Goal: Find contact information: Find contact information

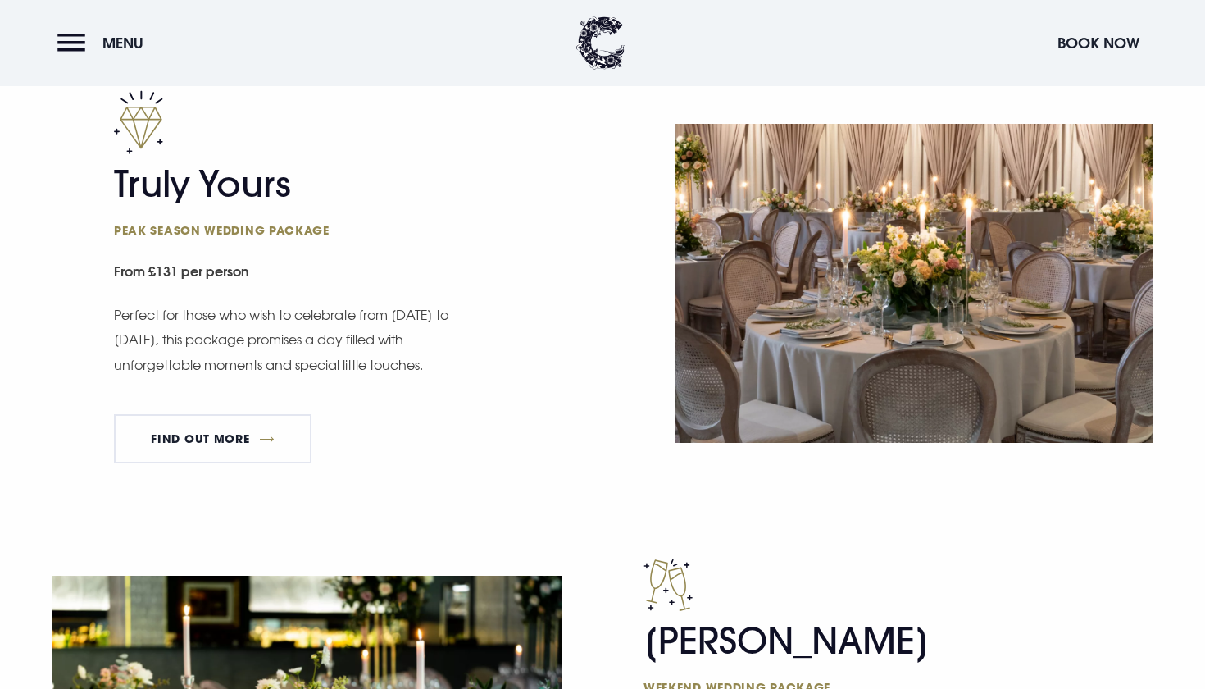
scroll to position [984, 0]
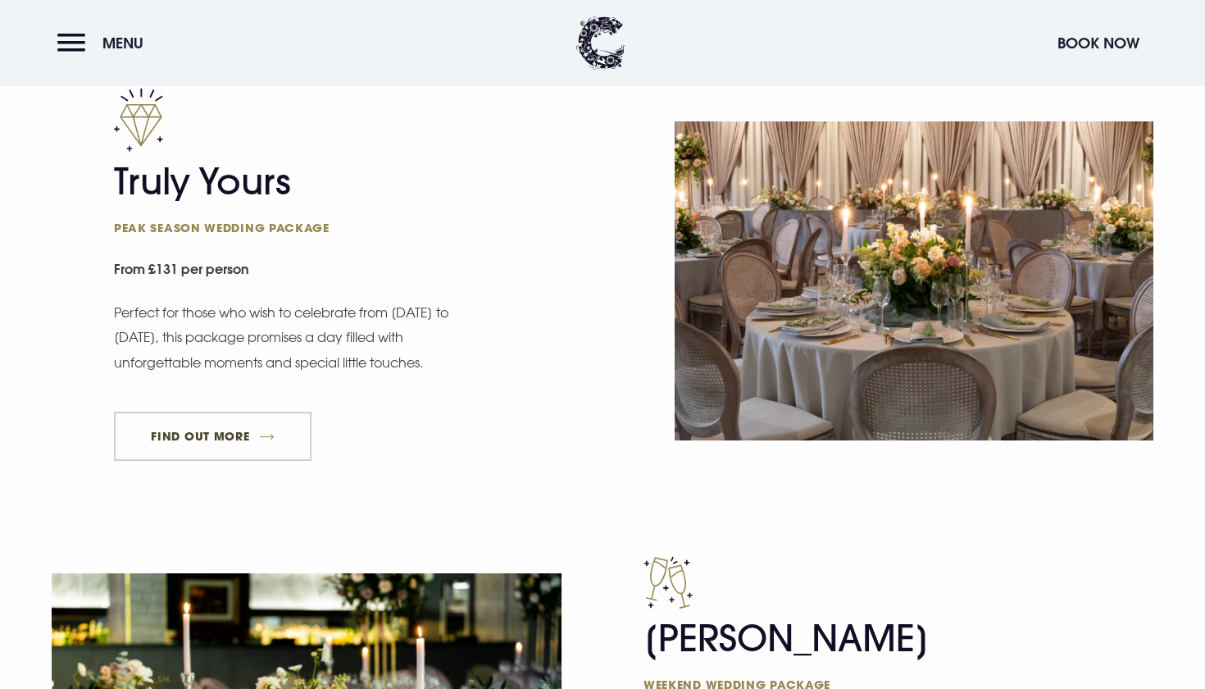
click at [218, 441] on link "FIND OUT MORE" at bounding box center [213, 435] width 198 height 49
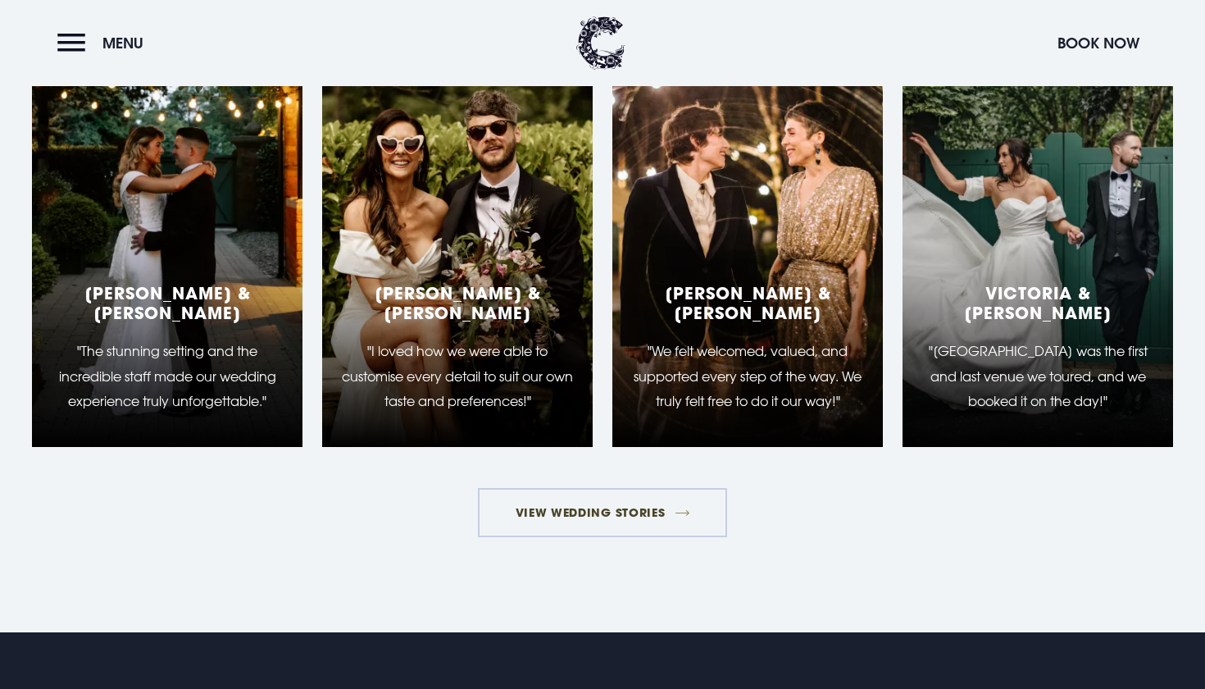
scroll to position [2721, 0]
click at [603, 488] on link "View Wedding Stories" at bounding box center [602, 512] width 249 height 49
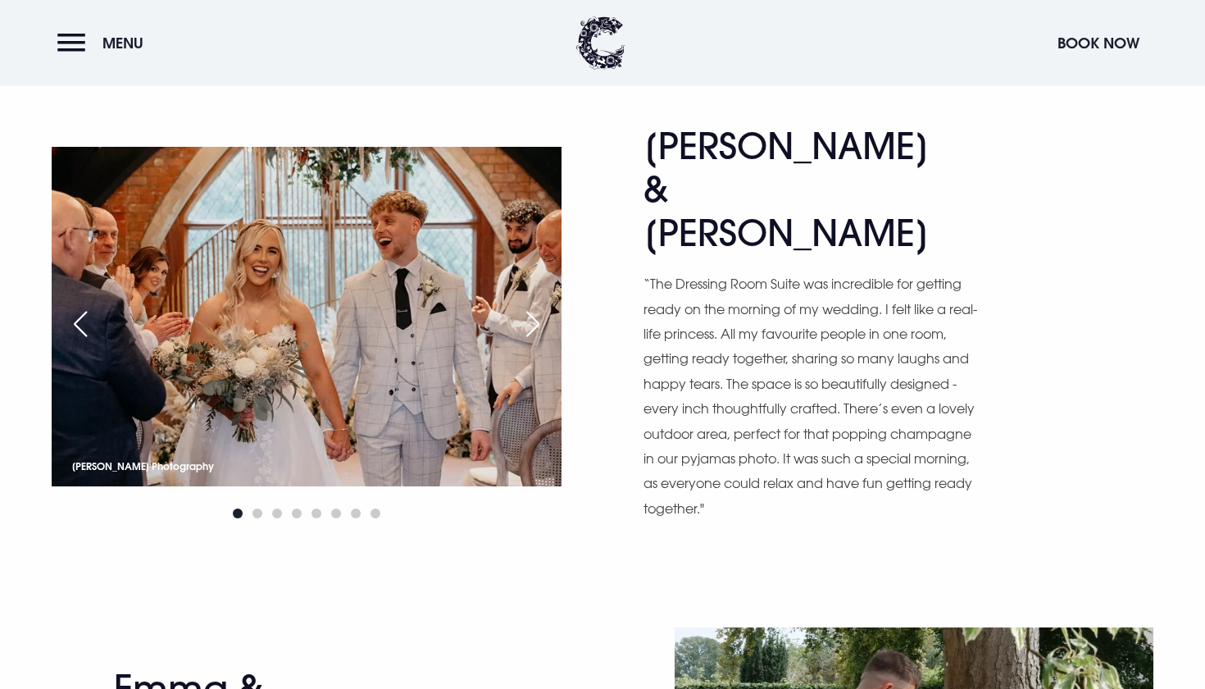
scroll to position [815, 0]
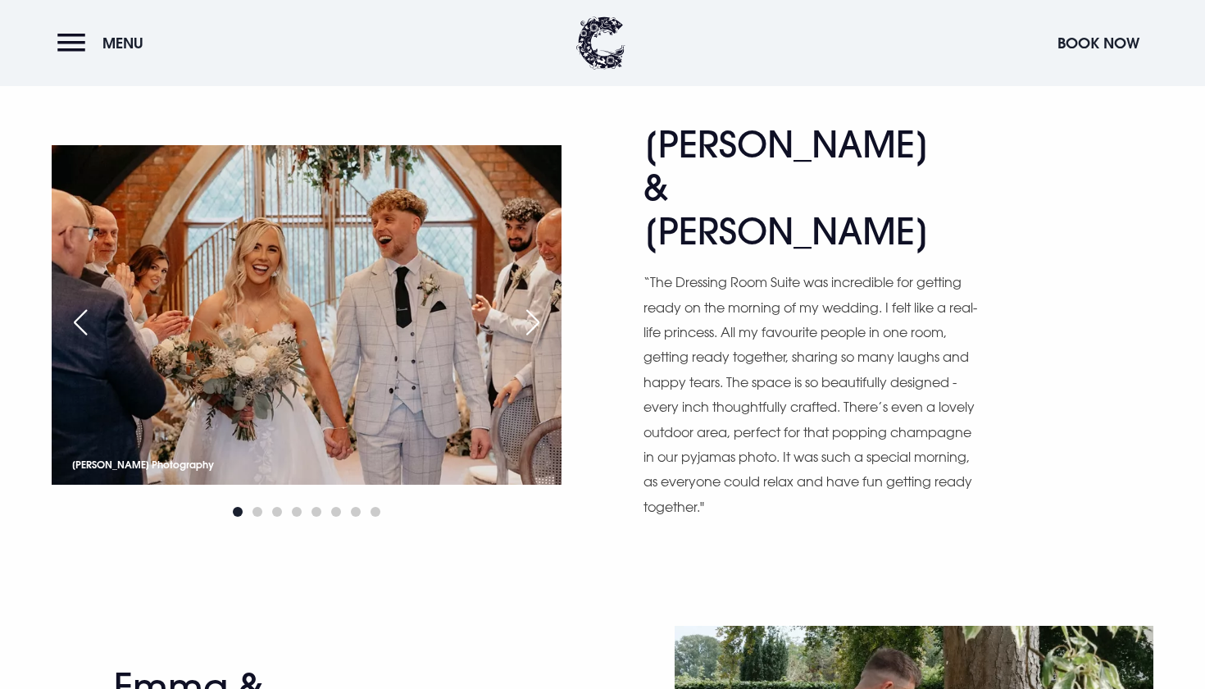
click at [539, 306] on div "Next slide" at bounding box center [532, 322] width 41 height 36
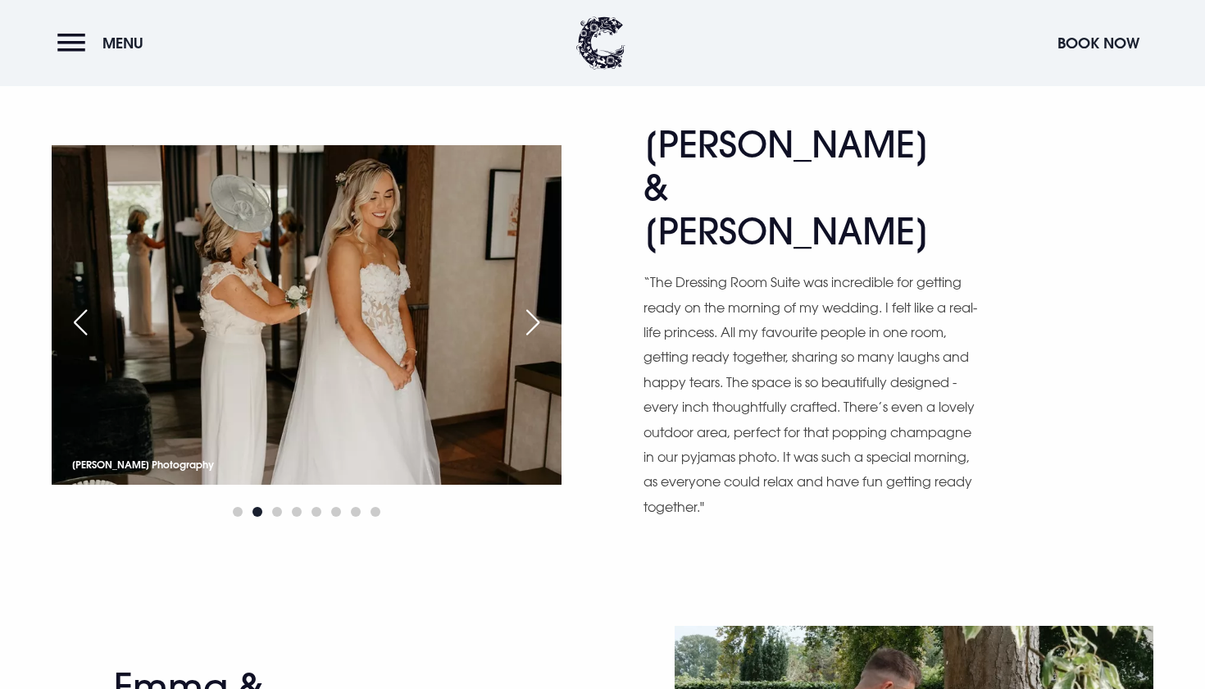
click at [539, 305] on div "Next slide" at bounding box center [532, 322] width 41 height 36
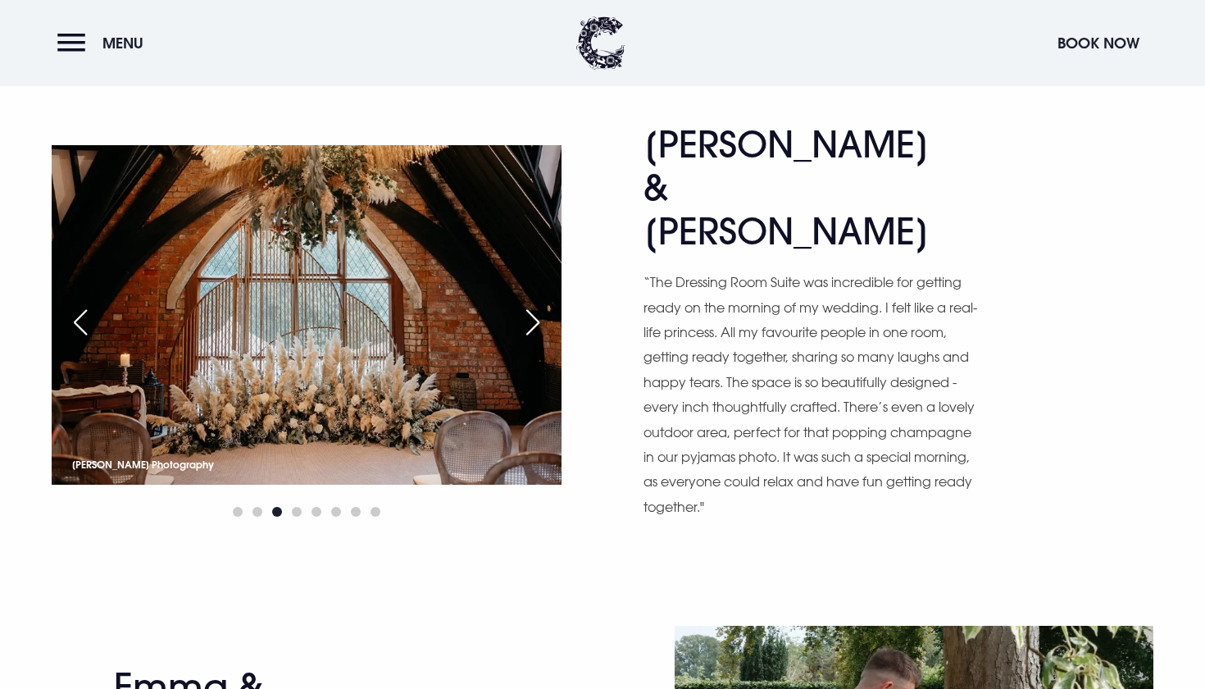
click at [539, 305] on div "Next slide" at bounding box center [532, 322] width 41 height 36
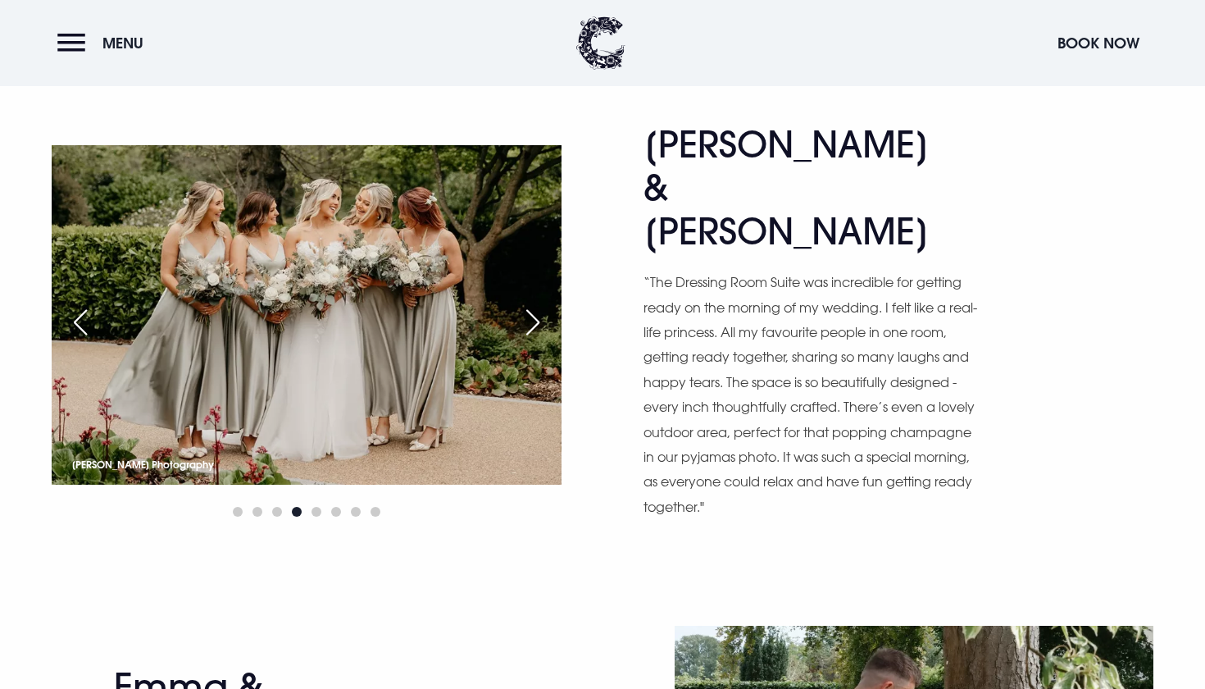
click at [539, 305] on div "Next slide" at bounding box center [532, 322] width 41 height 36
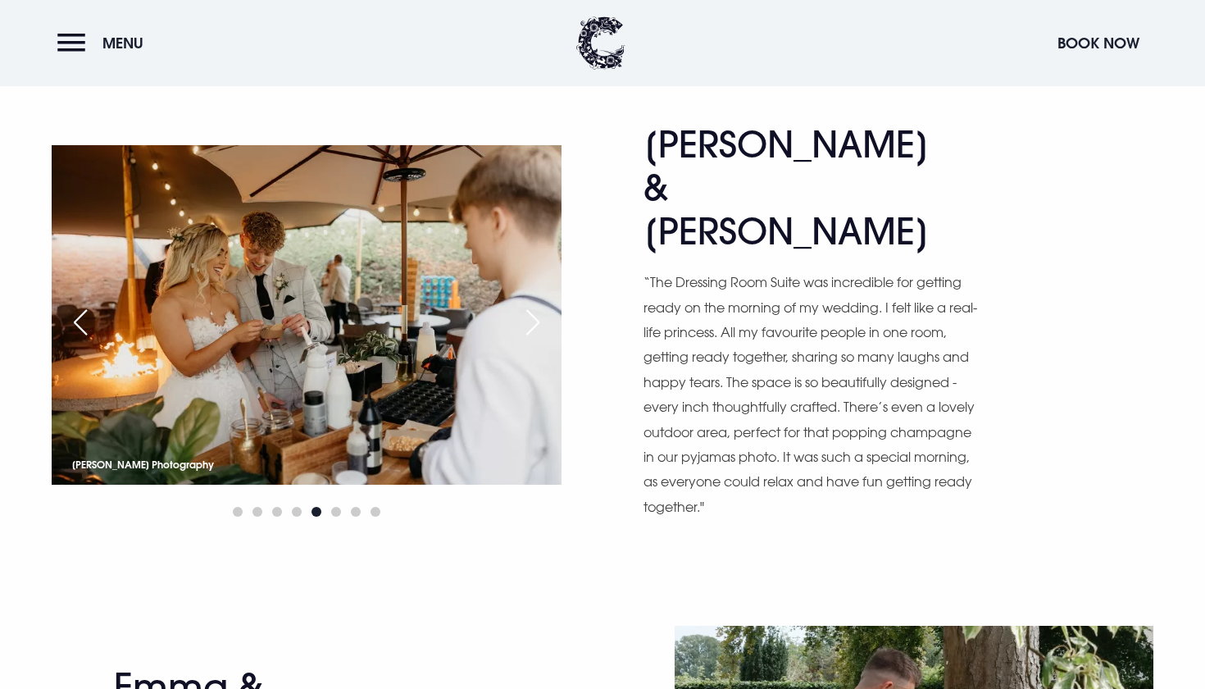
click at [539, 305] on div "Next slide" at bounding box center [532, 322] width 41 height 36
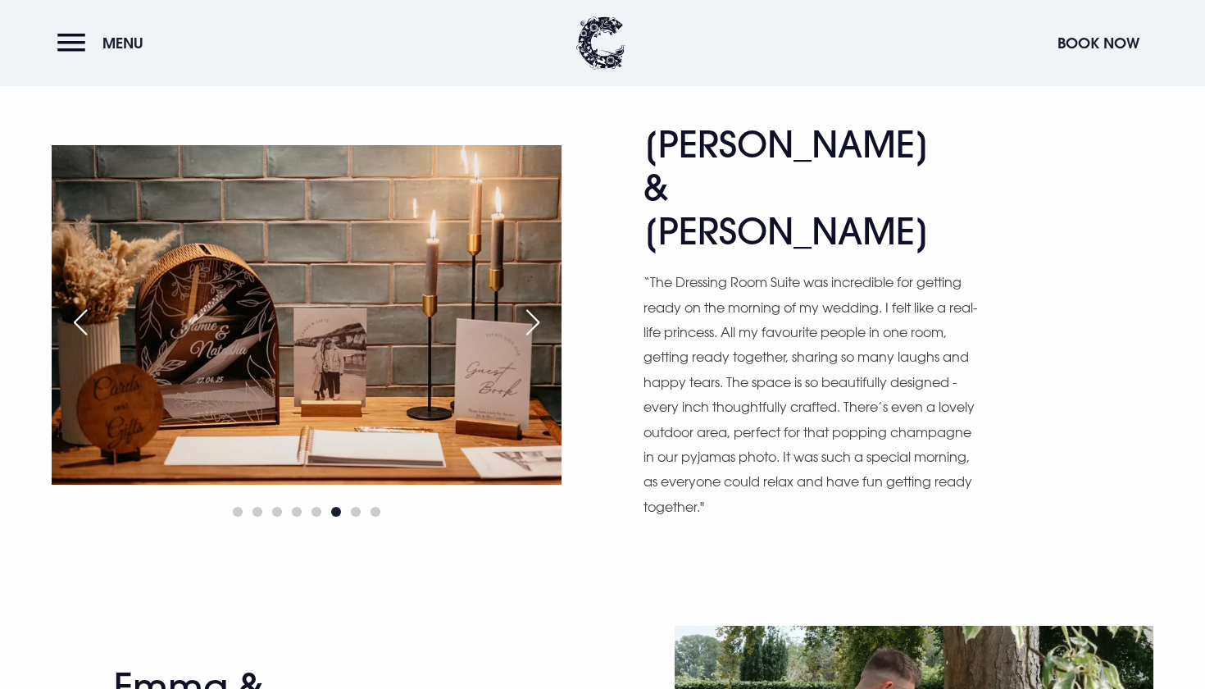
click at [539, 305] on div "Next slide" at bounding box center [532, 322] width 41 height 36
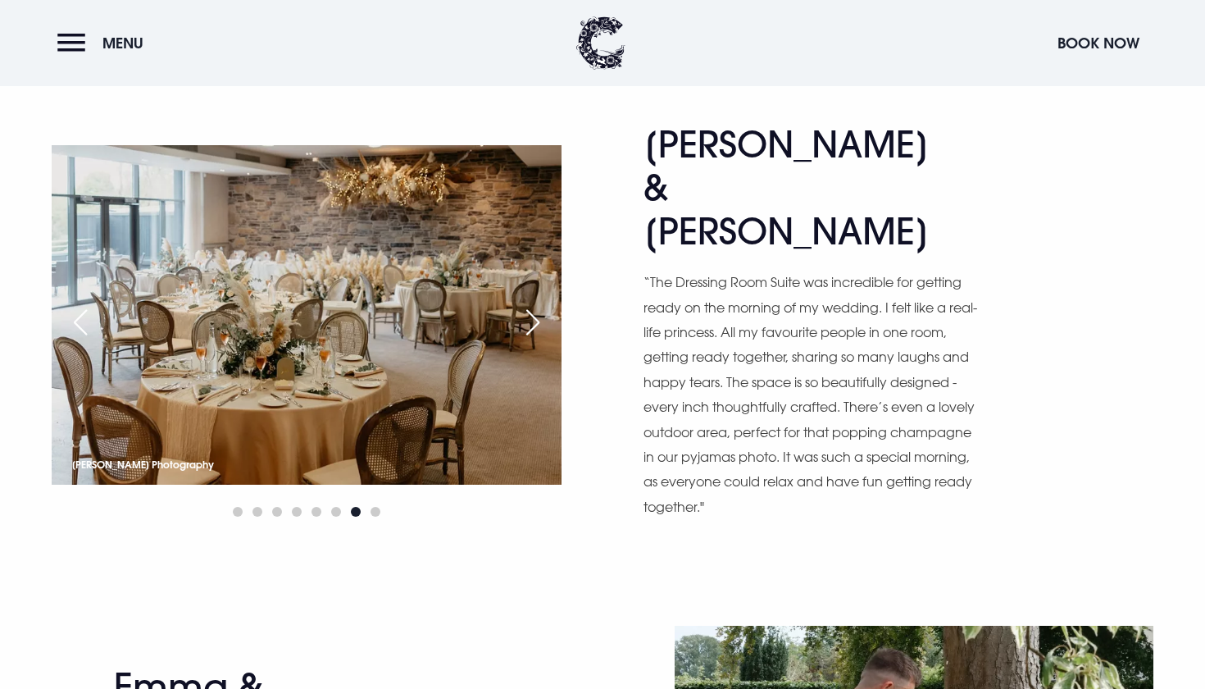
click at [539, 305] on div "Next slide" at bounding box center [532, 322] width 41 height 36
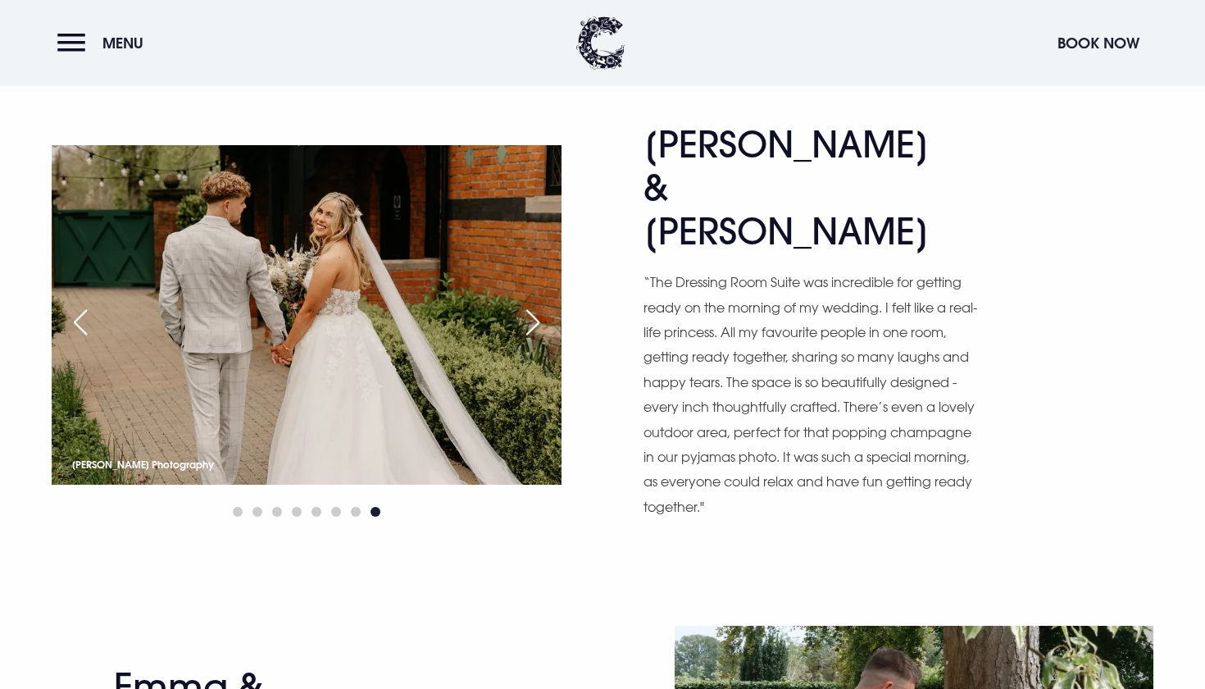
click at [539, 305] on div "Next slide" at bounding box center [532, 322] width 41 height 36
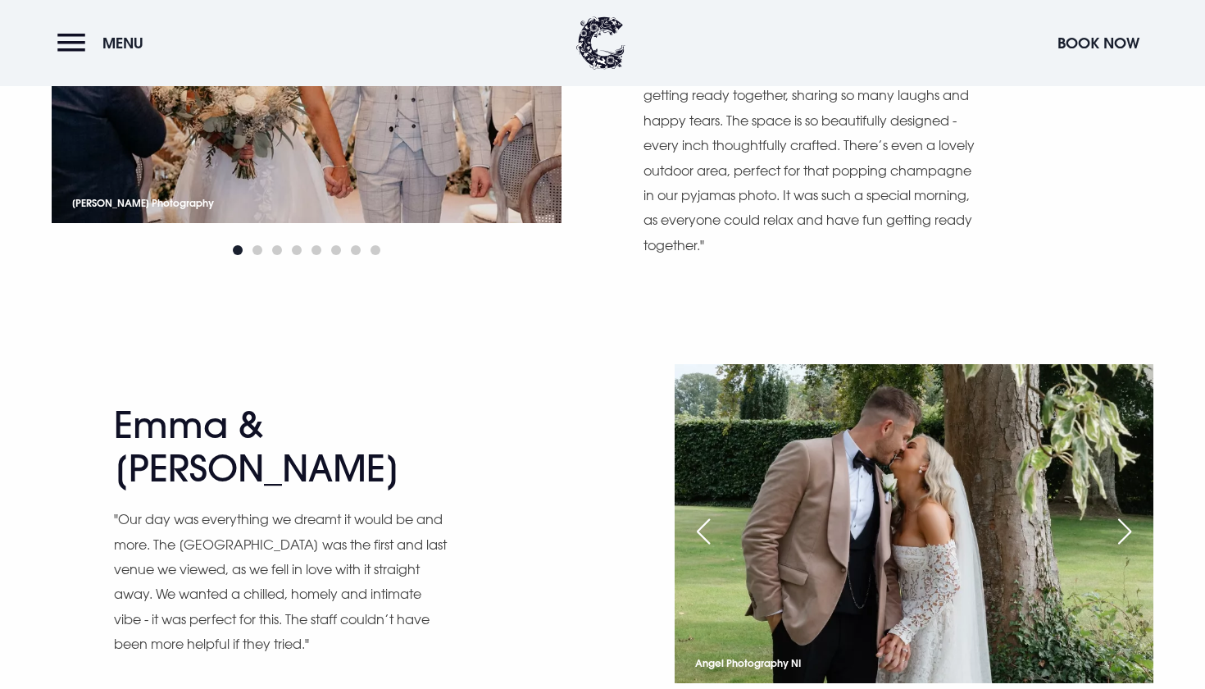
scroll to position [1191, 0]
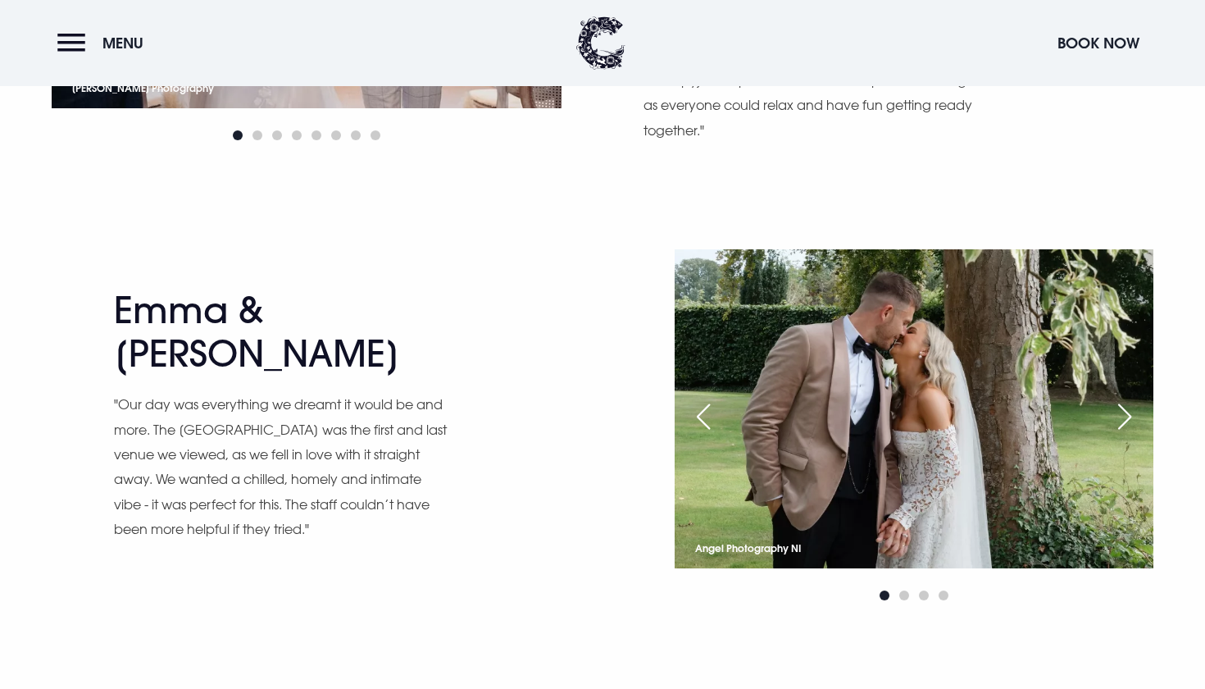
click at [1135, 398] on div "Next slide" at bounding box center [1124, 416] width 41 height 36
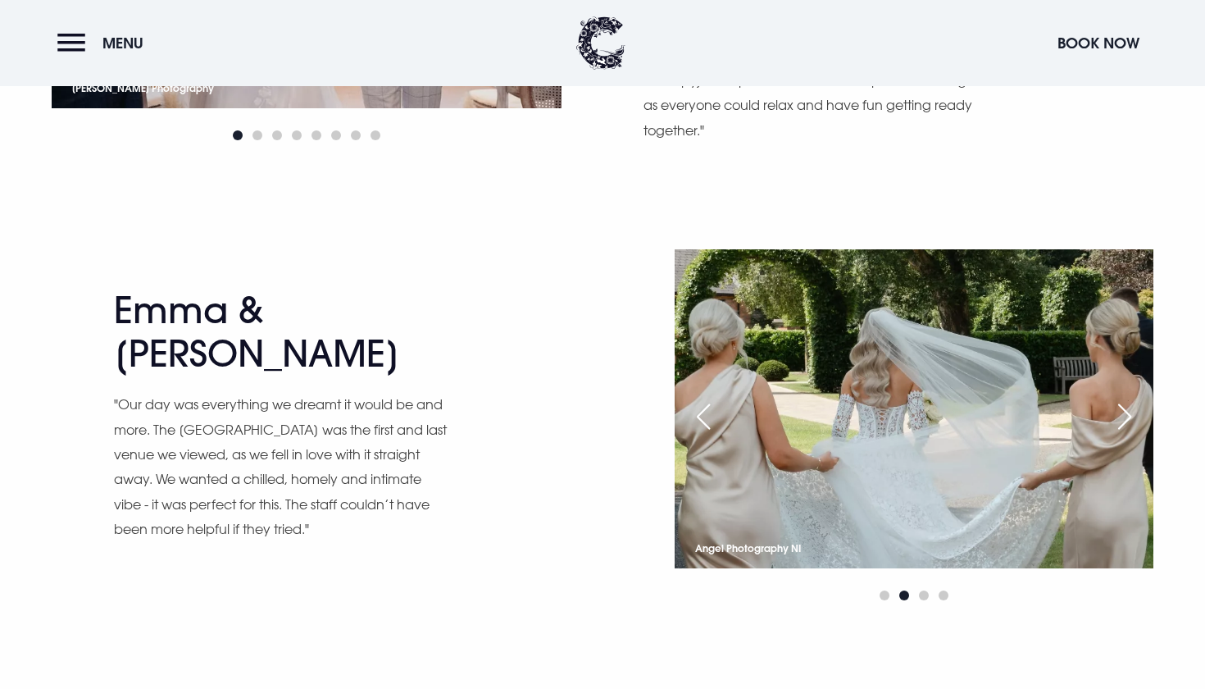
click at [1135, 398] on div "Next slide" at bounding box center [1124, 416] width 41 height 36
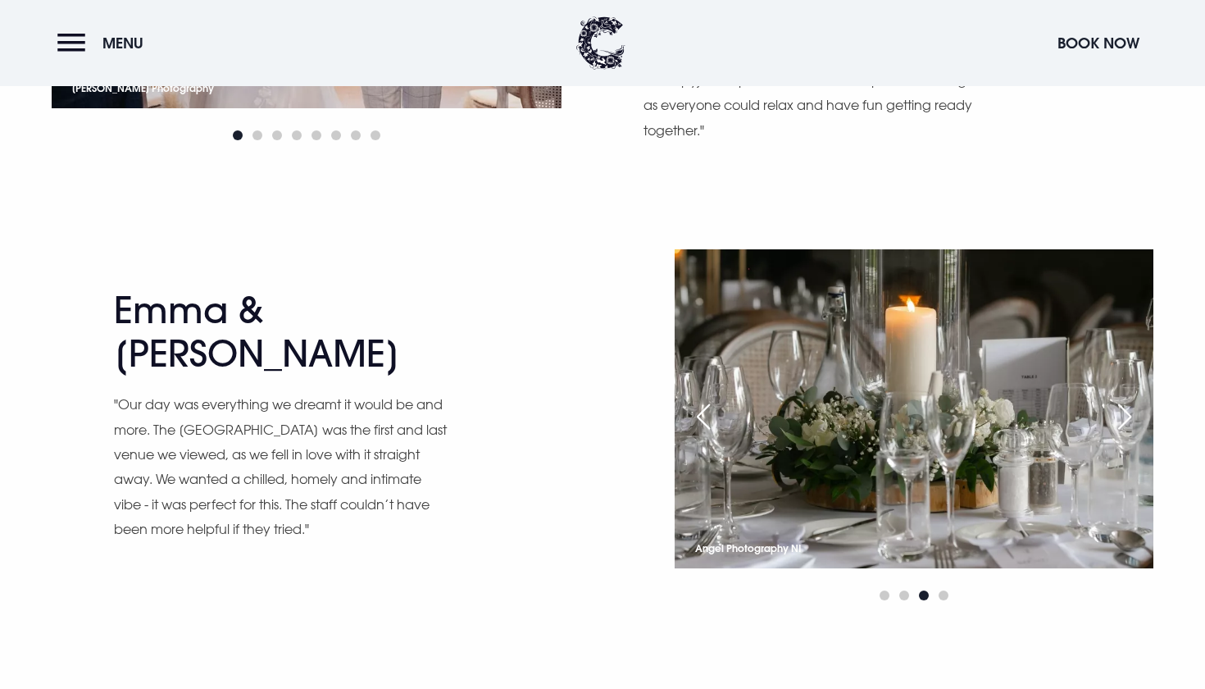
click at [1135, 398] on div "Next slide" at bounding box center [1124, 416] width 41 height 36
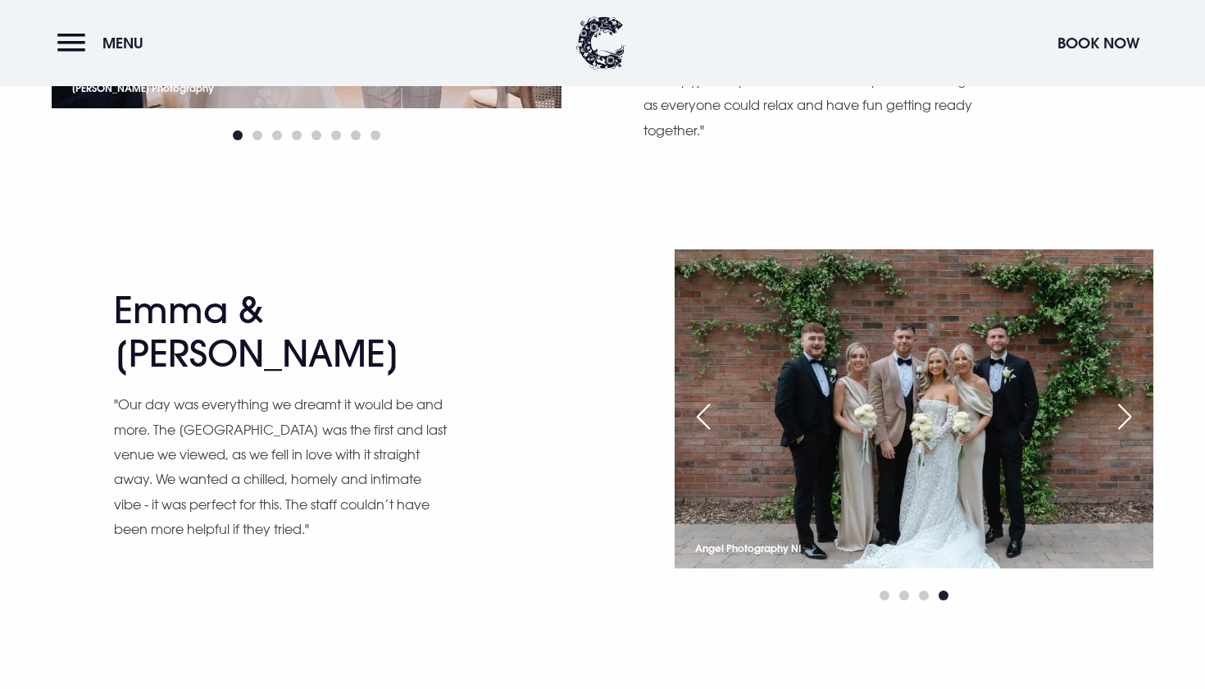
click at [698, 398] on div "Previous slide" at bounding box center [703, 416] width 41 height 36
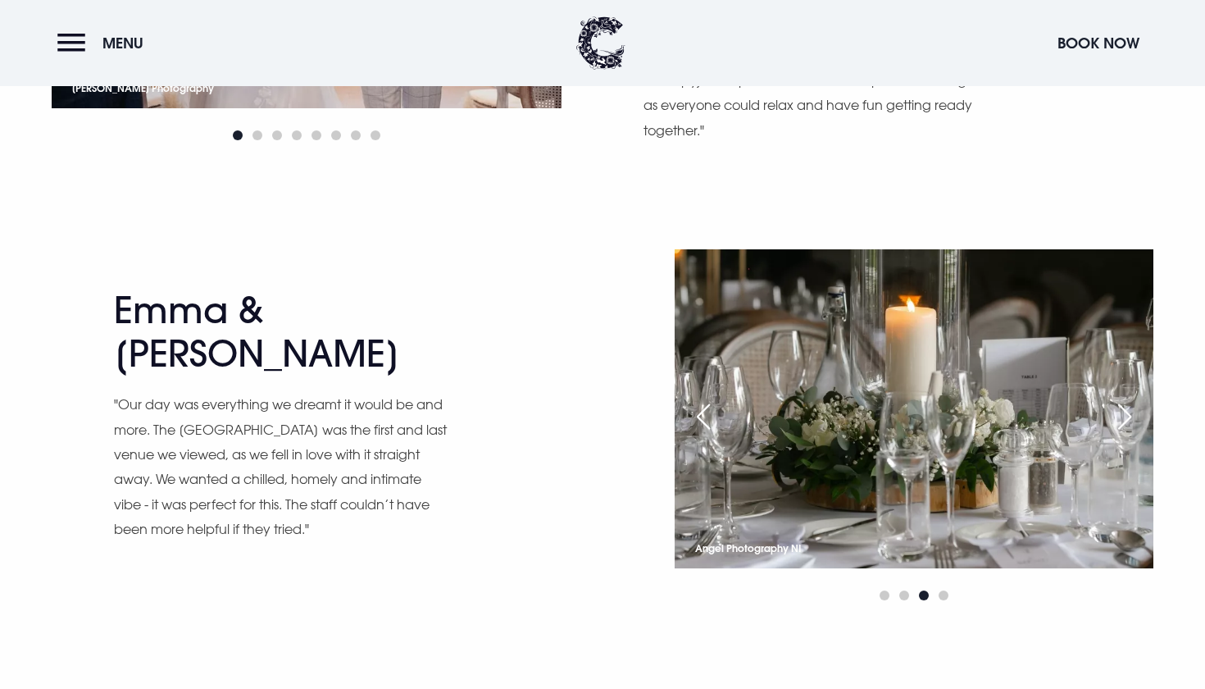
click at [1125, 398] on div "Next slide" at bounding box center [1124, 416] width 41 height 36
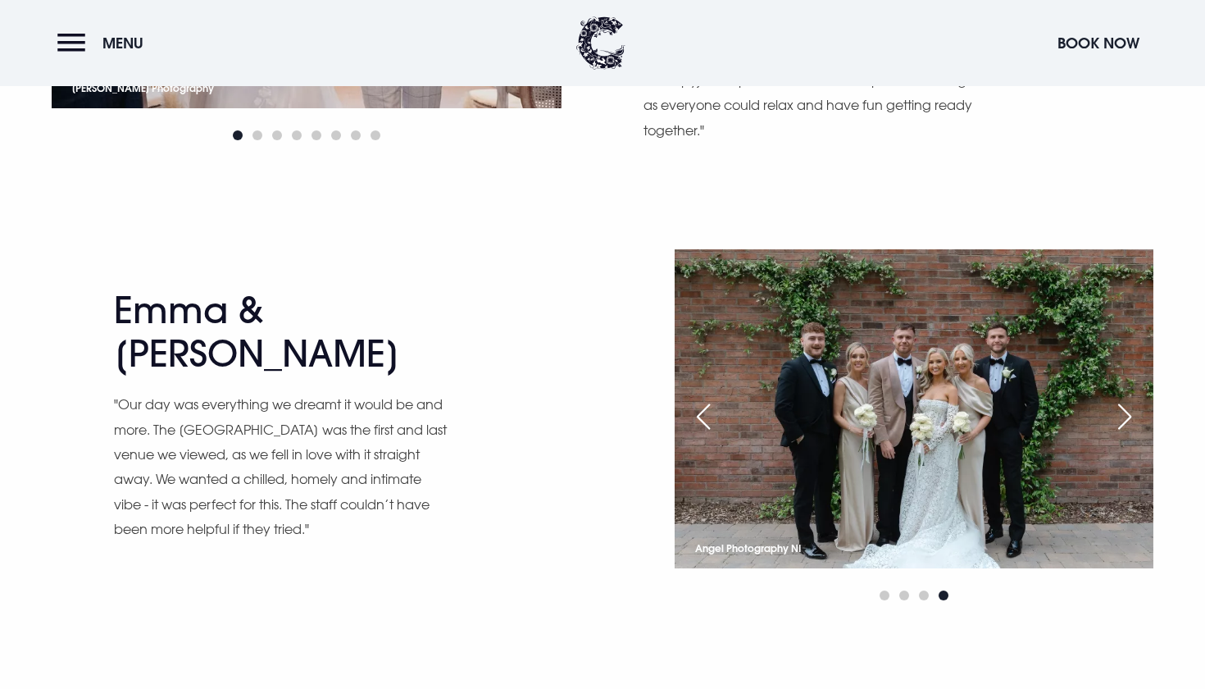
click at [1125, 398] on div "Next slide" at bounding box center [1124, 416] width 41 height 36
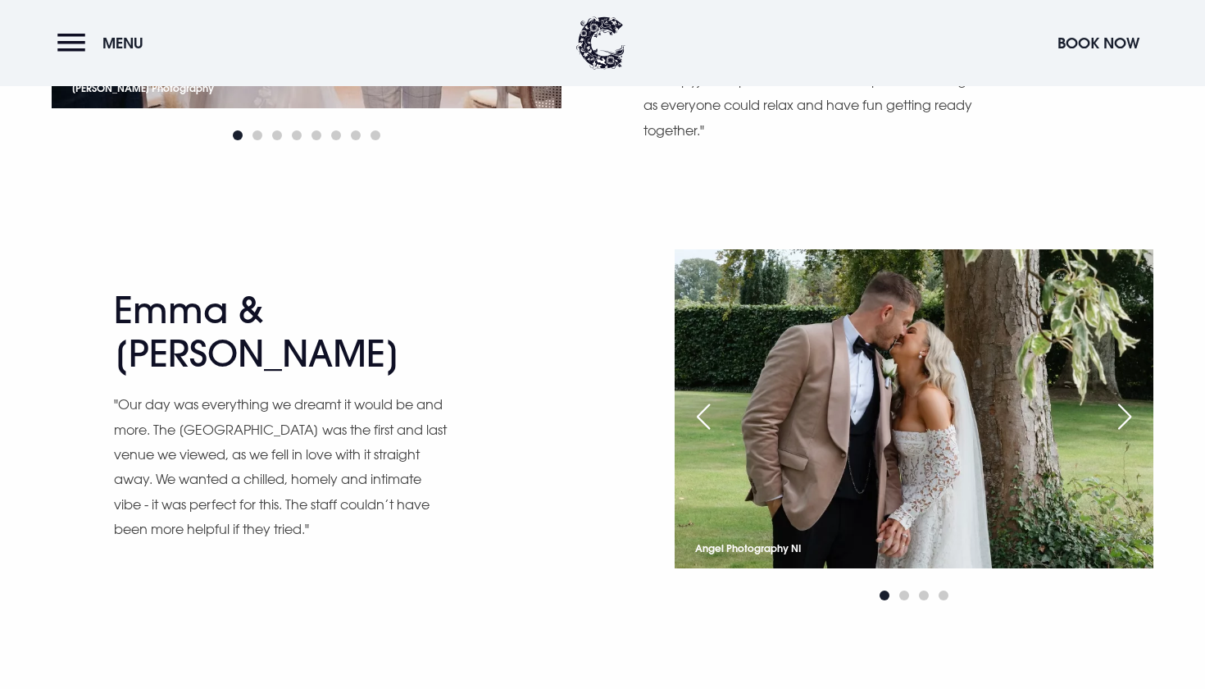
click at [1125, 398] on div "Next slide" at bounding box center [1124, 416] width 41 height 36
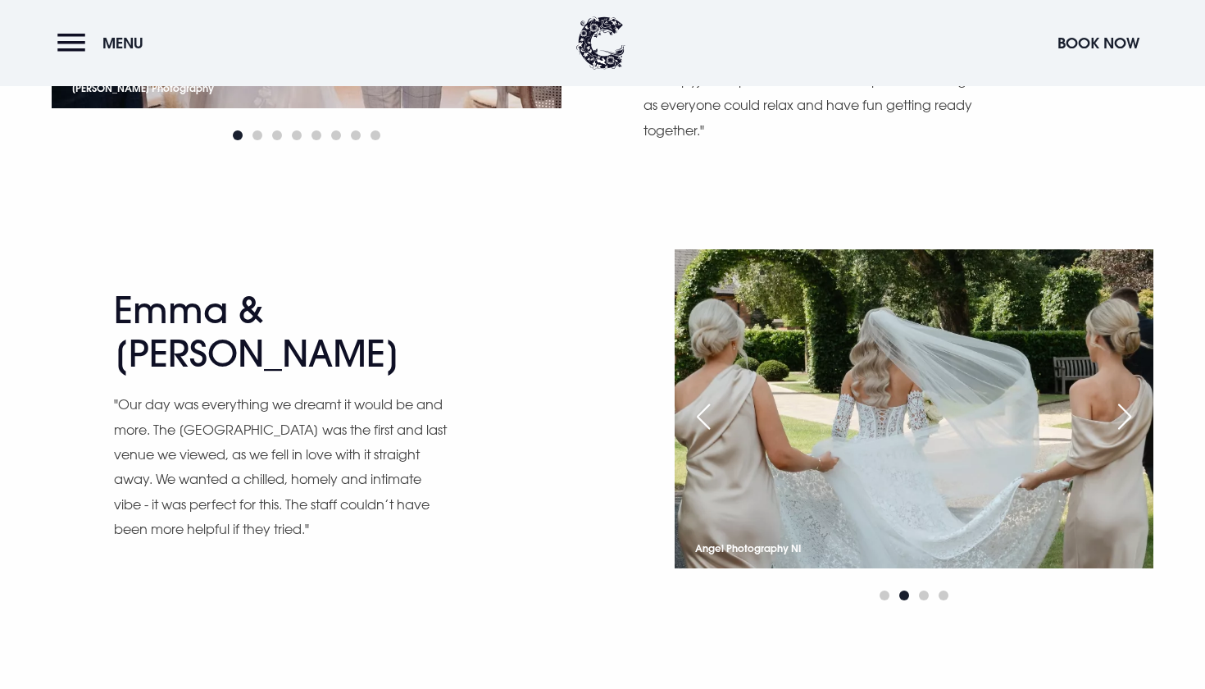
click at [1125, 398] on div "Next slide" at bounding box center [1124, 416] width 41 height 36
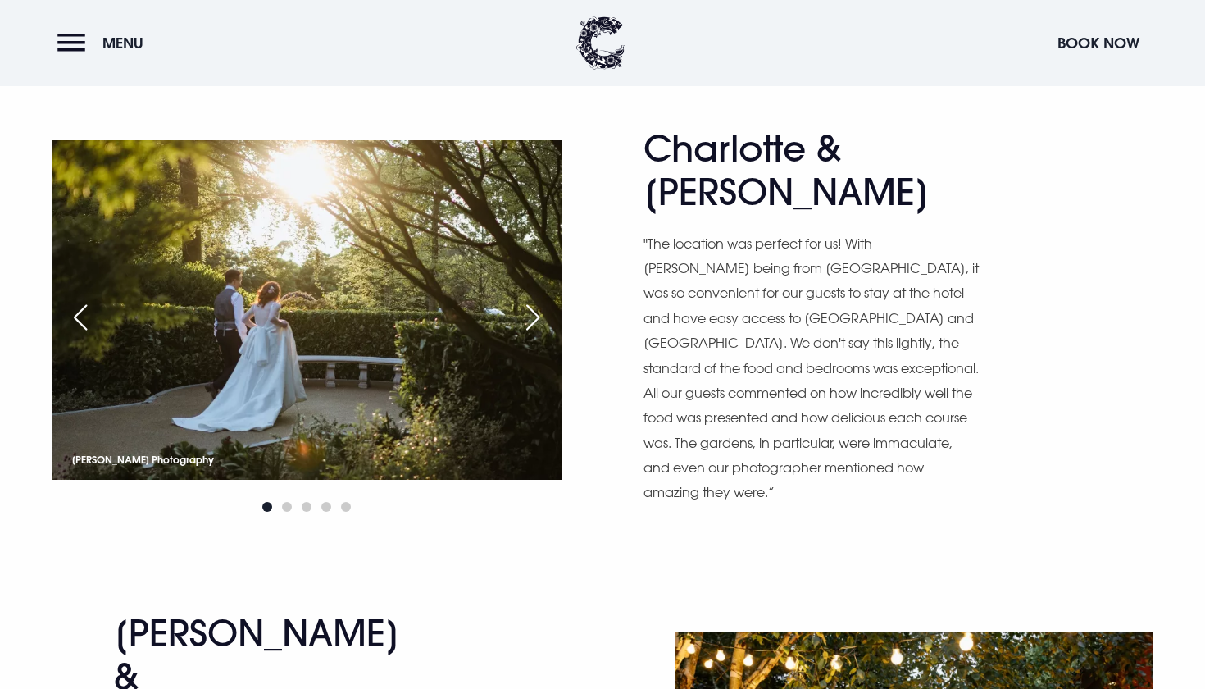
scroll to position [1751, 0]
click at [539, 299] on div "Next slide" at bounding box center [532, 317] width 41 height 36
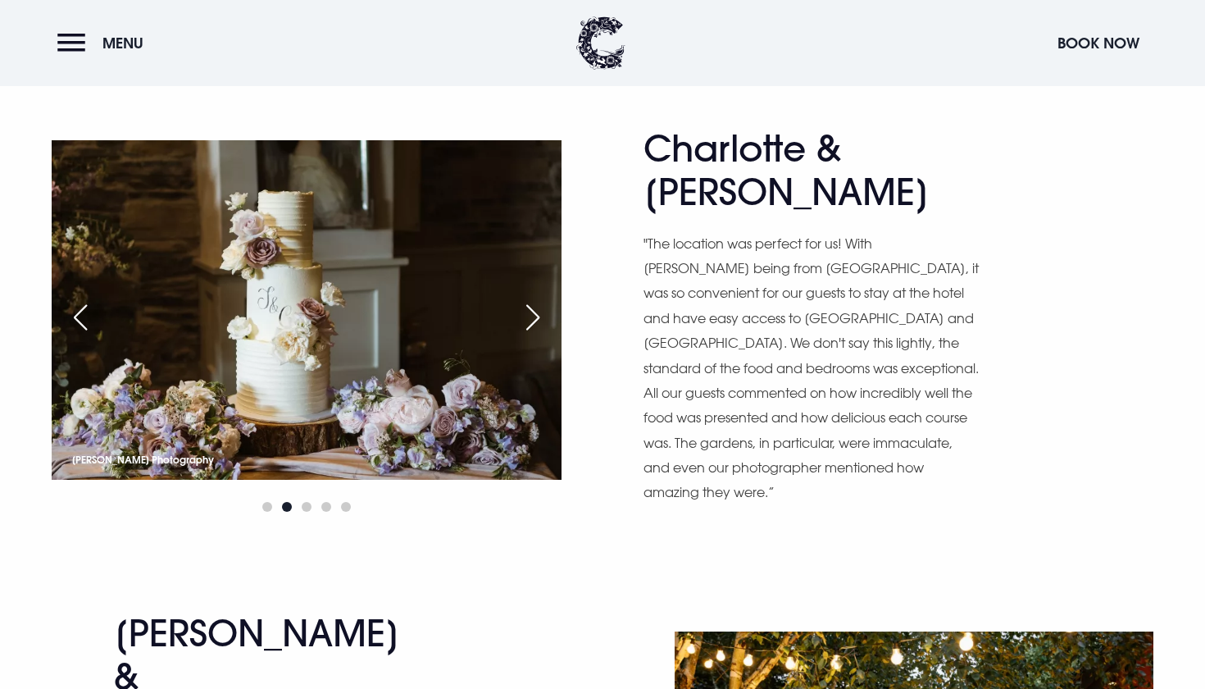
click at [539, 299] on div "Next slide" at bounding box center [532, 317] width 41 height 36
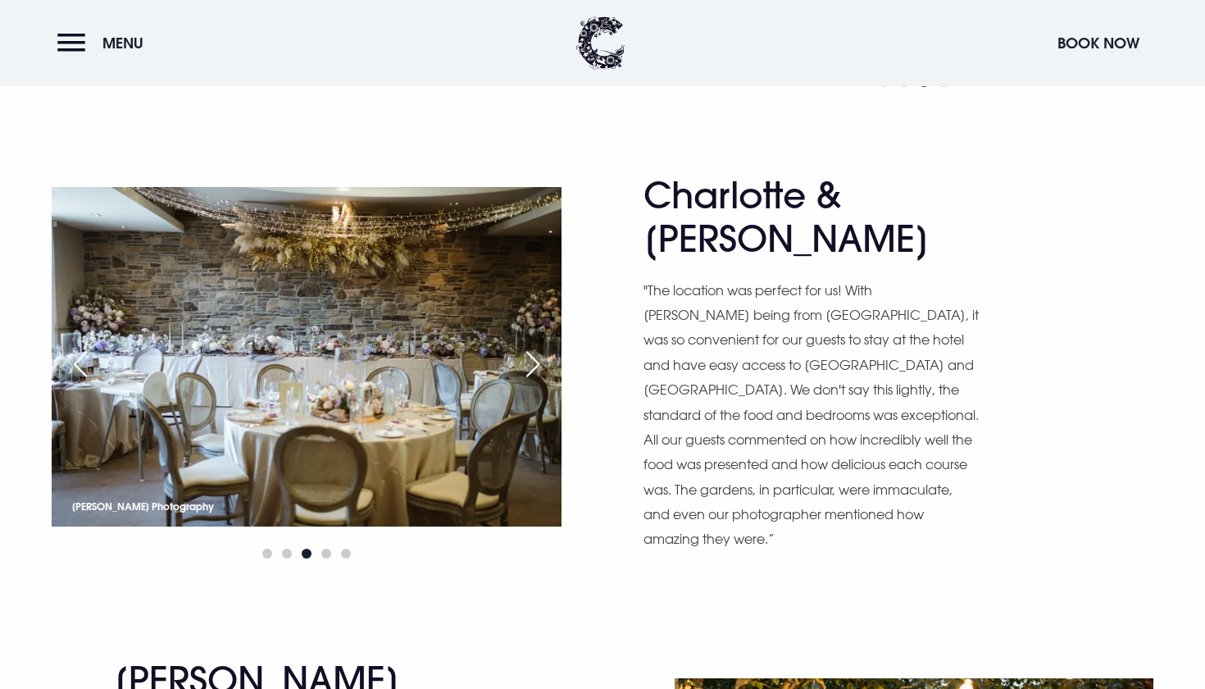
scroll to position [1699, 0]
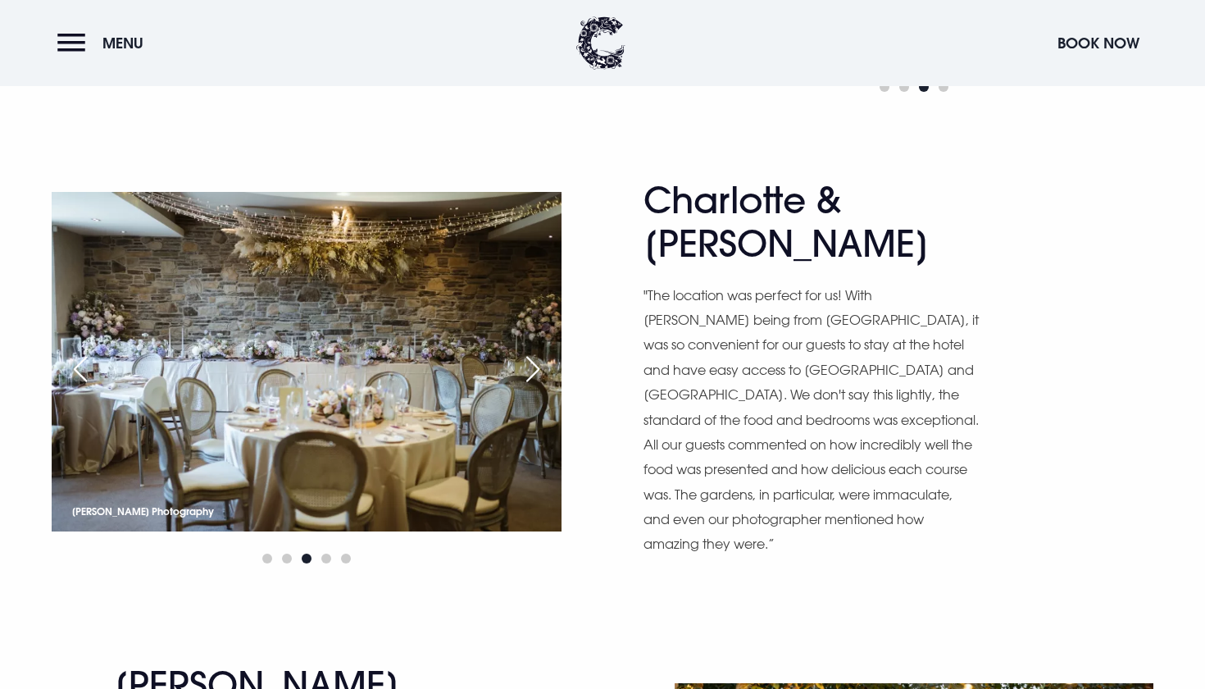
click at [540, 351] on div "Next slide" at bounding box center [532, 369] width 41 height 36
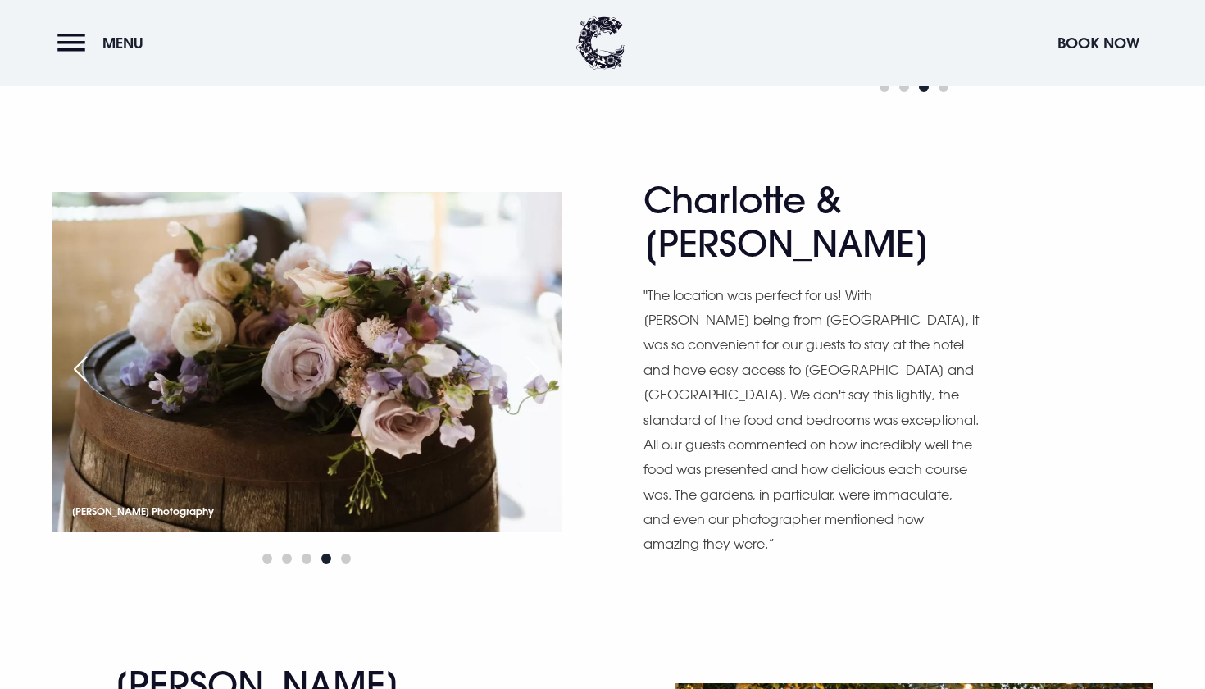
click at [540, 351] on div "Next slide" at bounding box center [532, 369] width 41 height 36
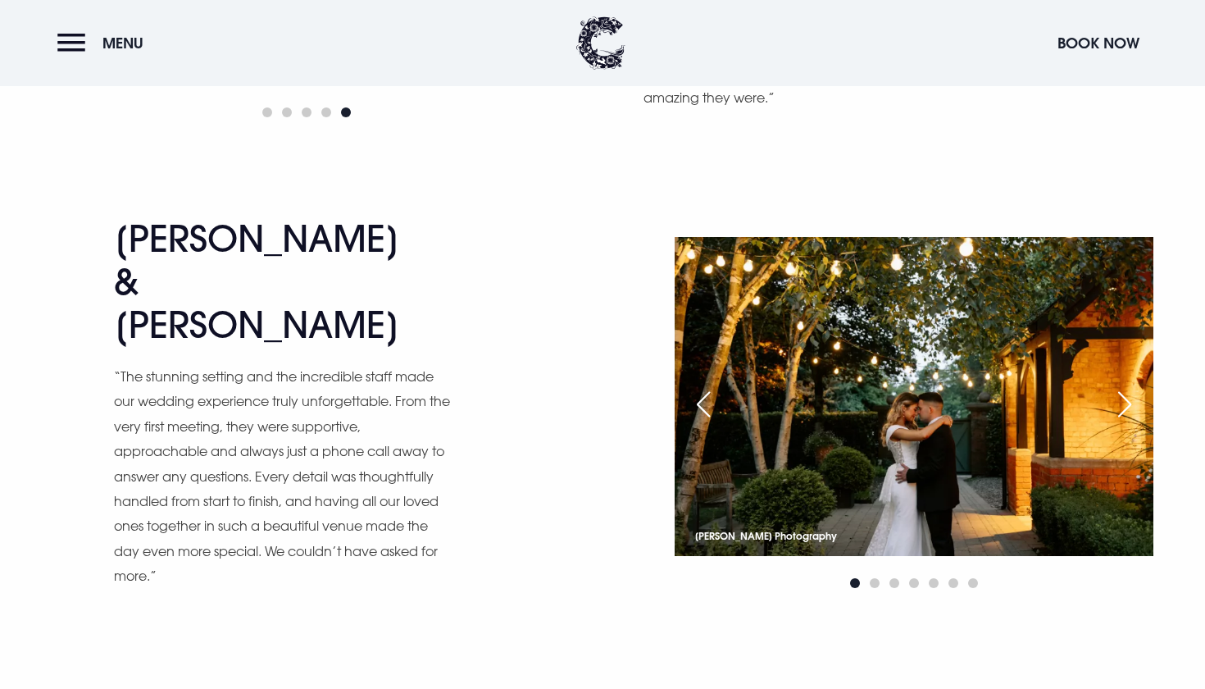
scroll to position [2144, 0]
click at [1133, 387] on div "Next slide" at bounding box center [1124, 405] width 41 height 36
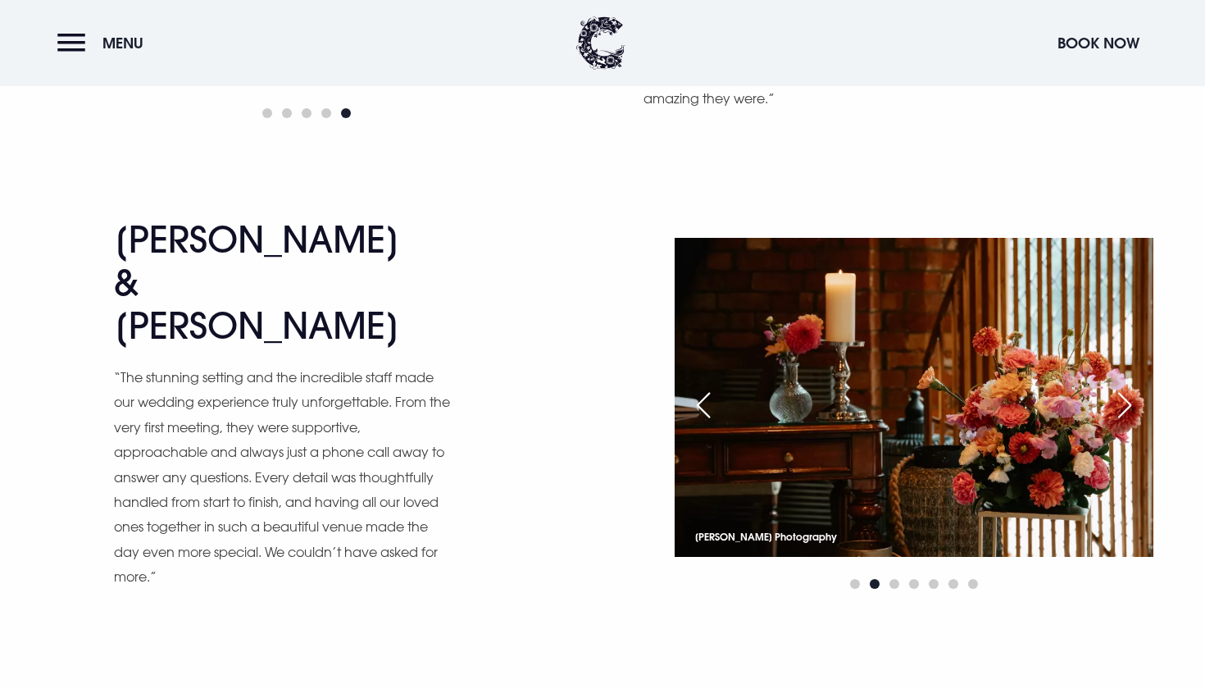
click at [1133, 387] on div "Next slide" at bounding box center [1124, 405] width 41 height 36
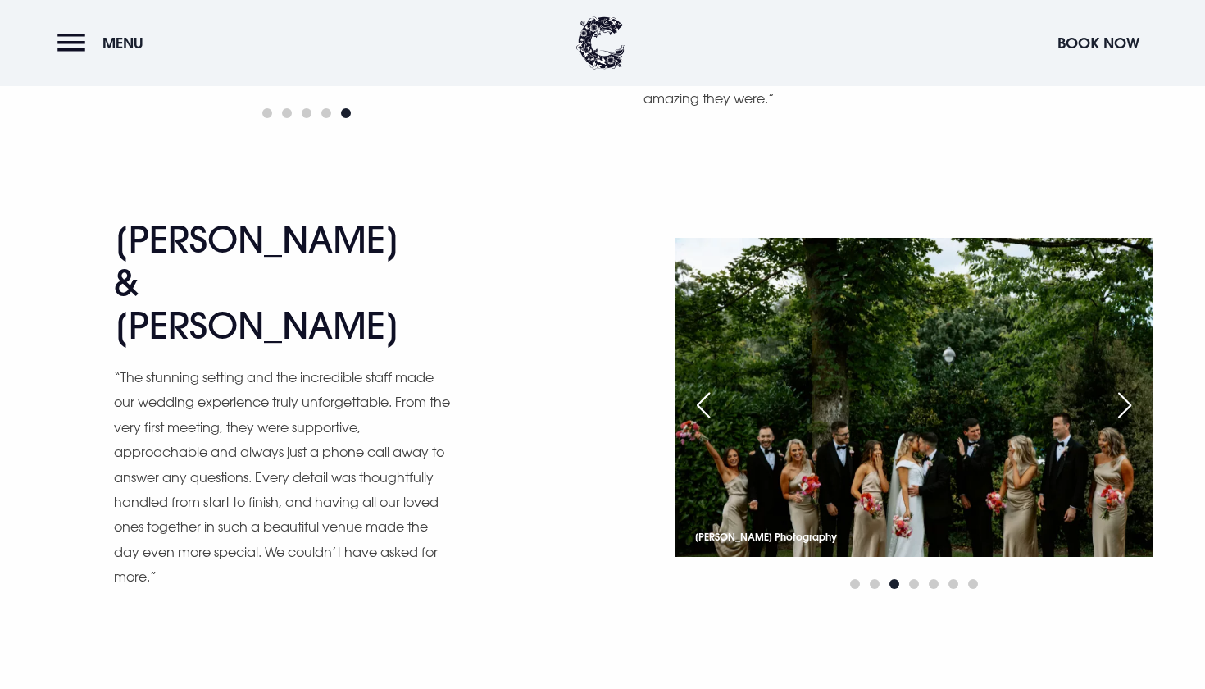
click at [1131, 387] on div "Next slide" at bounding box center [1124, 405] width 41 height 36
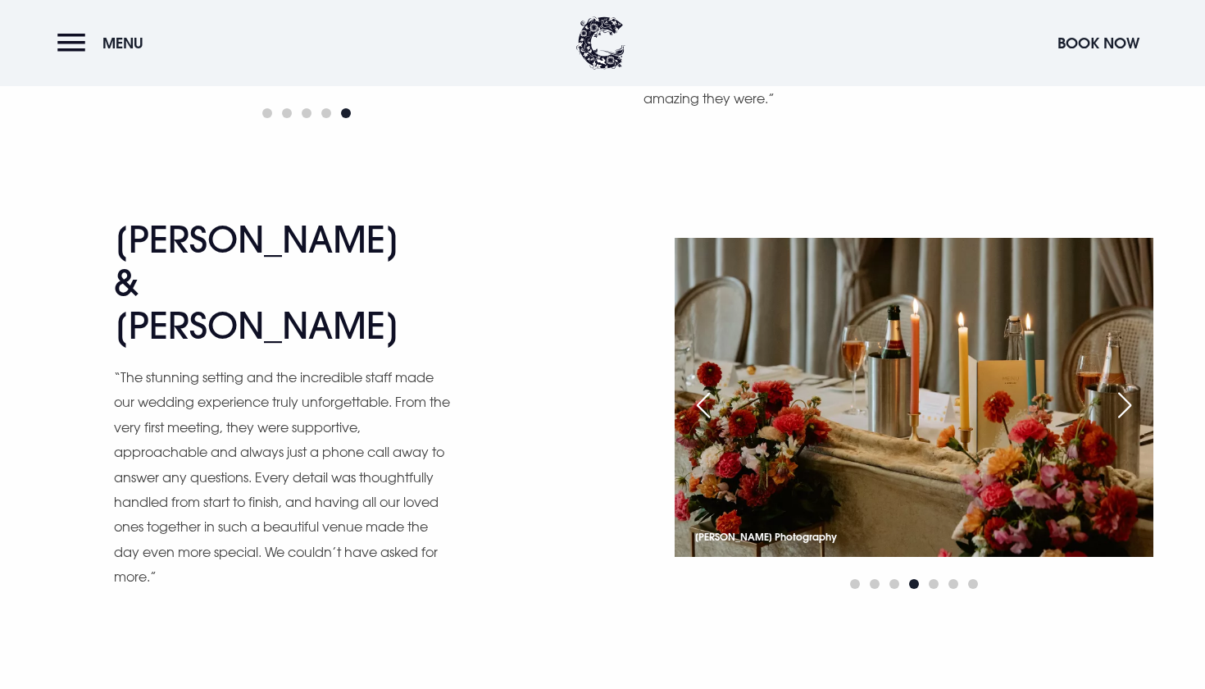
click at [683, 387] on div "Previous slide" at bounding box center [703, 405] width 41 height 36
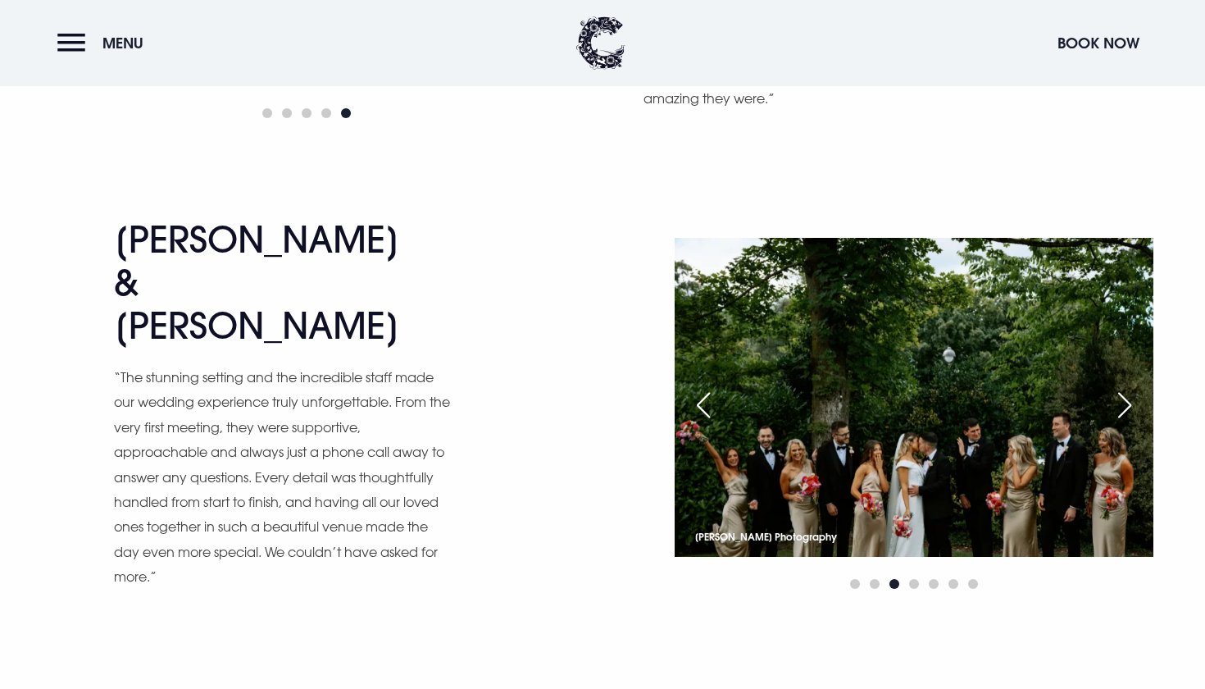
click at [1125, 387] on div "Next slide" at bounding box center [1124, 405] width 41 height 36
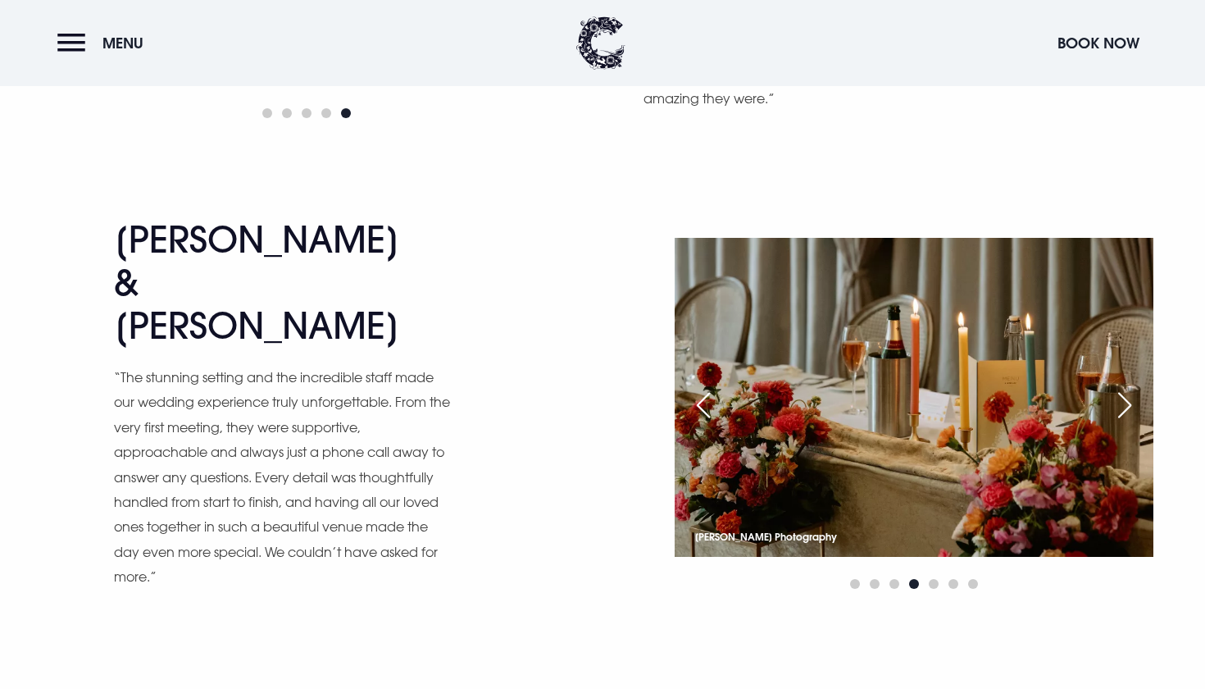
click at [1129, 387] on div "Next slide" at bounding box center [1124, 405] width 41 height 36
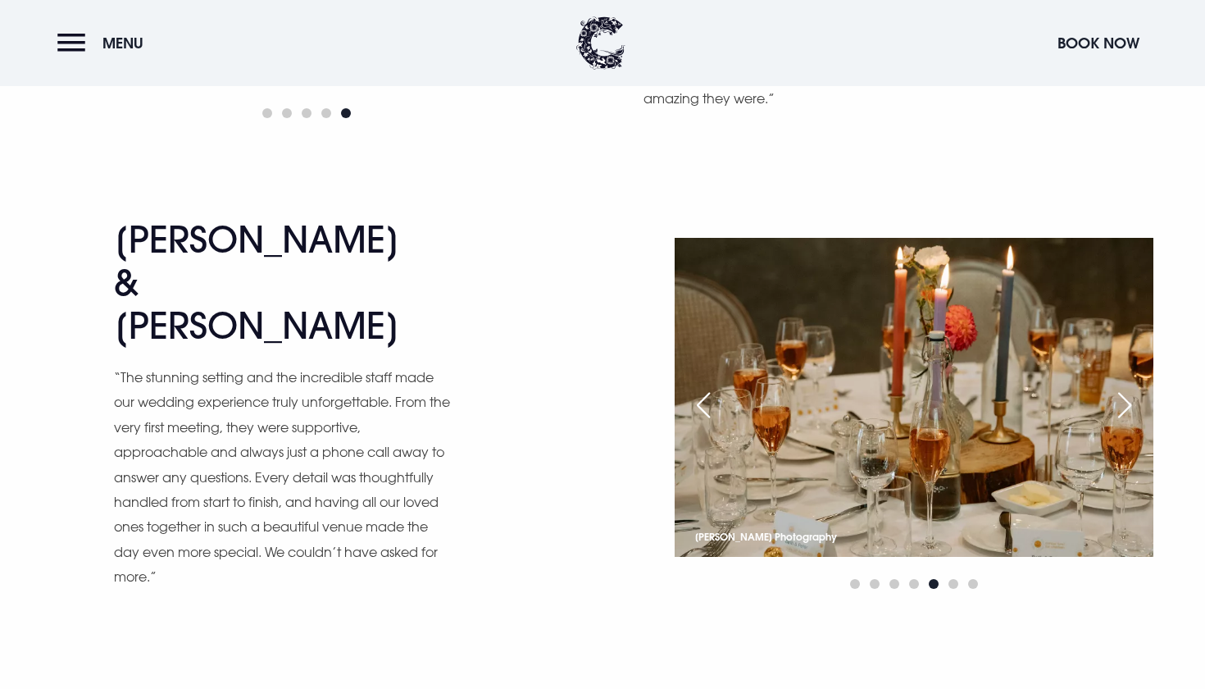
click at [697, 387] on div "Previous slide" at bounding box center [703, 405] width 41 height 36
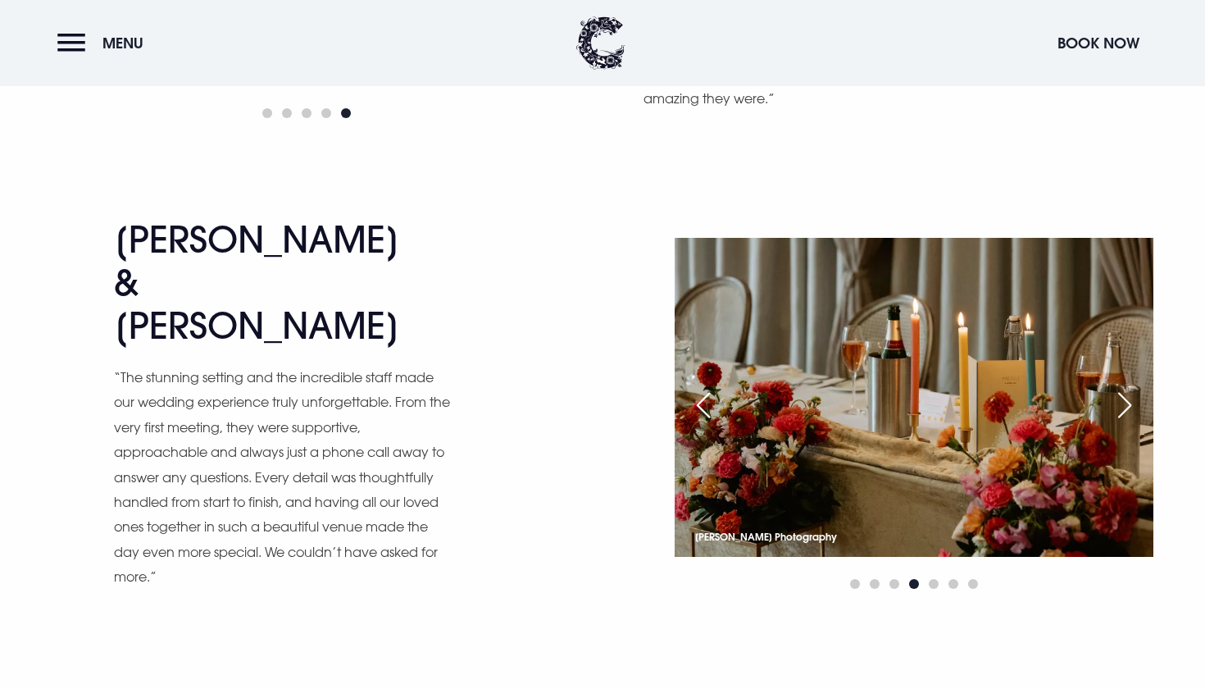
click at [1130, 387] on div "Next slide" at bounding box center [1124, 405] width 41 height 36
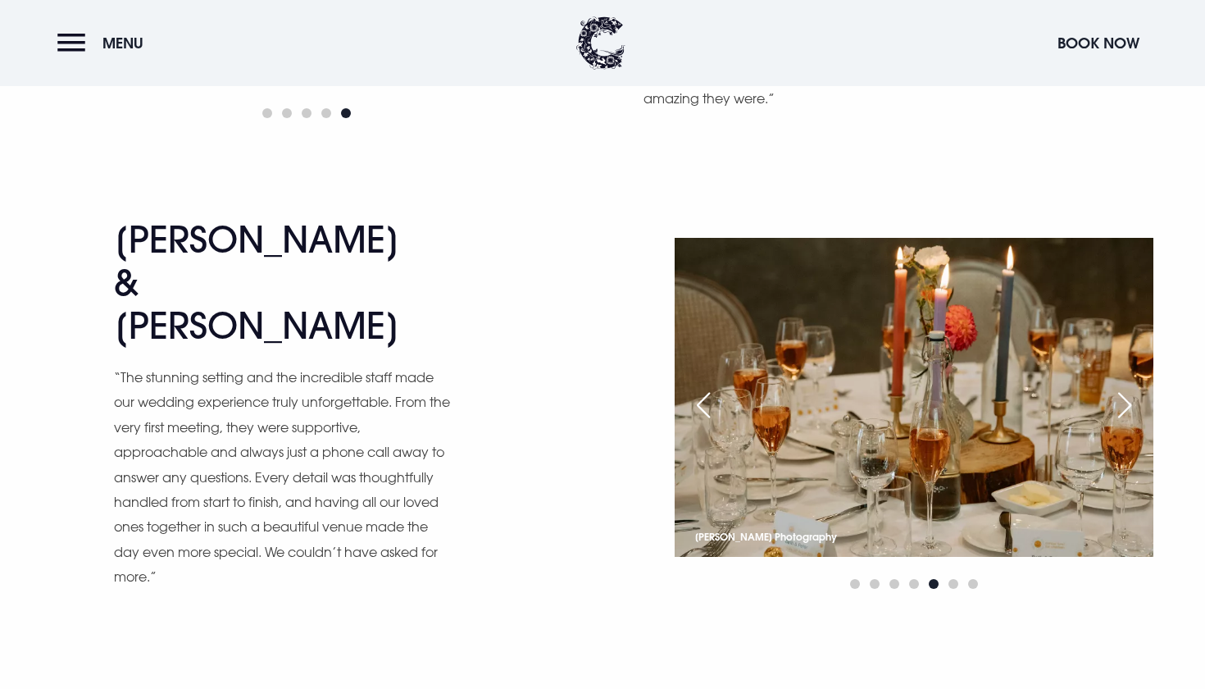
click at [1130, 387] on div "Next slide" at bounding box center [1124, 405] width 41 height 36
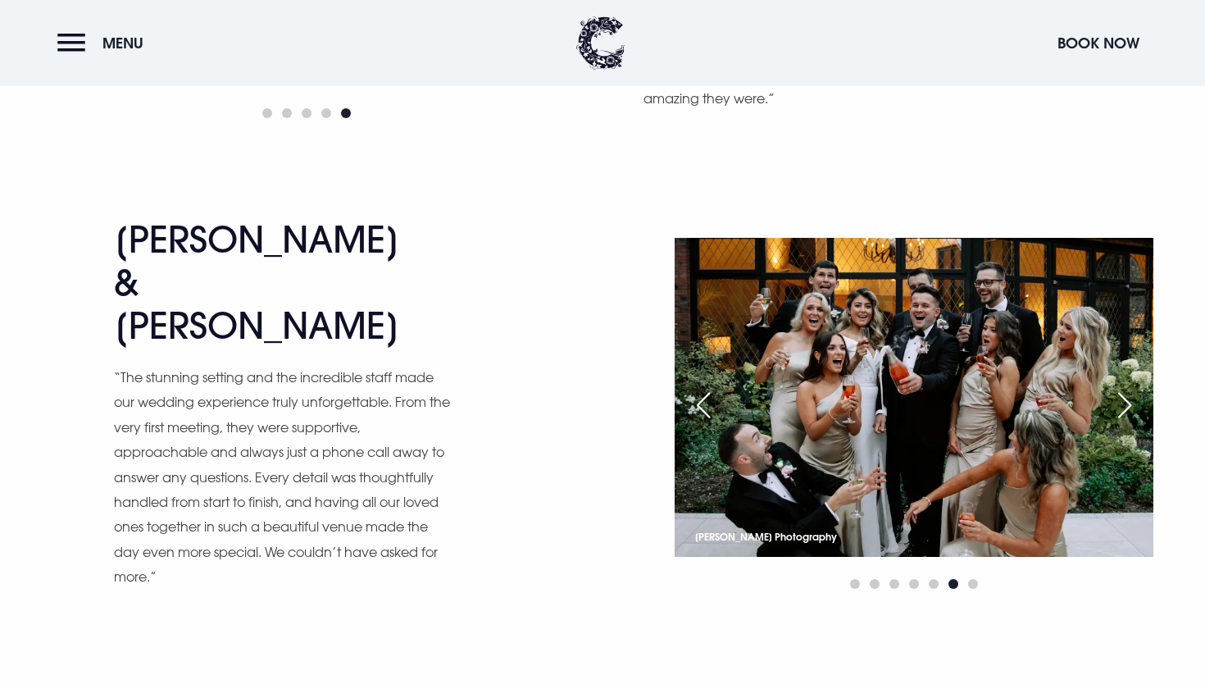
click at [1130, 387] on div "Next slide" at bounding box center [1124, 405] width 41 height 36
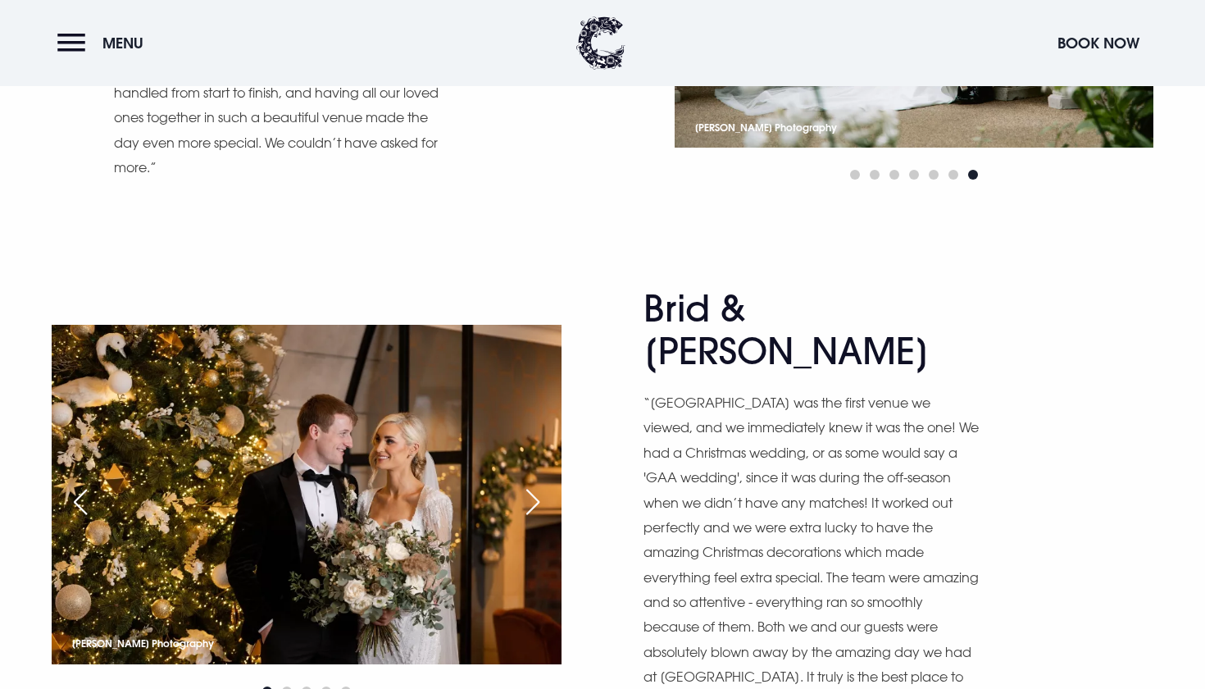
scroll to position [2592, 0]
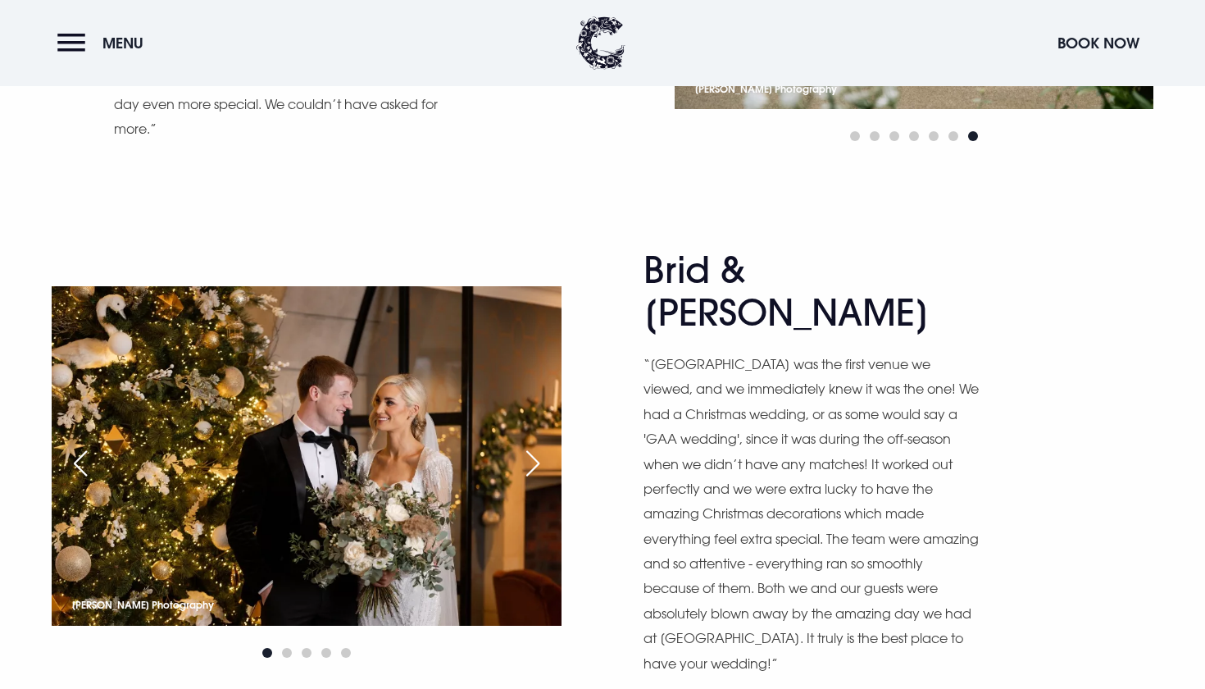
click at [537, 445] on div "Next slide" at bounding box center [532, 463] width 41 height 36
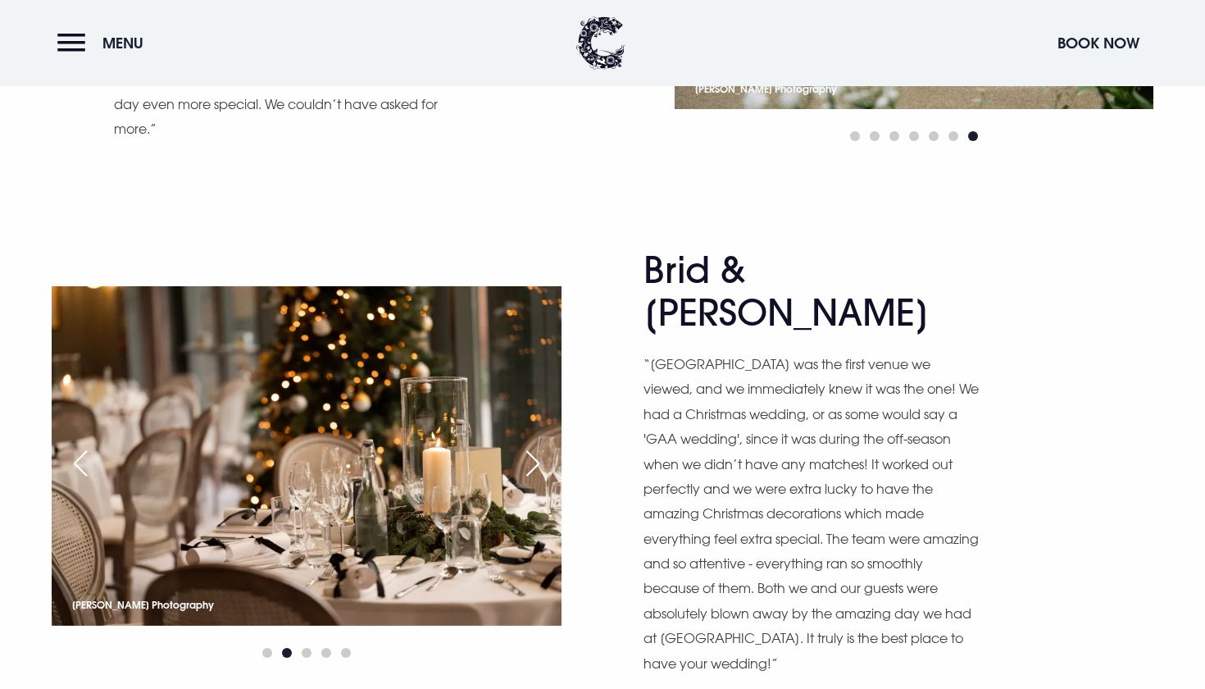
click at [537, 445] on div "Next slide" at bounding box center [532, 463] width 41 height 36
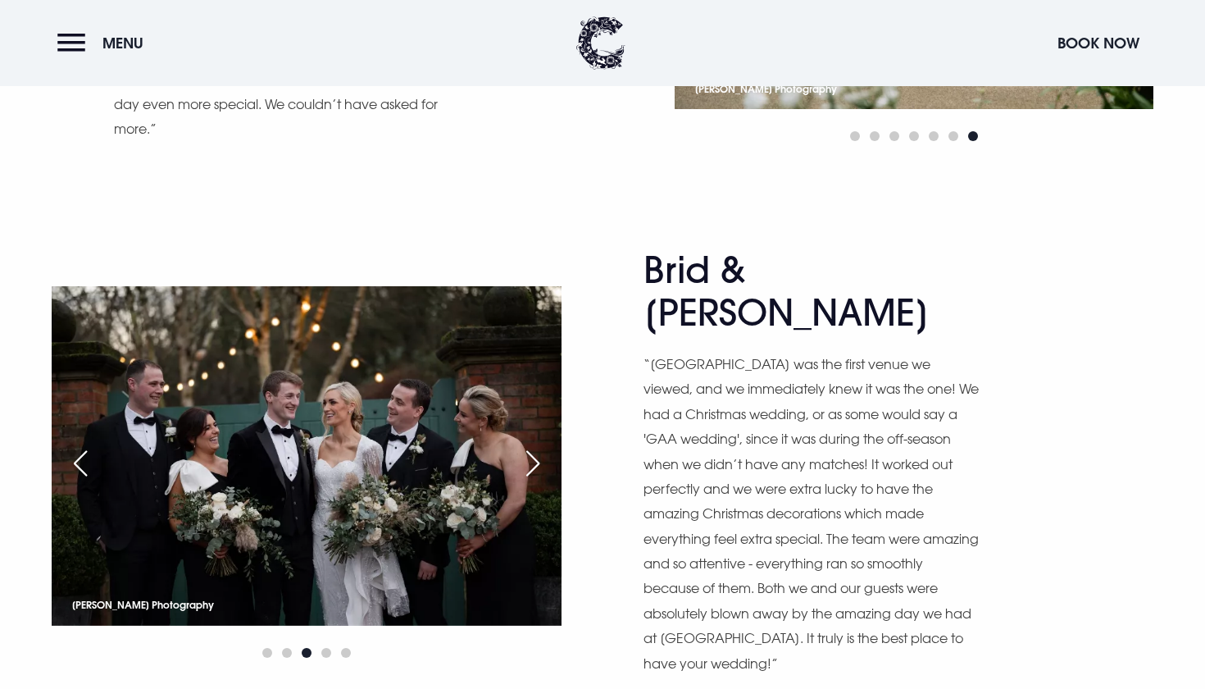
click at [537, 445] on div "Next slide" at bounding box center [532, 463] width 41 height 36
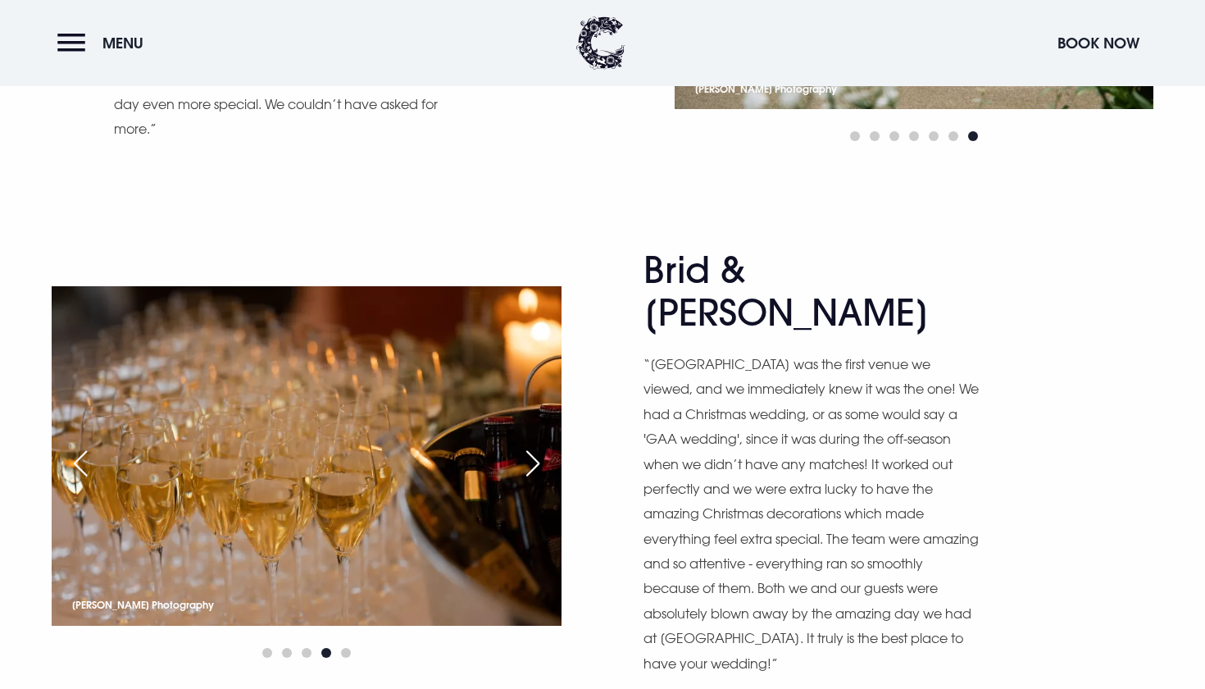
click at [537, 445] on div "Next slide" at bounding box center [532, 463] width 41 height 36
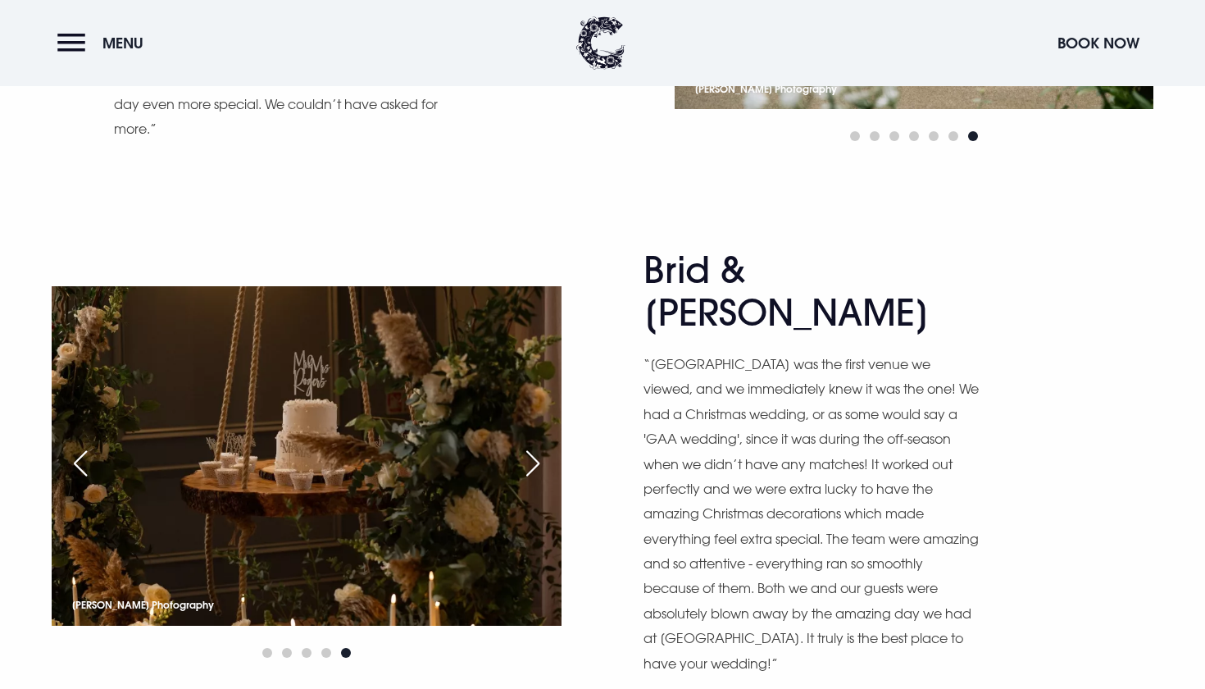
click at [537, 445] on div "Next slide" at bounding box center [532, 463] width 41 height 36
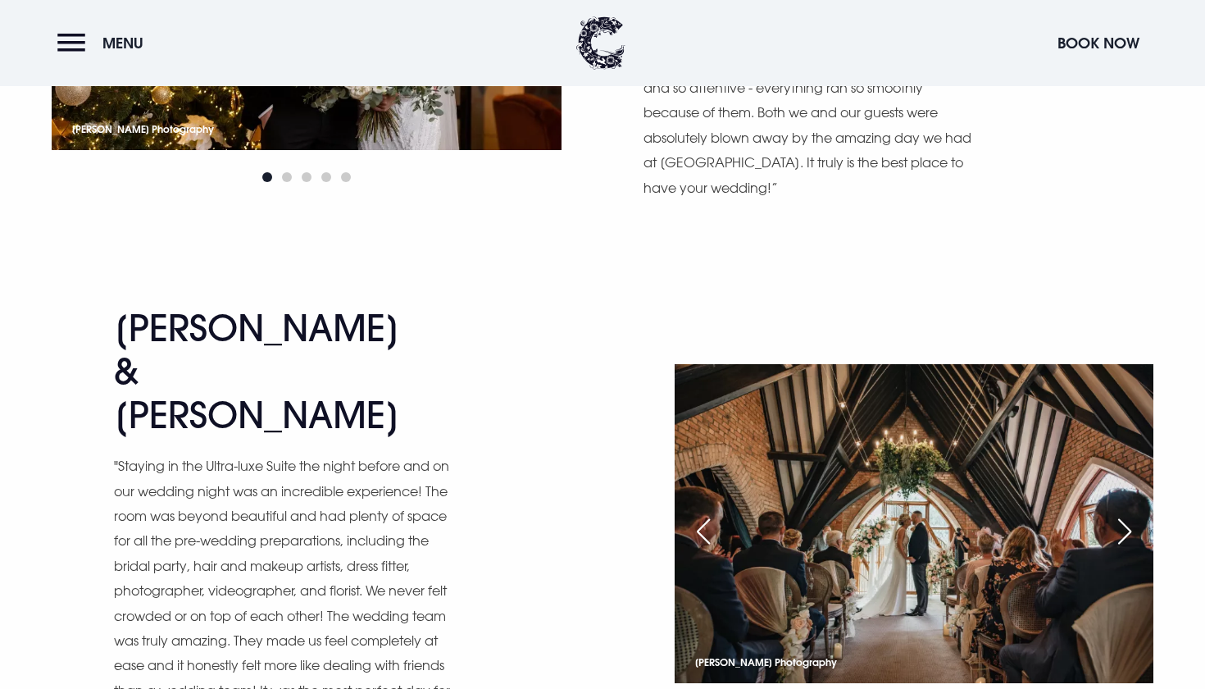
scroll to position [3068, 0]
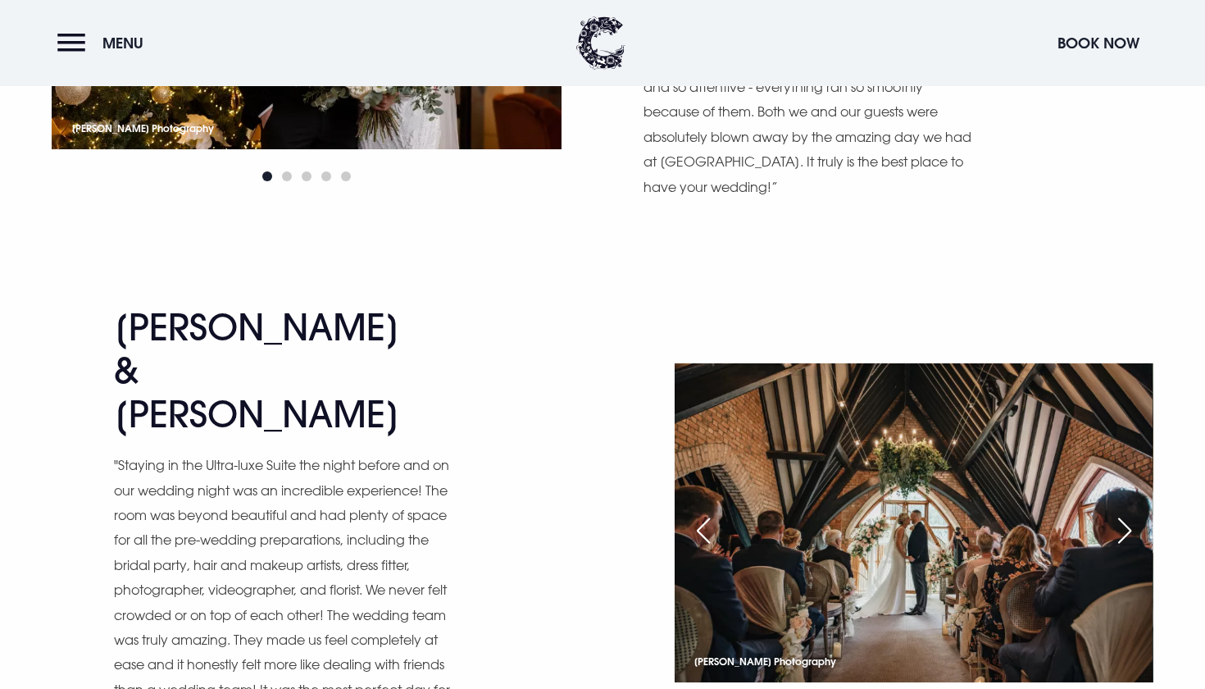
click at [1134, 512] on div "Next slide" at bounding box center [1124, 530] width 41 height 36
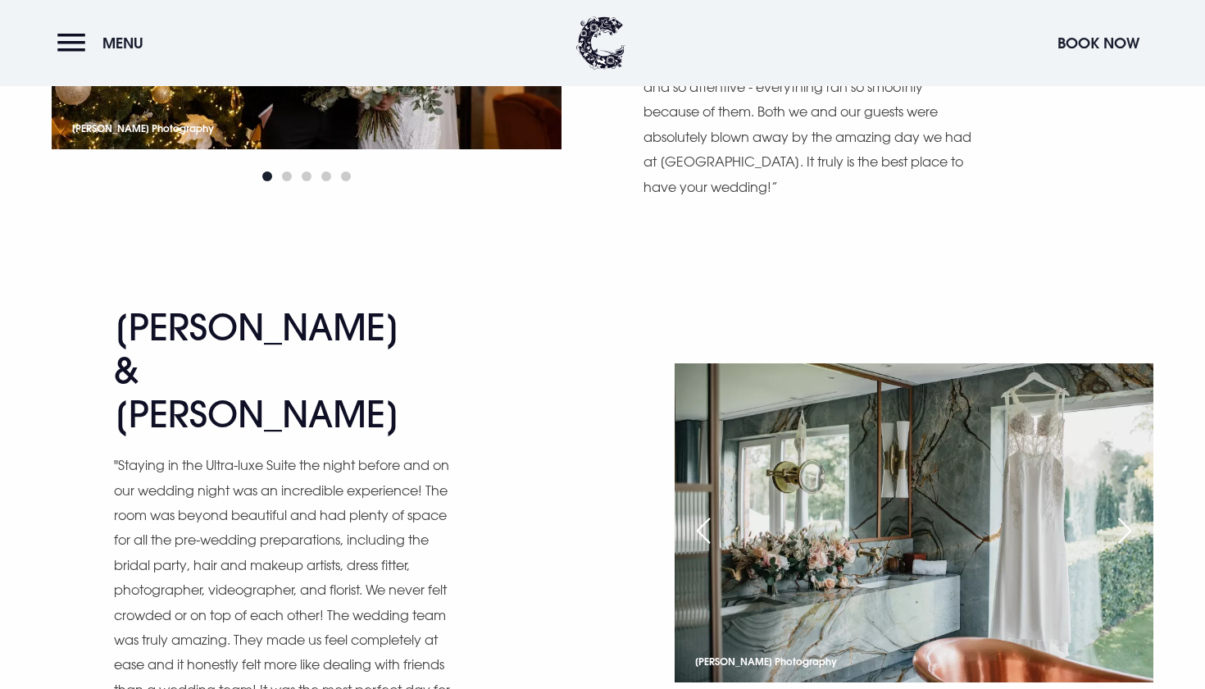
click at [1134, 512] on div "Next slide" at bounding box center [1124, 530] width 41 height 36
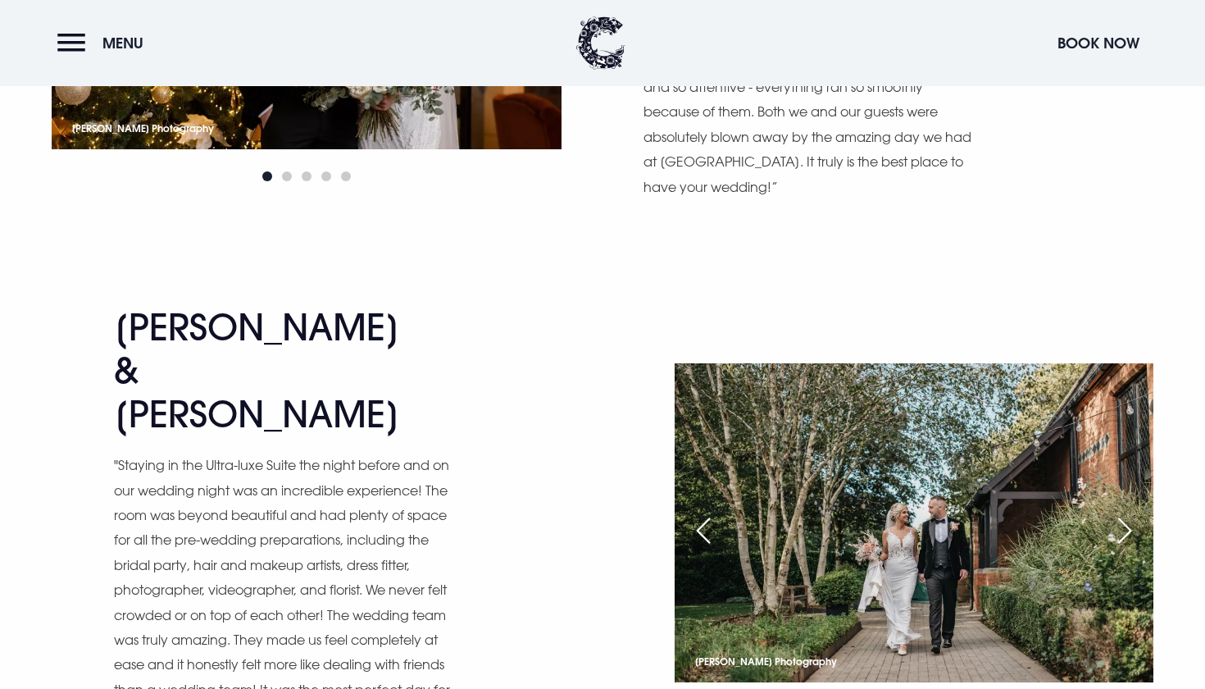
click at [1134, 512] on div "Next slide" at bounding box center [1124, 530] width 41 height 36
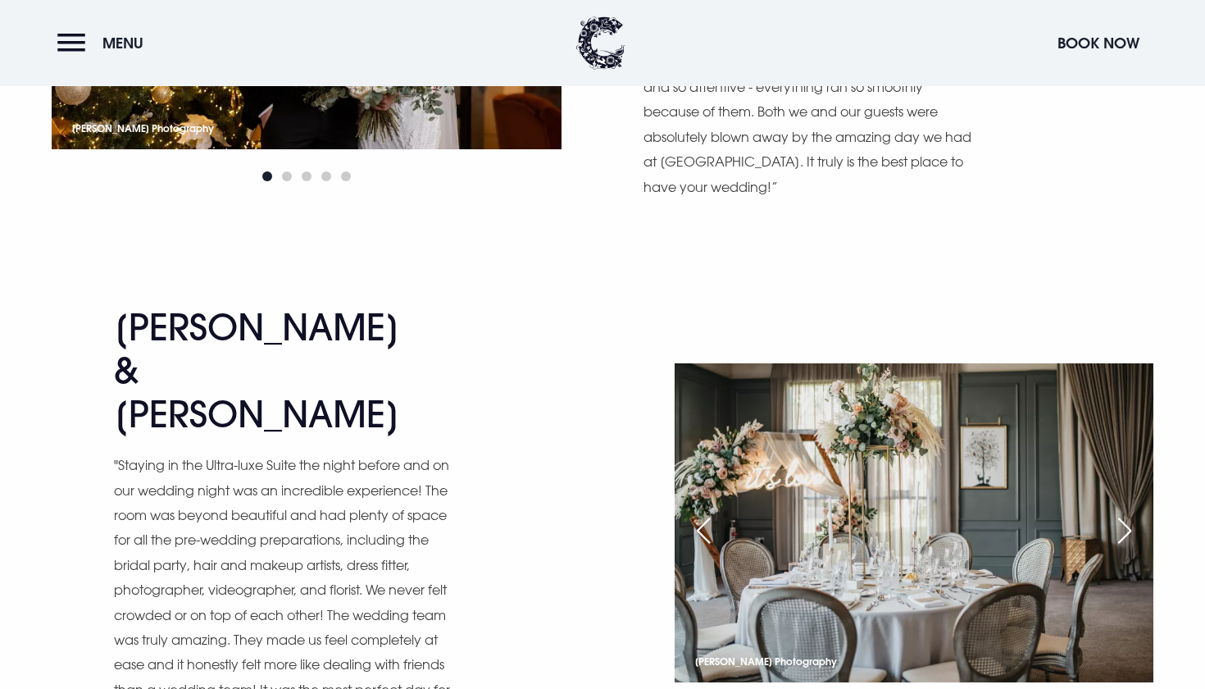
click at [1134, 512] on div "Next slide" at bounding box center [1124, 530] width 41 height 36
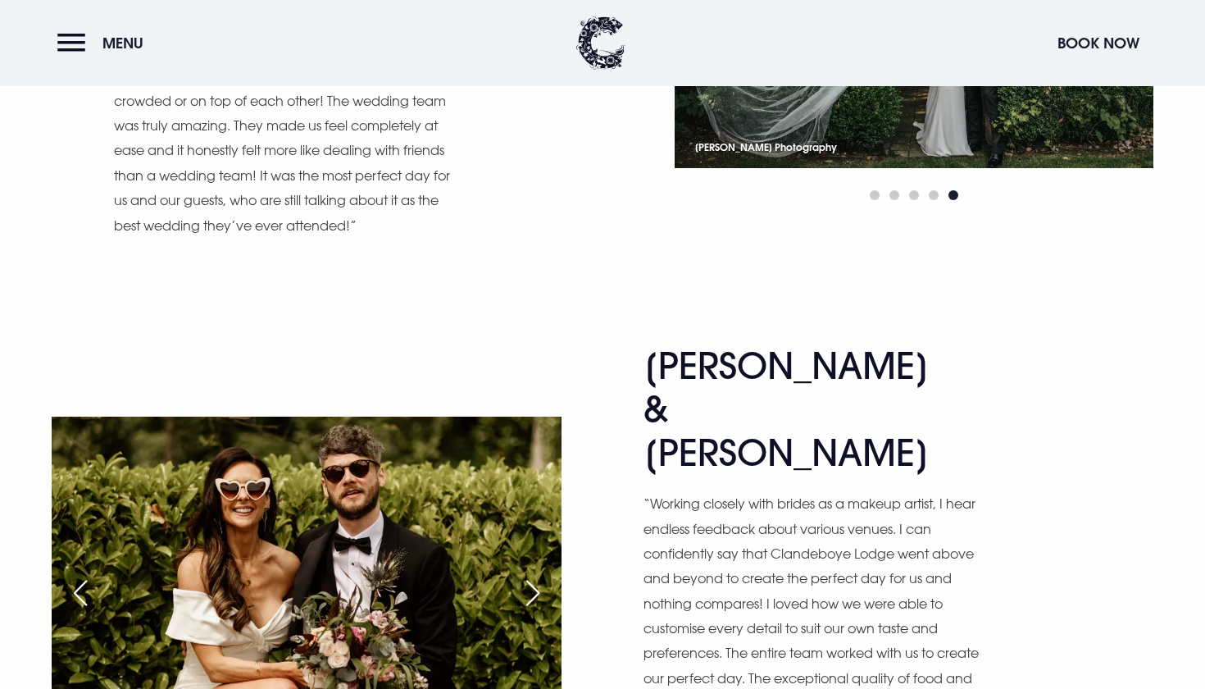
scroll to position [3584, 0]
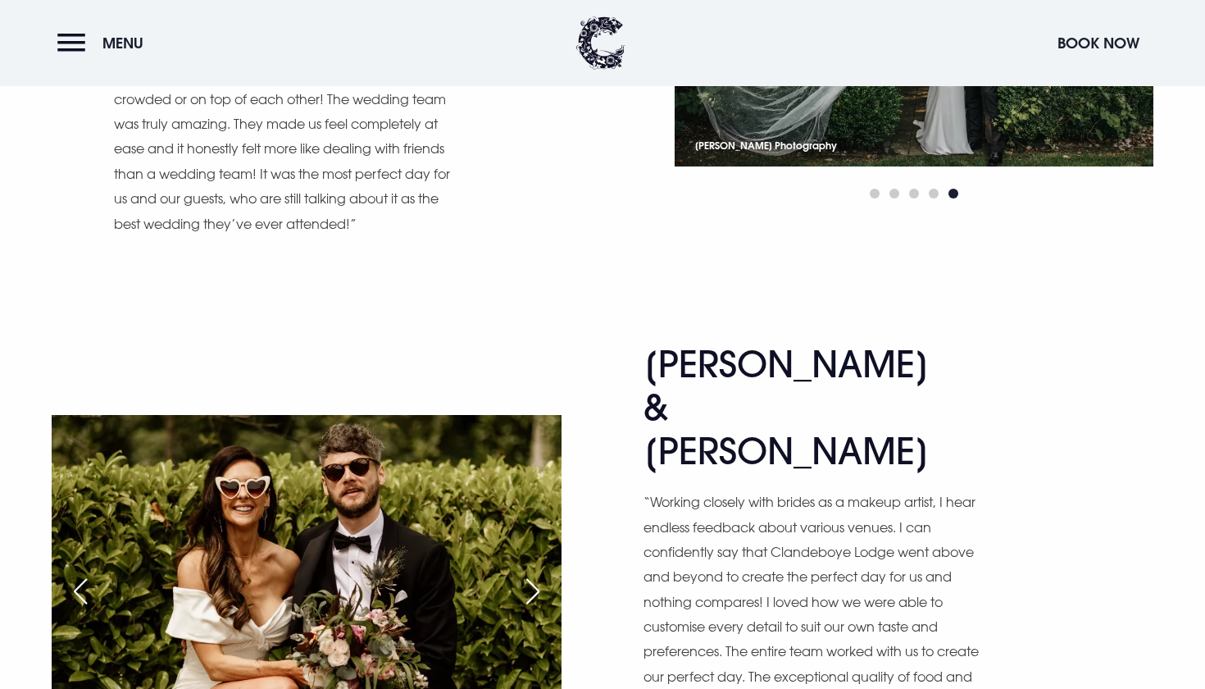
click at [539, 573] on div "Next slide" at bounding box center [532, 591] width 41 height 36
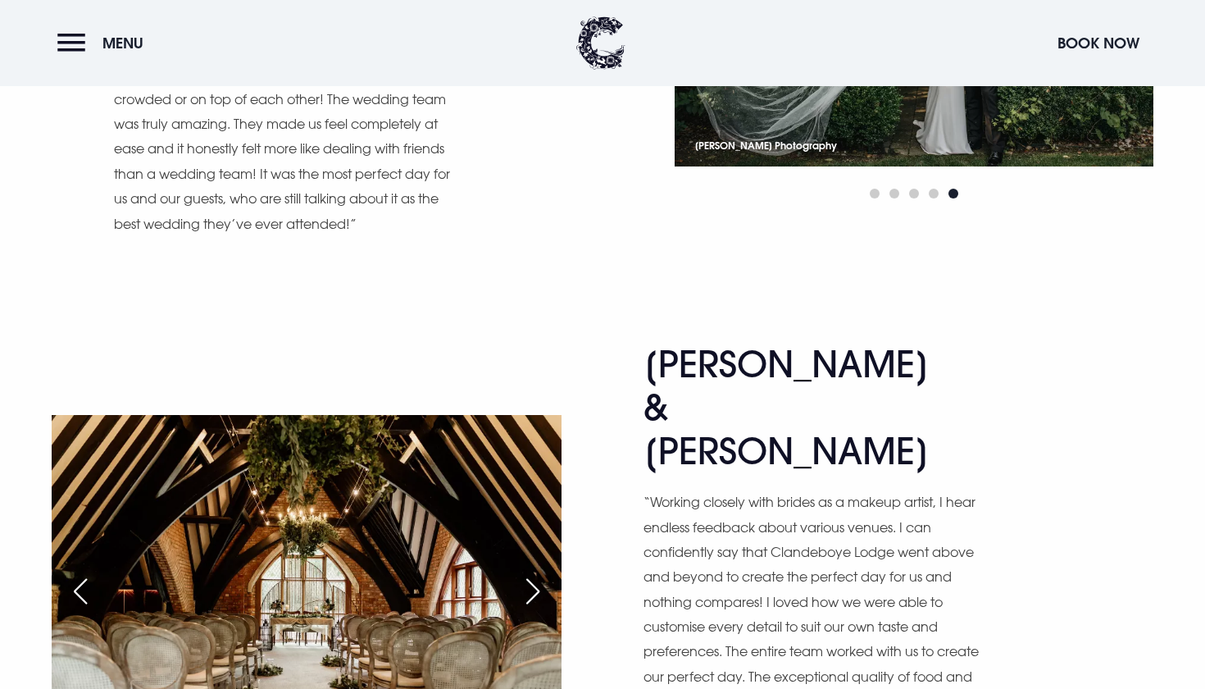
click at [539, 573] on div "Next slide" at bounding box center [532, 591] width 41 height 36
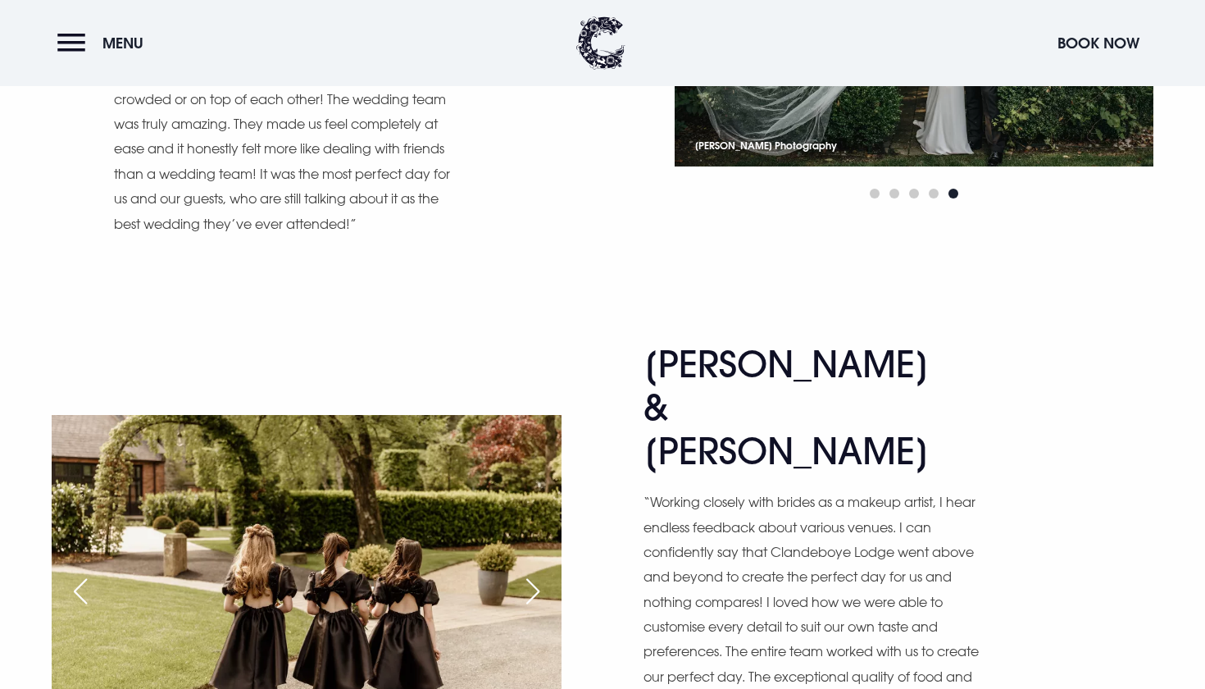
click at [539, 573] on div "Next slide" at bounding box center [532, 591] width 41 height 36
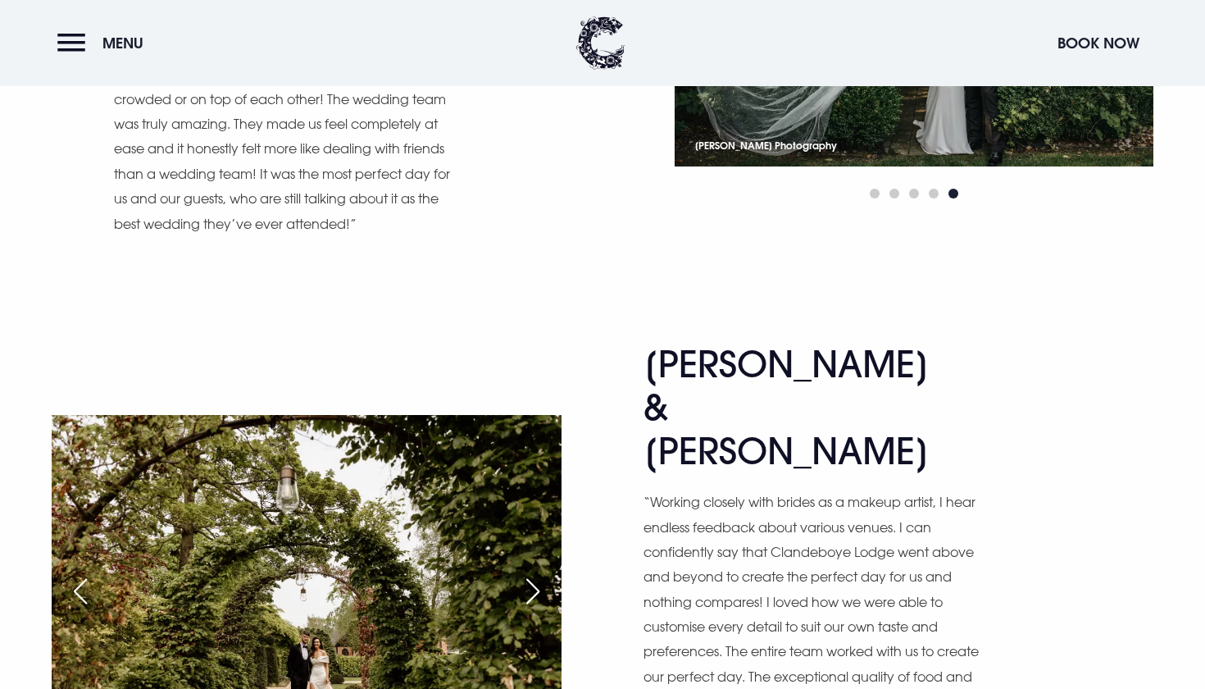
click at [539, 573] on div "Next slide" at bounding box center [532, 591] width 41 height 36
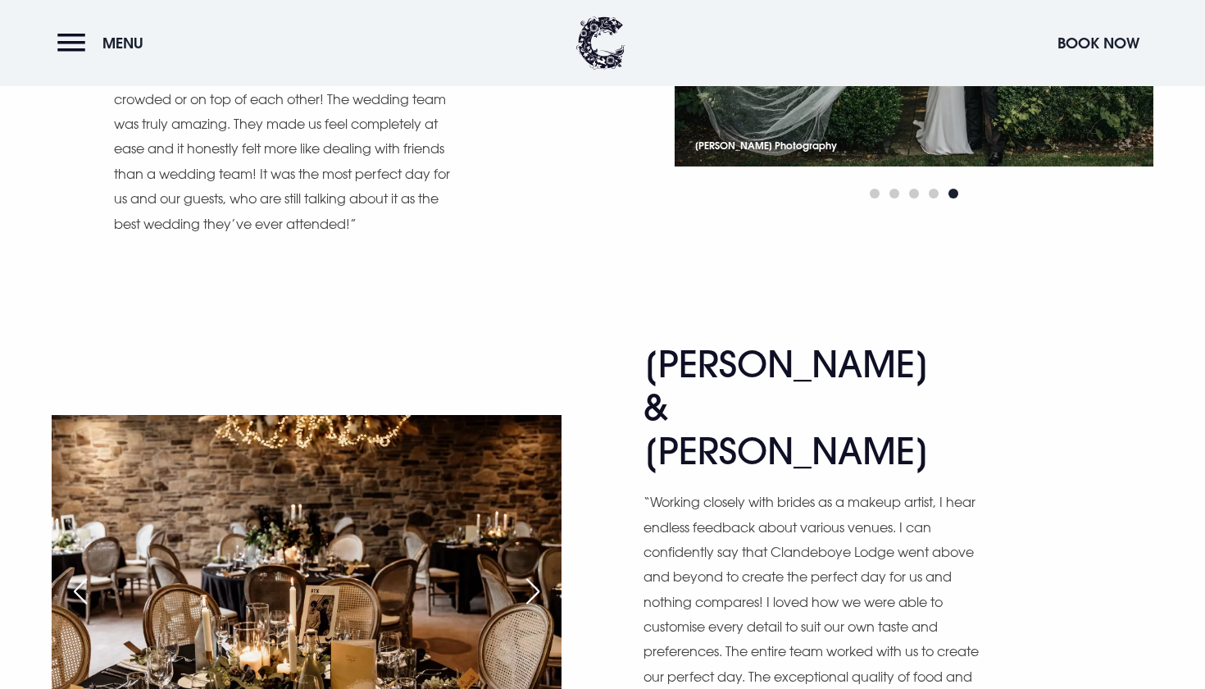
click at [539, 573] on div "Next slide" at bounding box center [532, 591] width 41 height 36
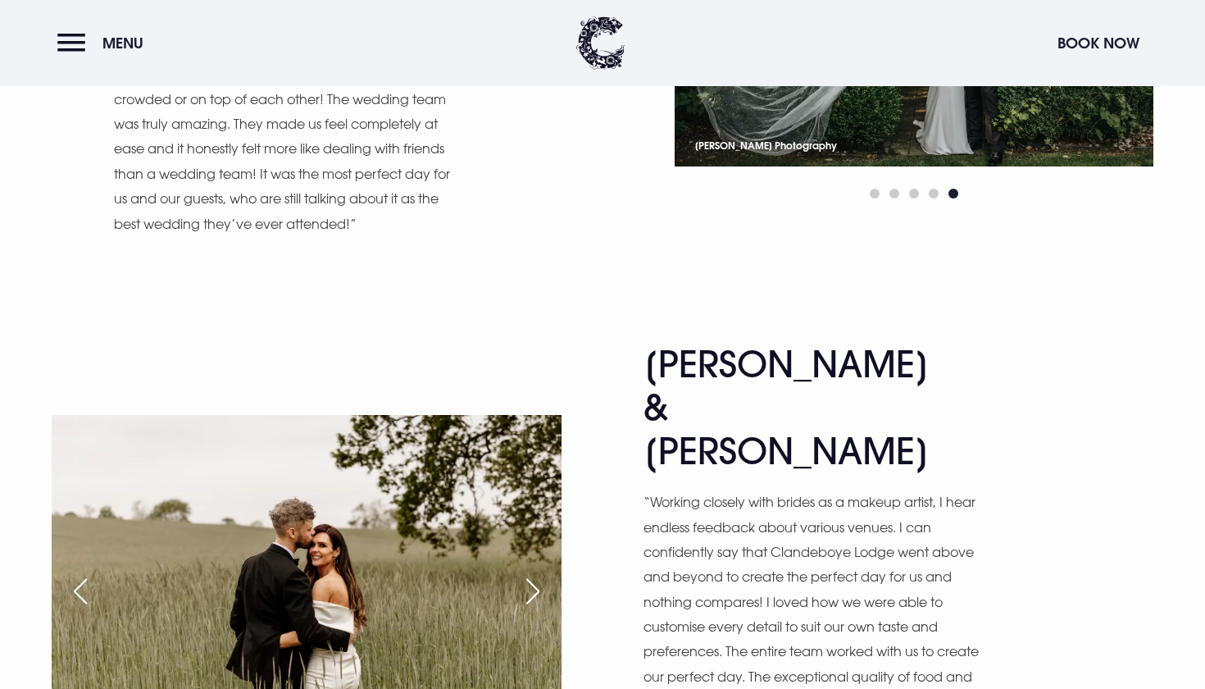
click at [539, 573] on div "Next slide" at bounding box center [532, 591] width 41 height 36
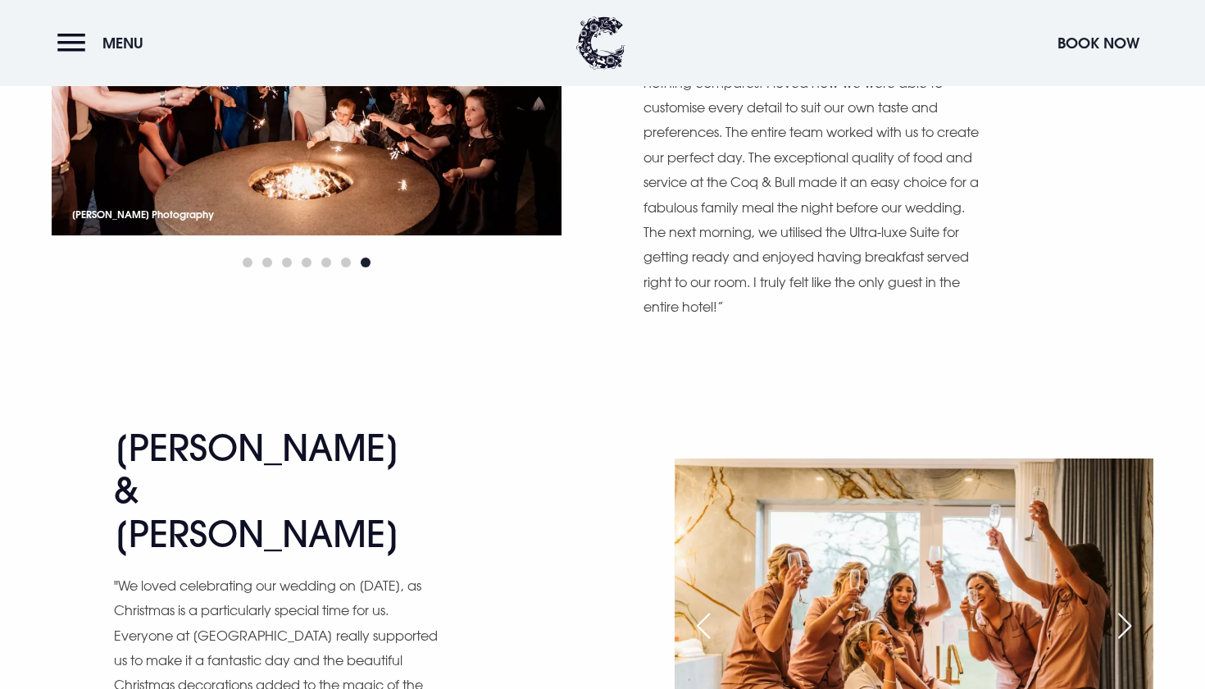
scroll to position [4112, 0]
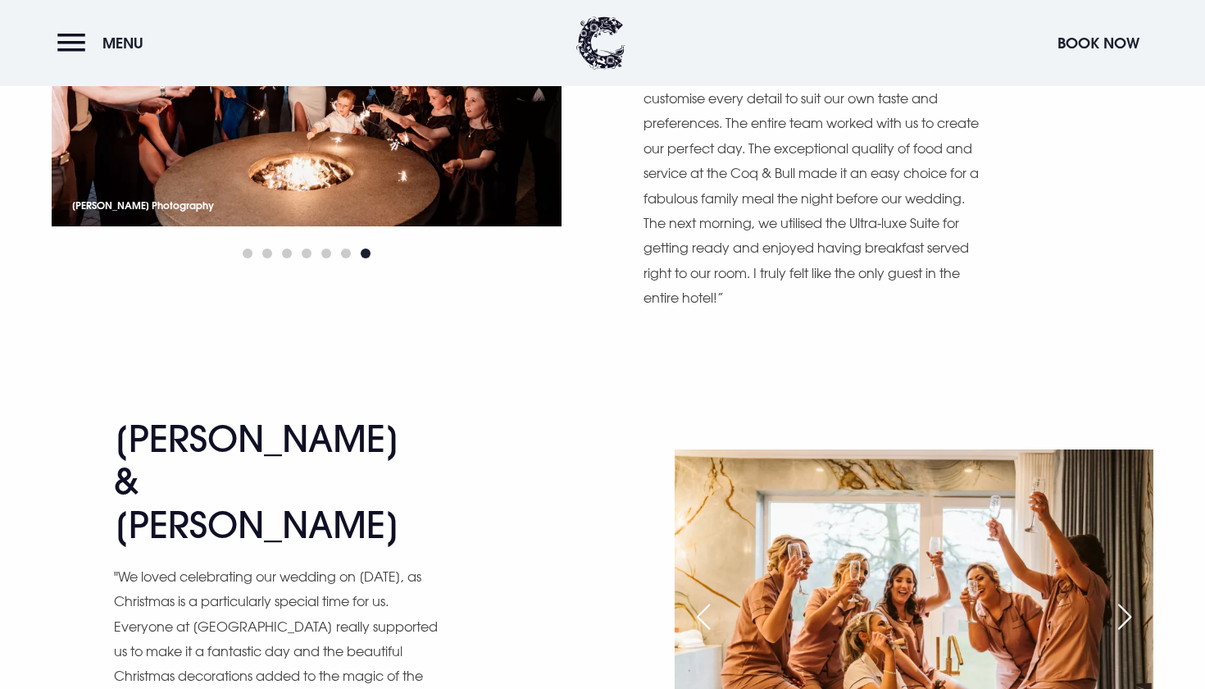
click at [1129, 598] on div "Next slide" at bounding box center [1124, 616] width 41 height 36
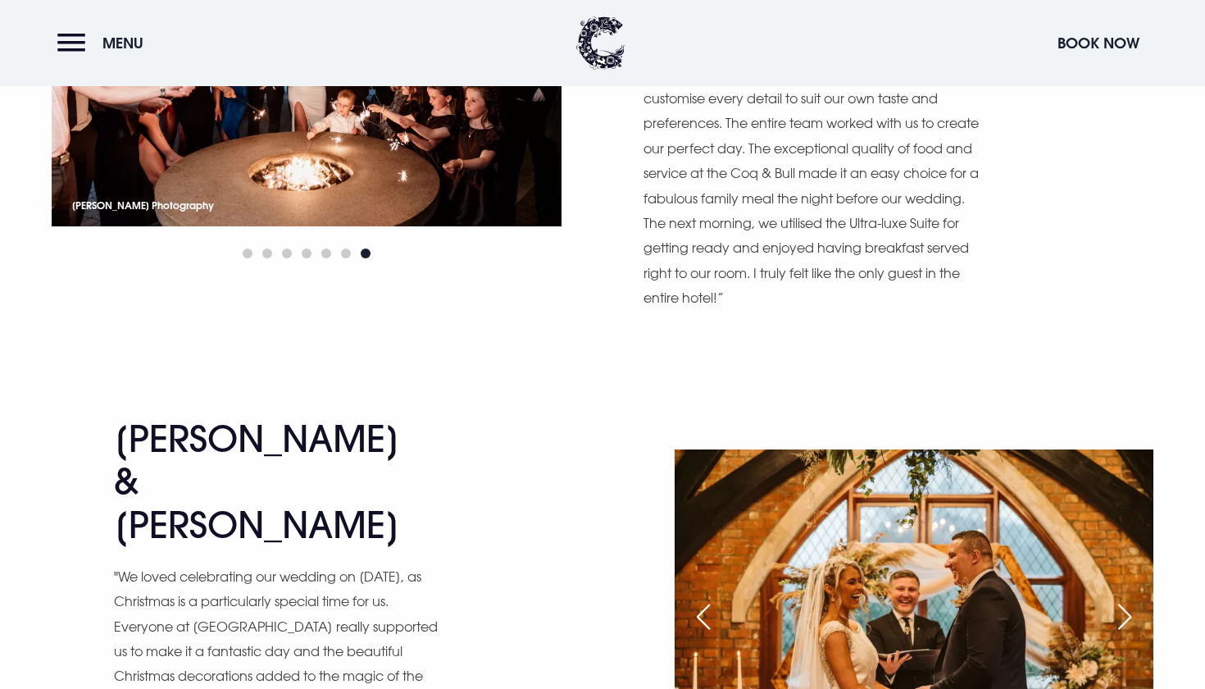
click at [1129, 598] on div "Next slide" at bounding box center [1124, 616] width 41 height 36
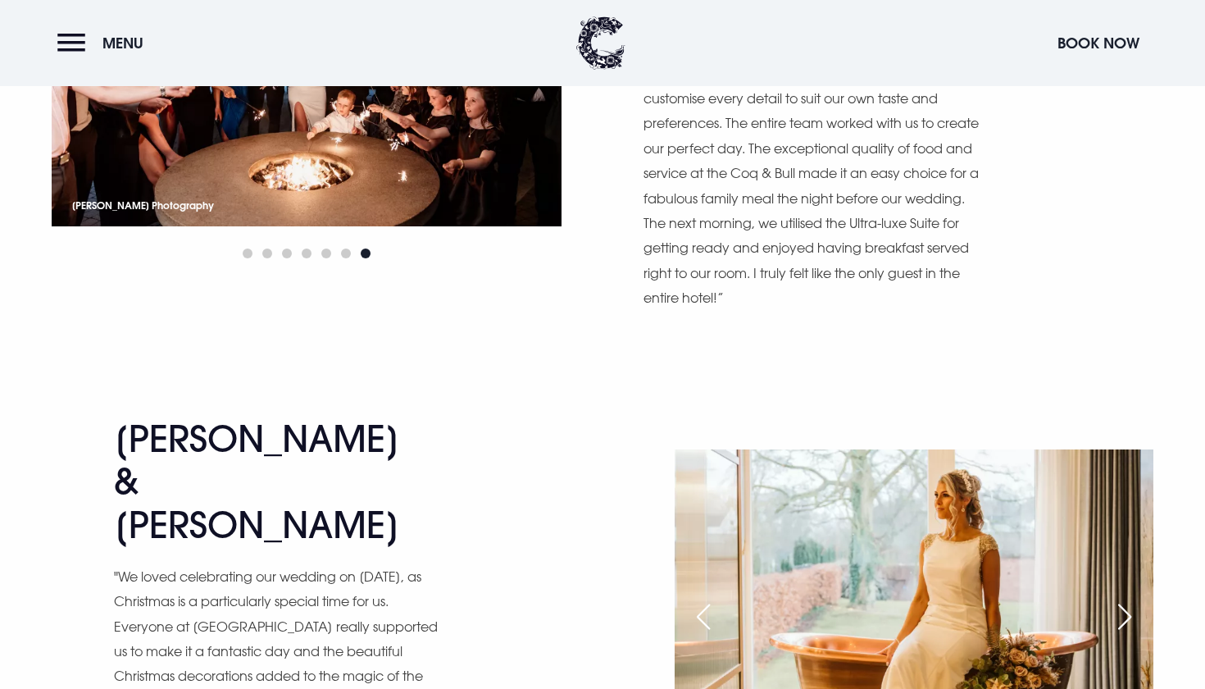
click at [1129, 598] on div "Next slide" at bounding box center [1124, 616] width 41 height 36
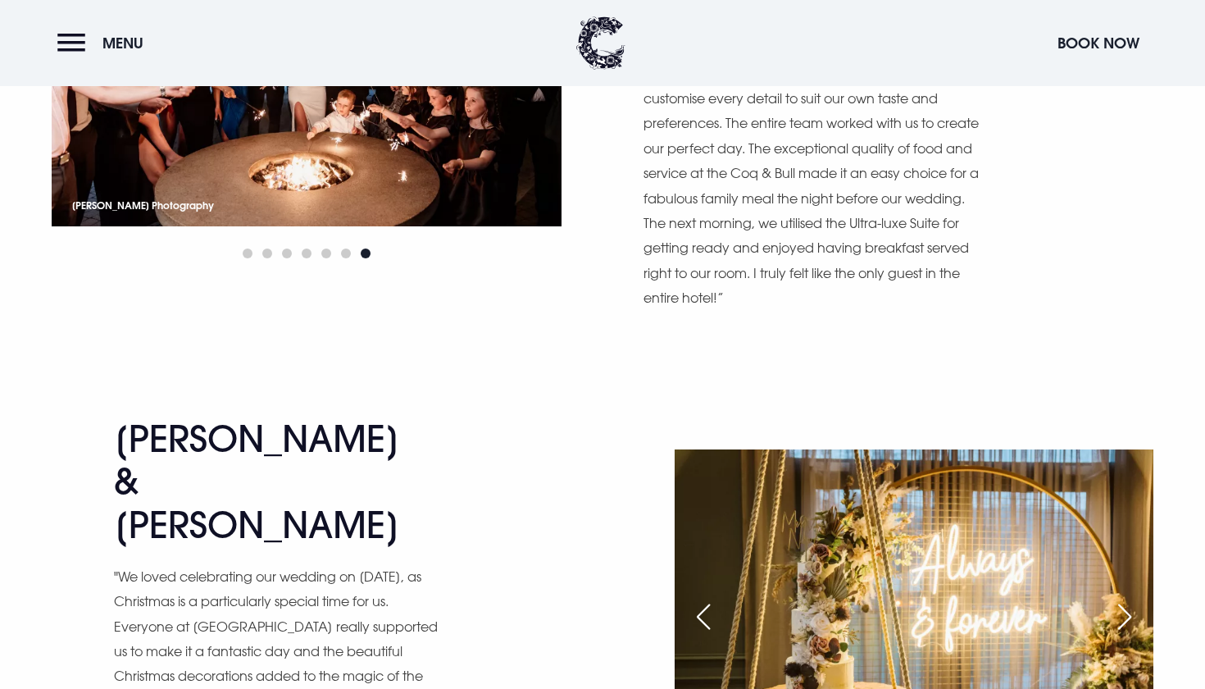
click at [1129, 598] on div "Next slide" at bounding box center [1124, 616] width 41 height 36
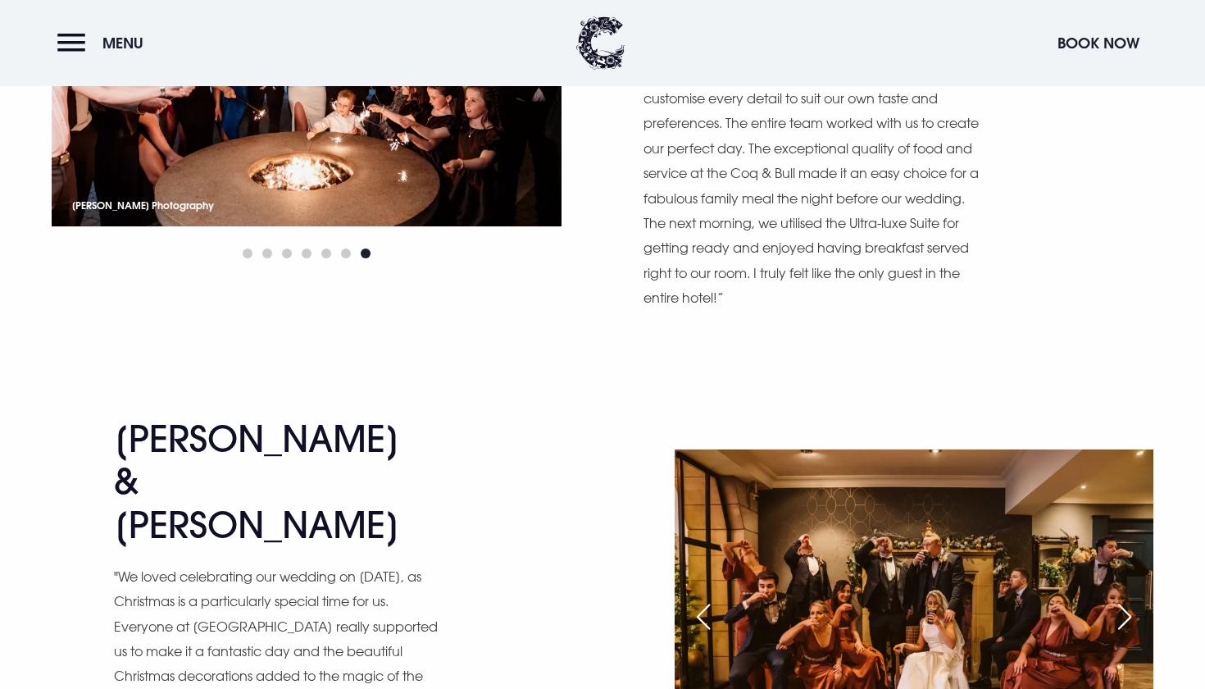
click at [1129, 598] on div "Next slide" at bounding box center [1124, 616] width 41 height 36
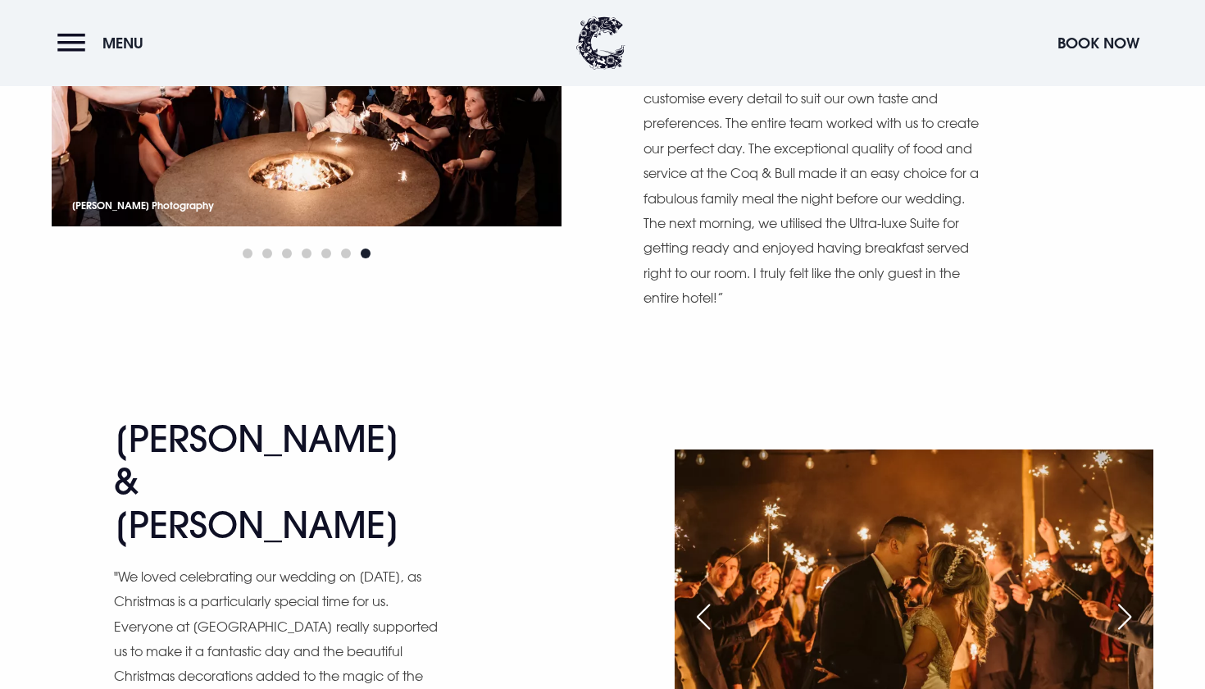
click at [1129, 598] on div "Next slide" at bounding box center [1124, 616] width 41 height 36
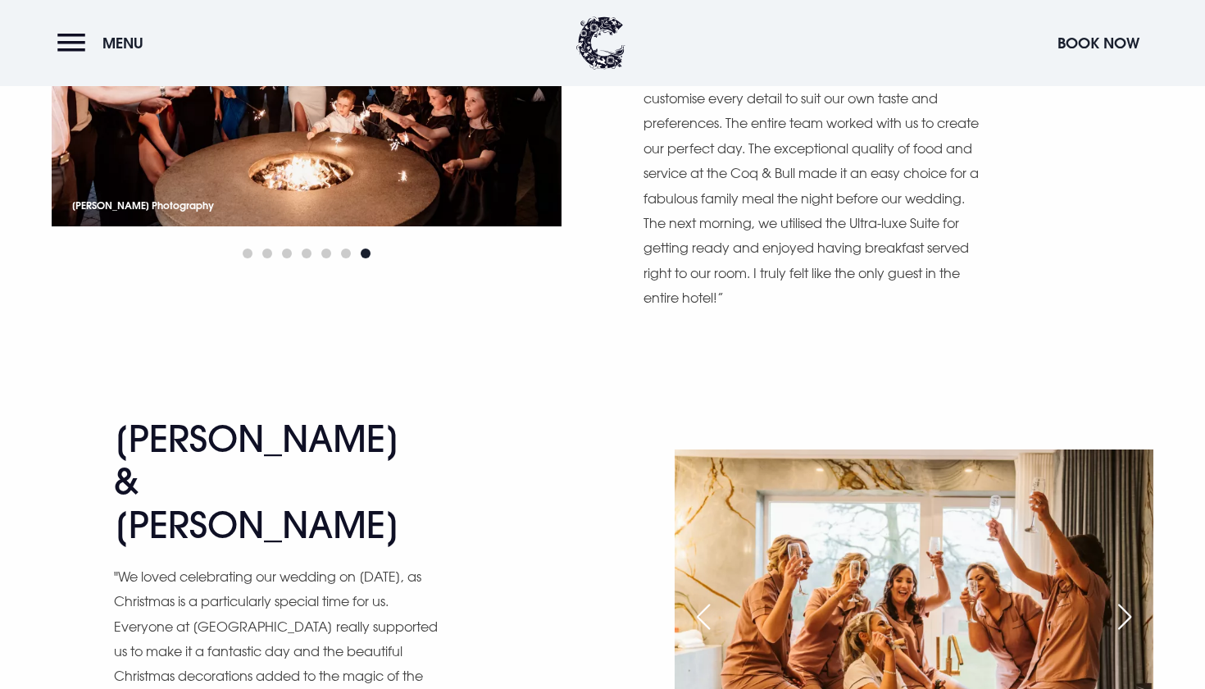
click at [1129, 598] on div "Next slide" at bounding box center [1124, 616] width 41 height 36
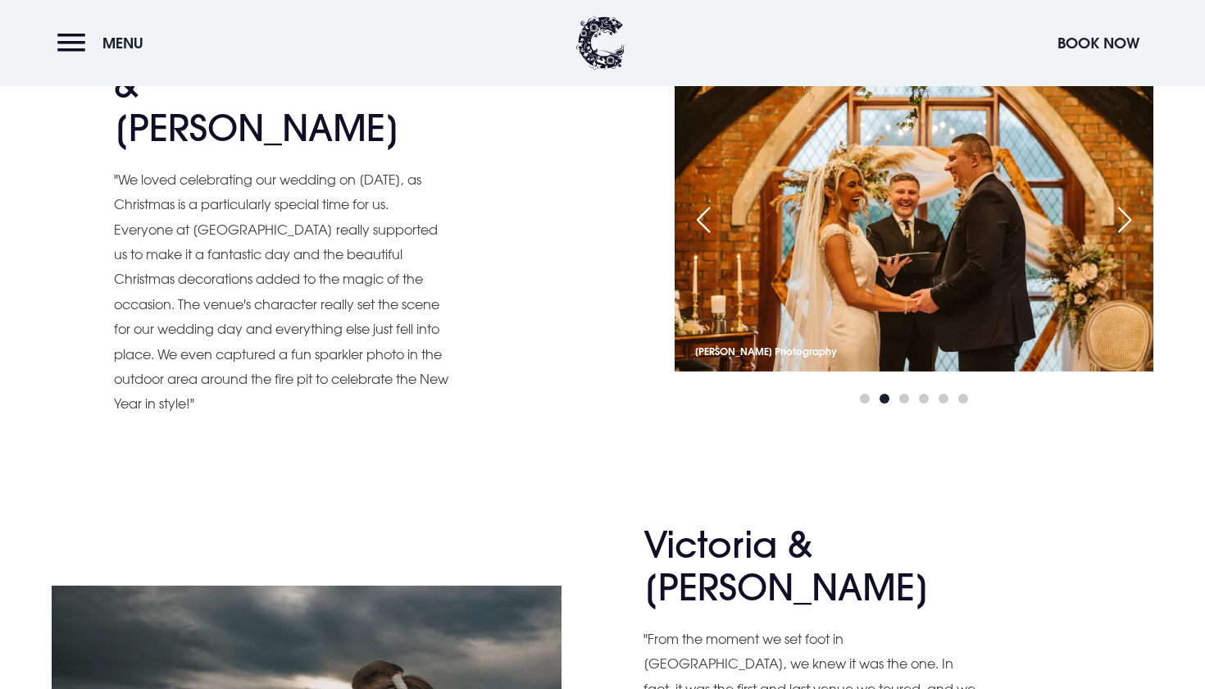
scroll to position [4543, 0]
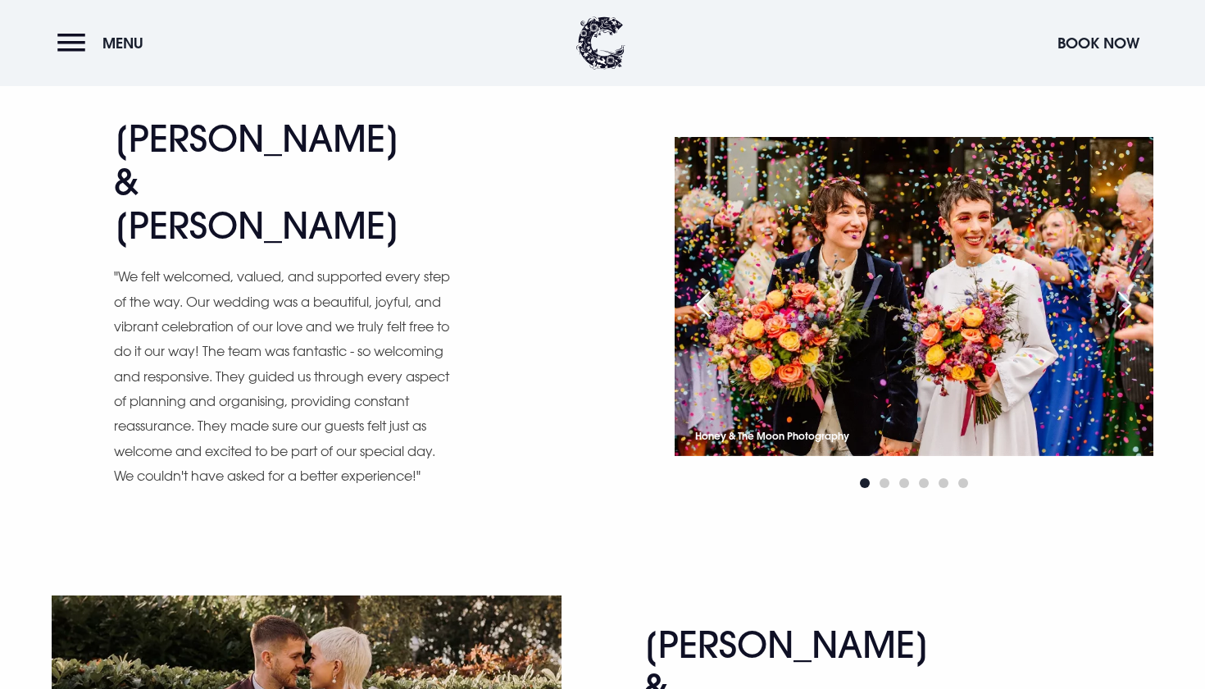
scroll to position [5502, 0]
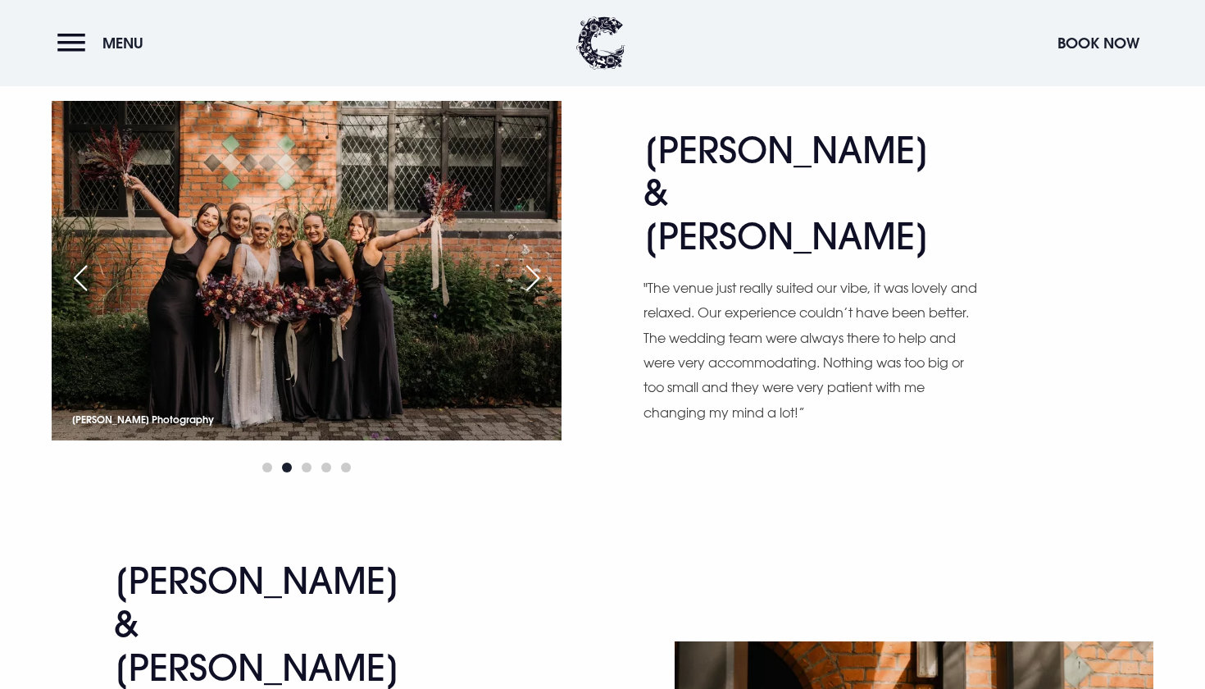
scroll to position [6010, 0]
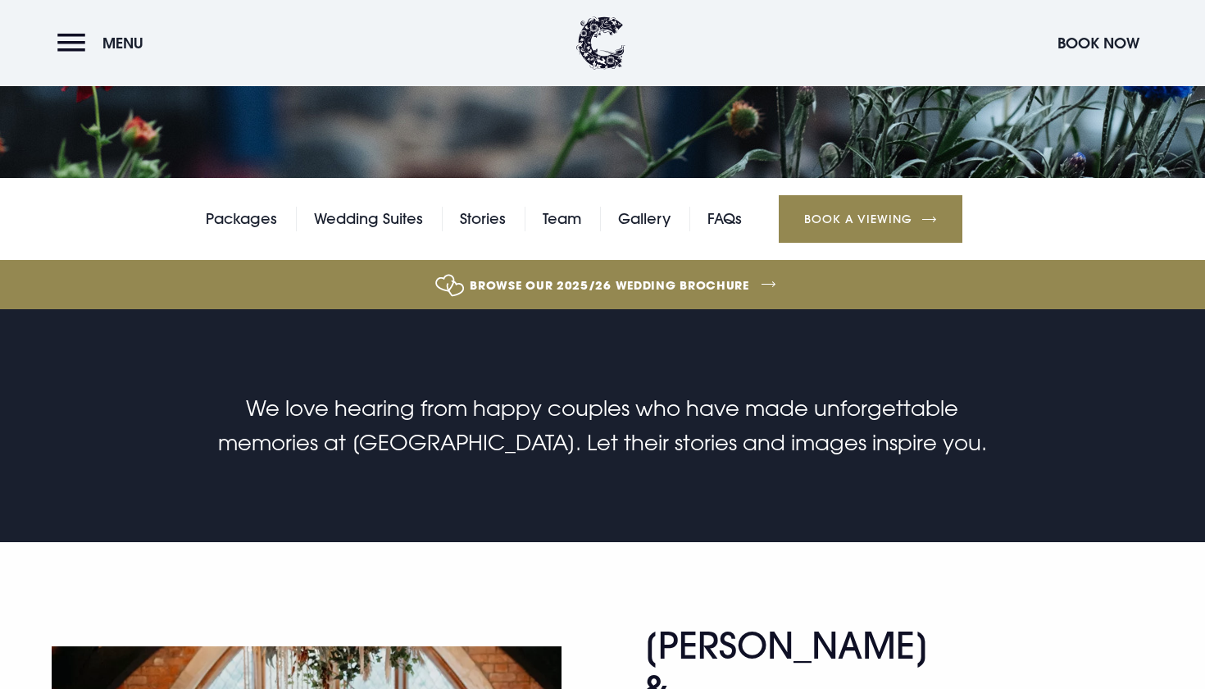
scroll to position [316, 0]
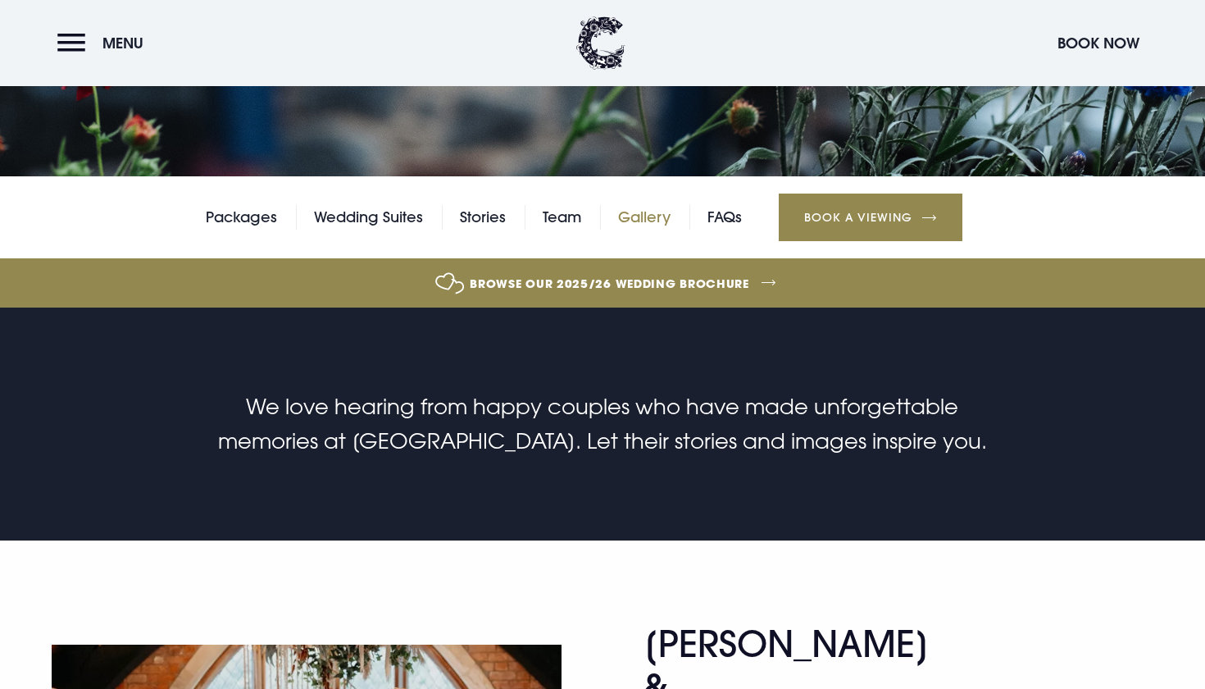
click at [656, 219] on link "Gallery" at bounding box center [644, 217] width 52 height 25
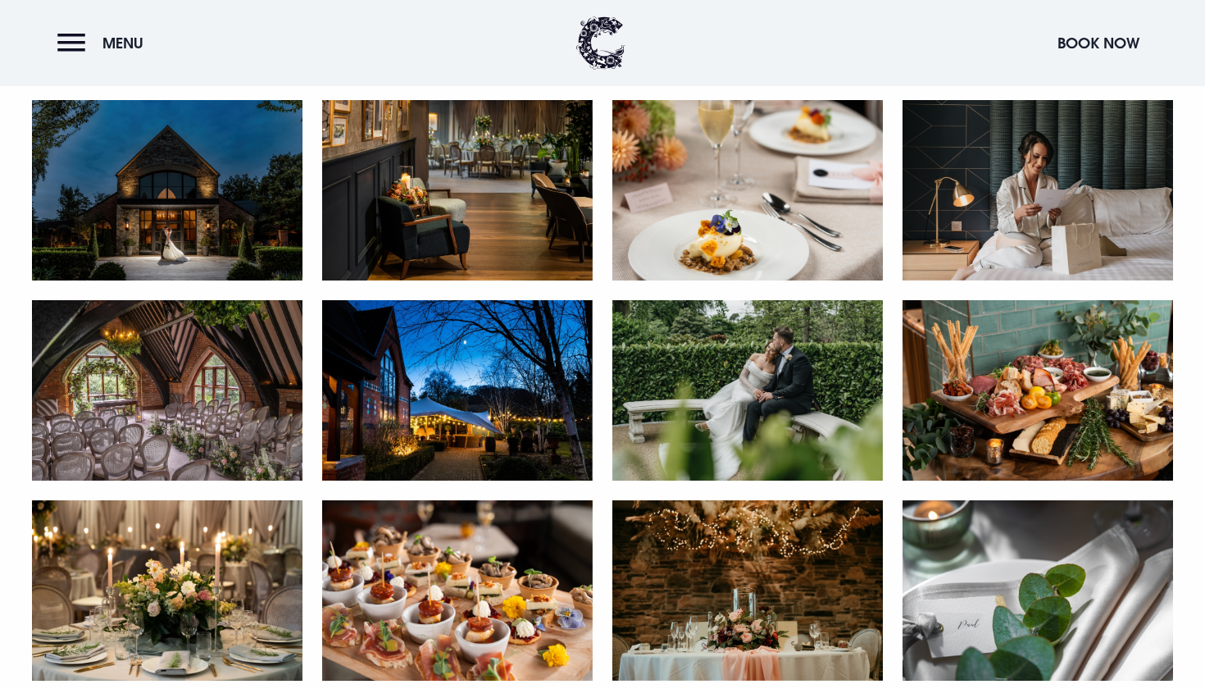
scroll to position [844, 0]
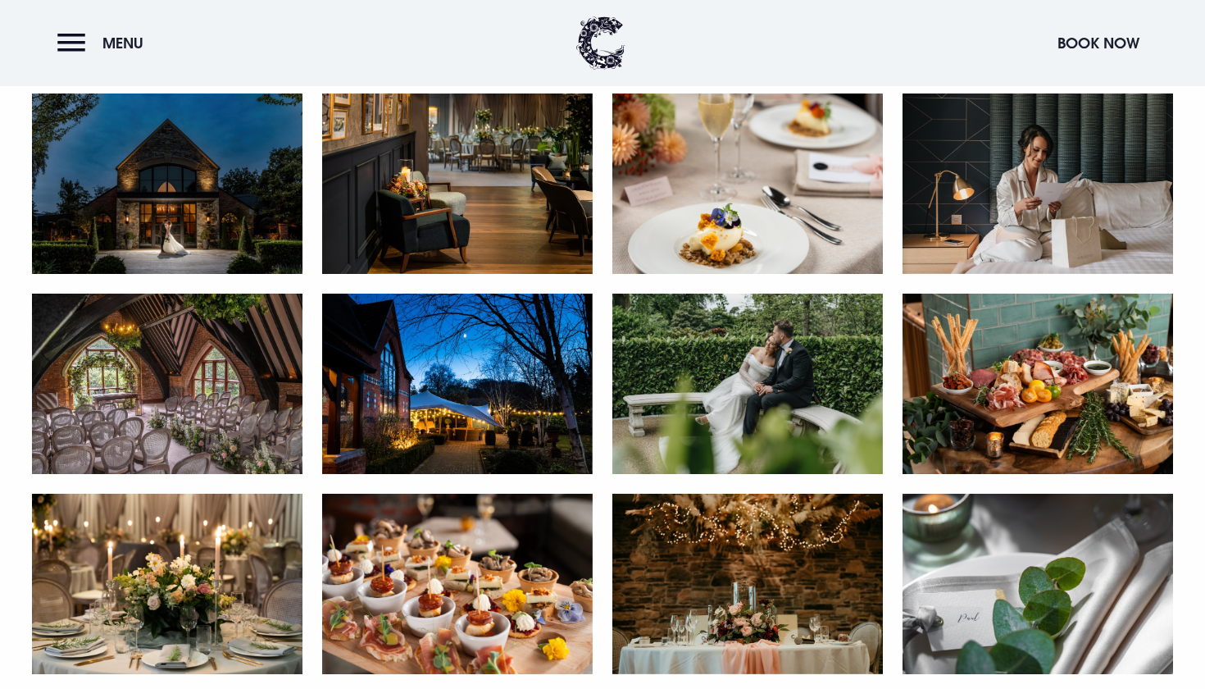
click at [261, 190] on img at bounding box center [167, 183] width 271 height 180
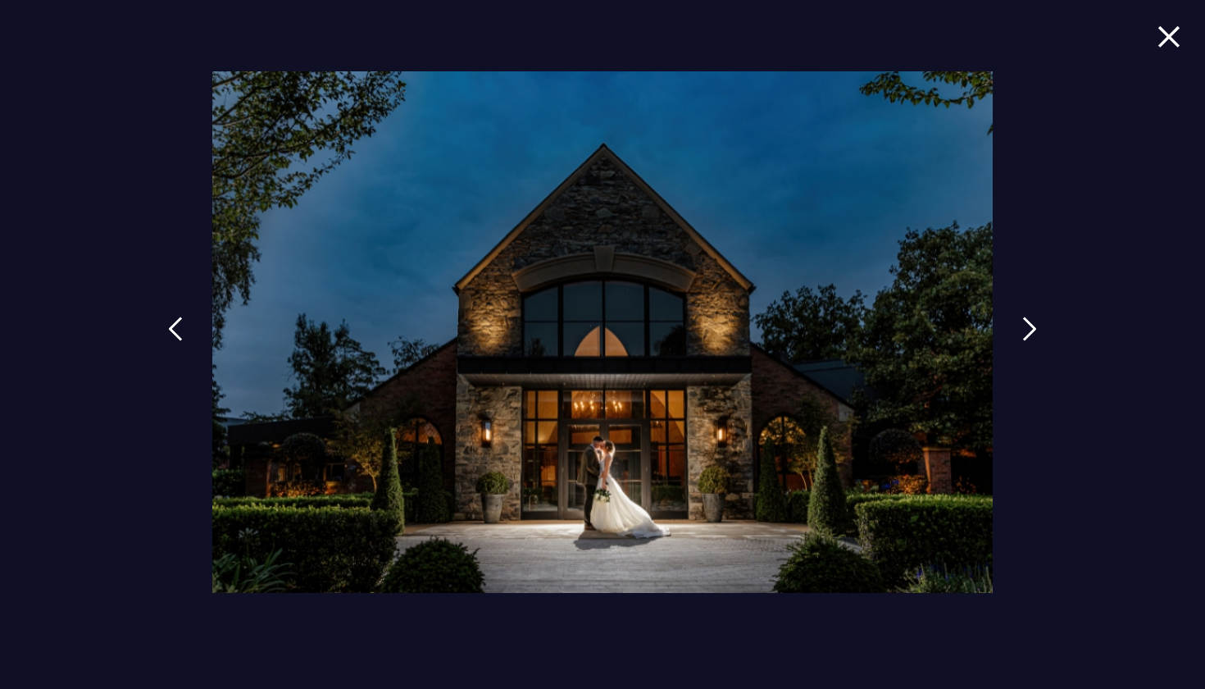
click at [1179, 36] on img at bounding box center [1168, 36] width 23 height 22
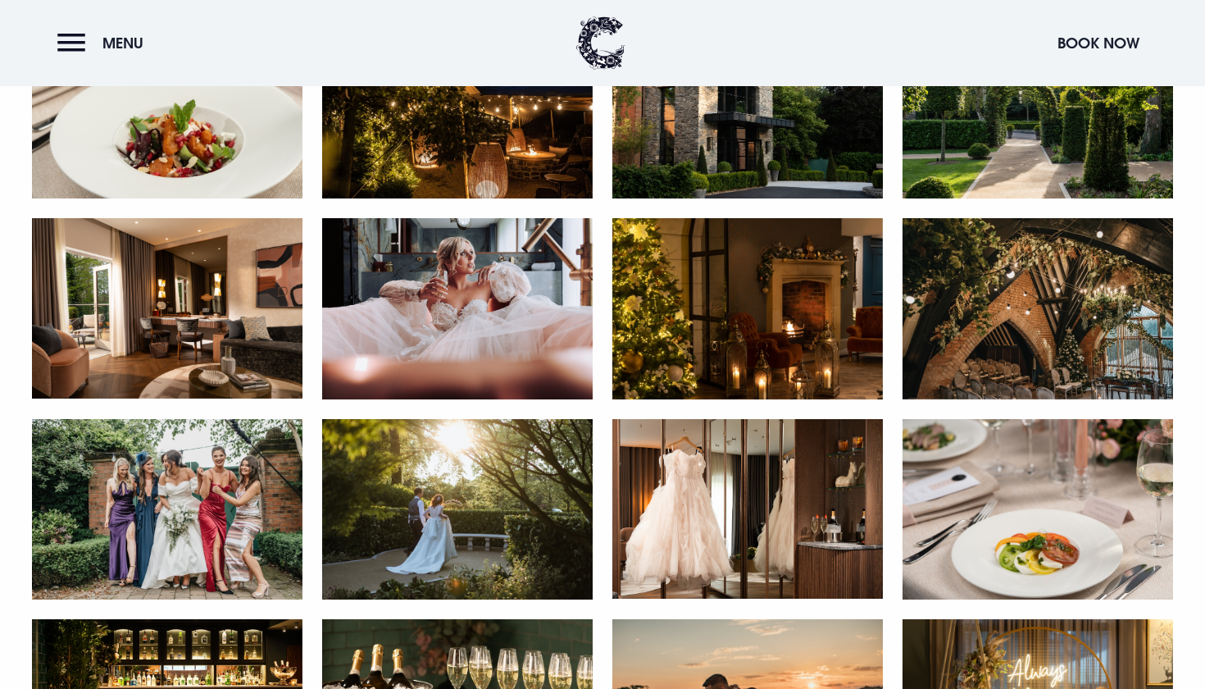
scroll to position [1519, 0]
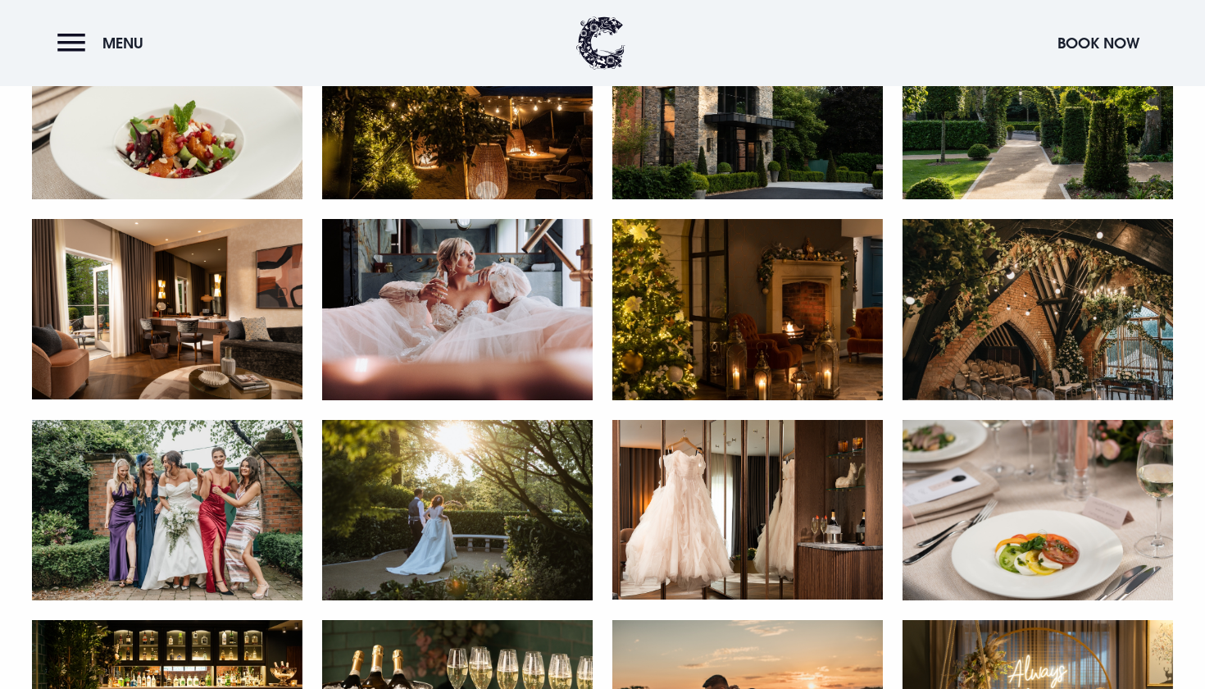
click at [1058, 320] on img at bounding box center [1038, 309] width 271 height 180
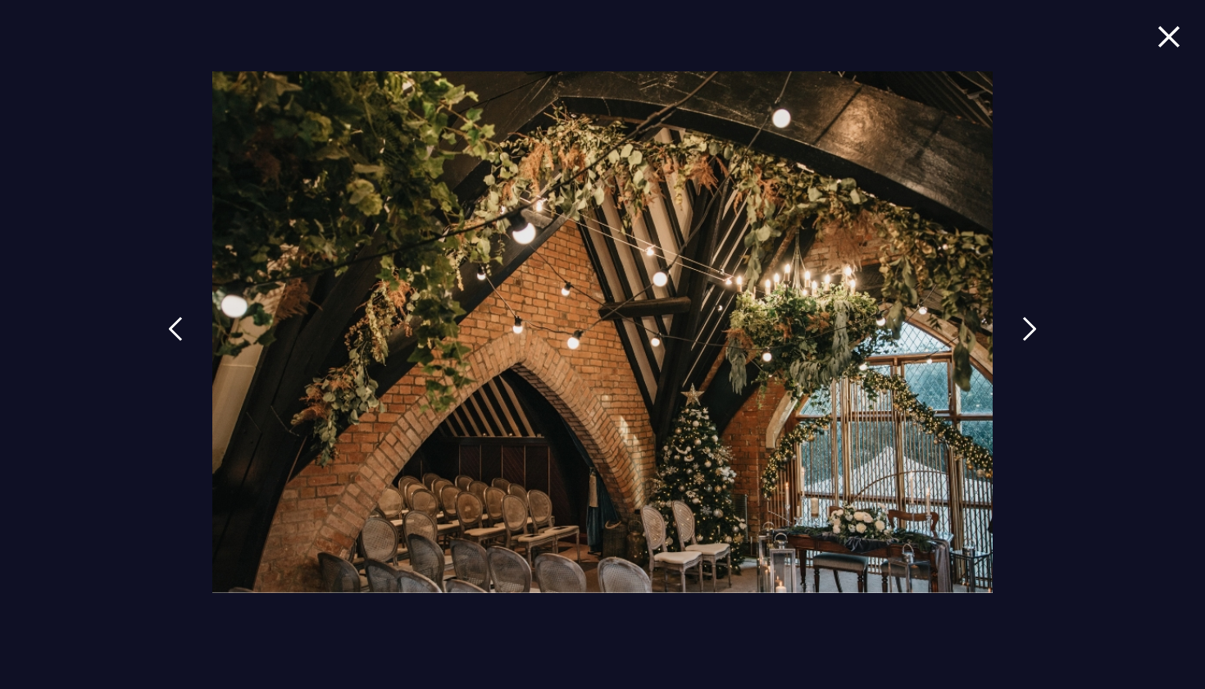
click at [1166, 36] on img at bounding box center [1168, 36] width 23 height 22
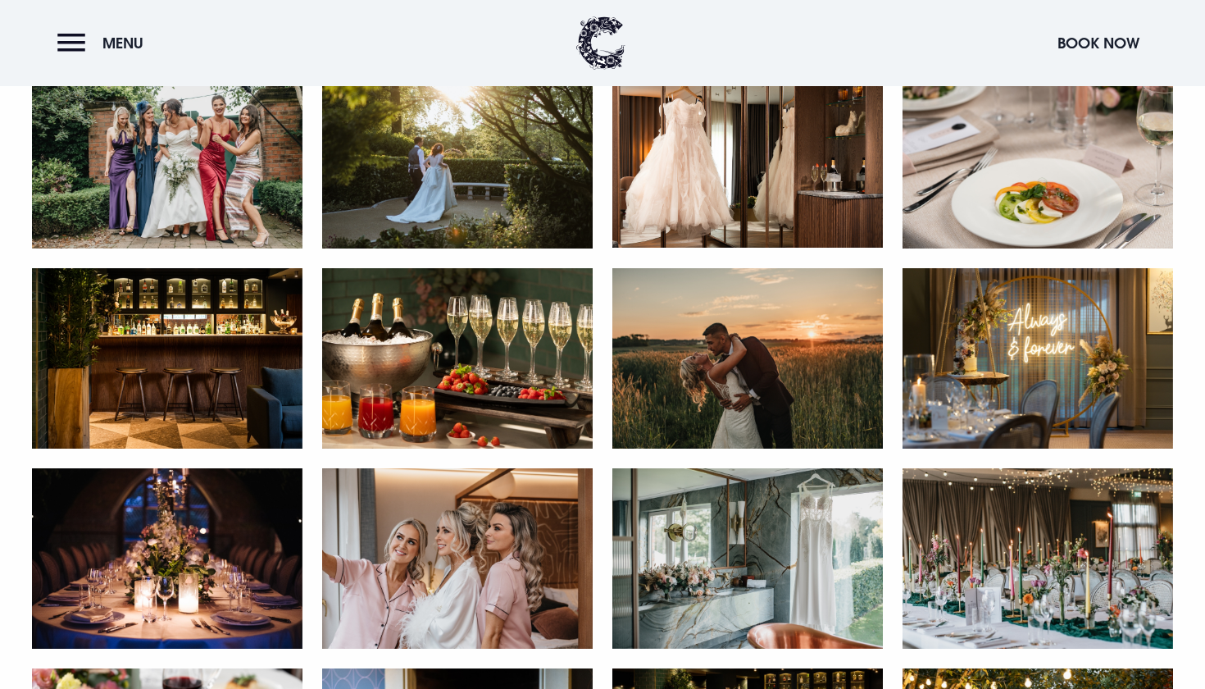
scroll to position [1877, 0]
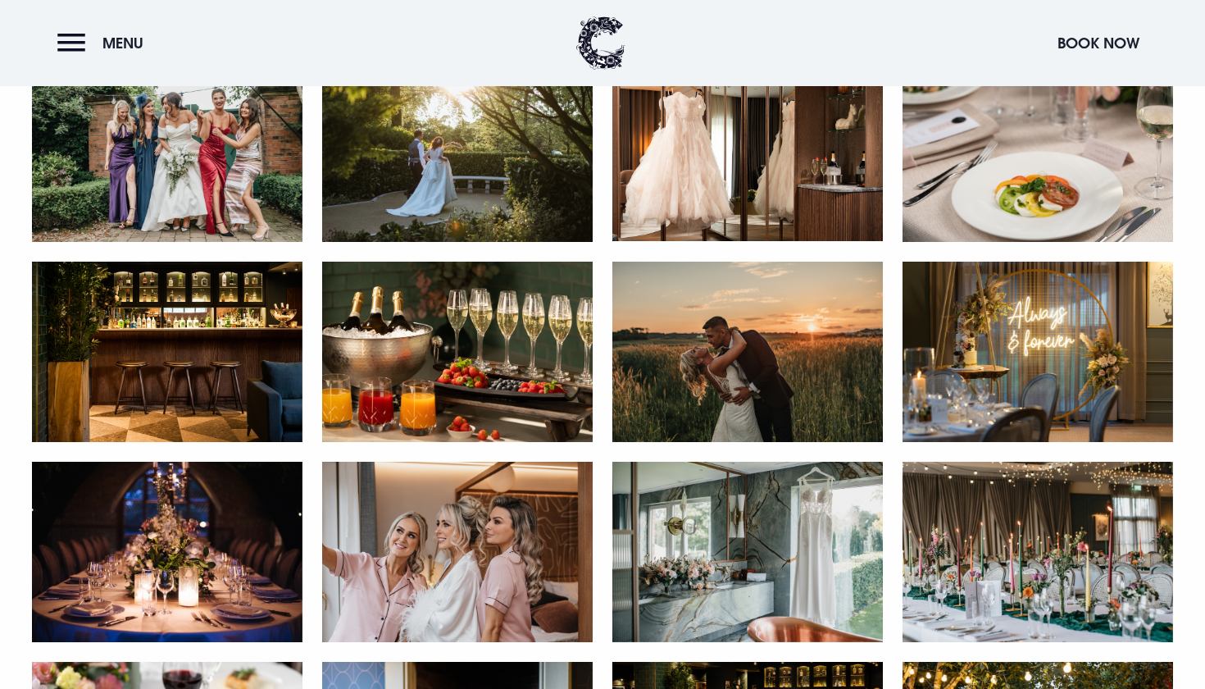
click at [186, 364] on img at bounding box center [167, 351] width 271 height 180
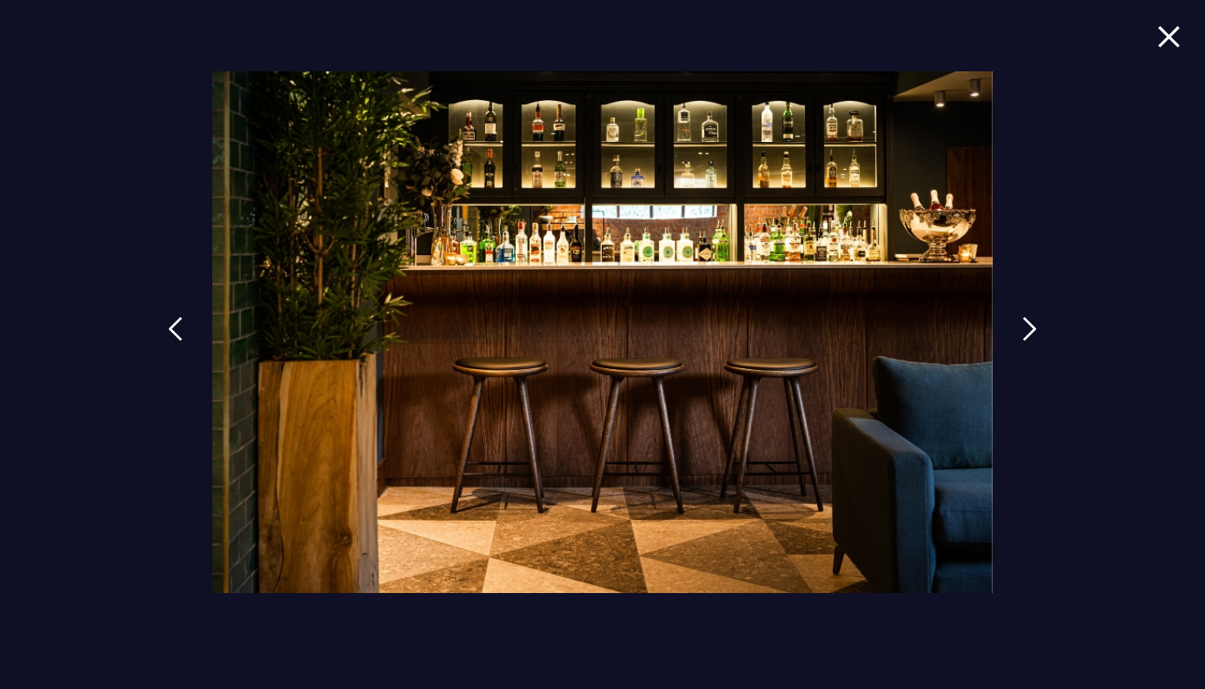
click at [1171, 35] on img at bounding box center [1168, 36] width 23 height 22
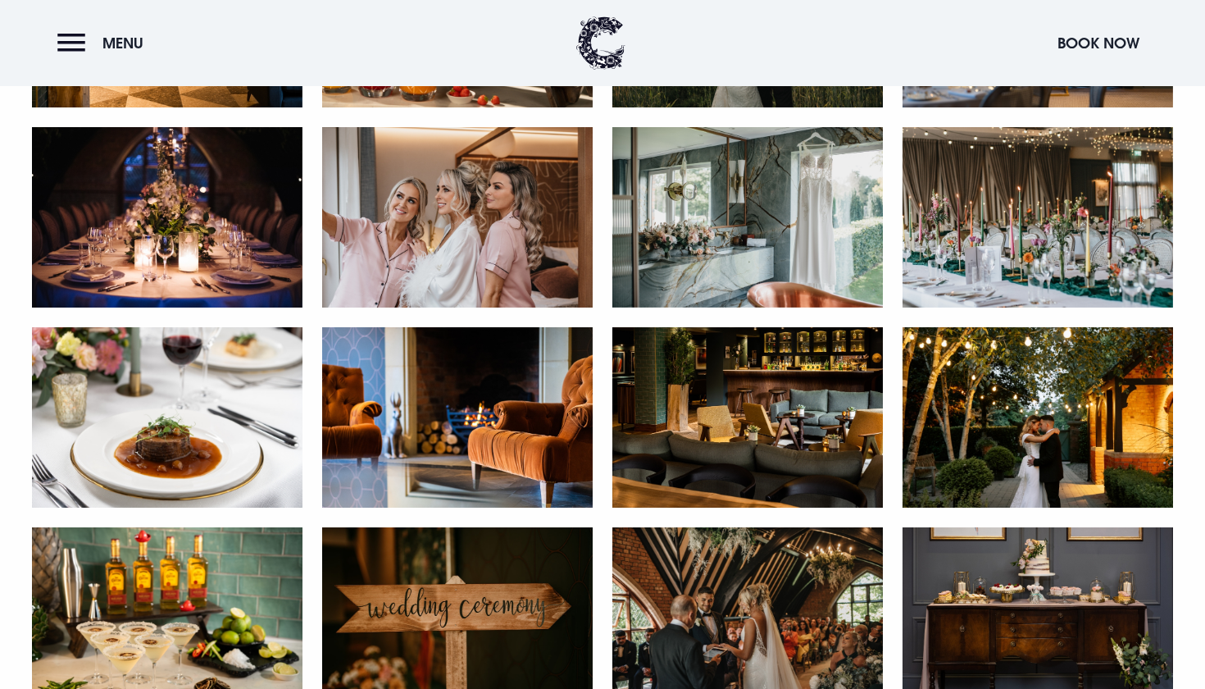
scroll to position [2217, 0]
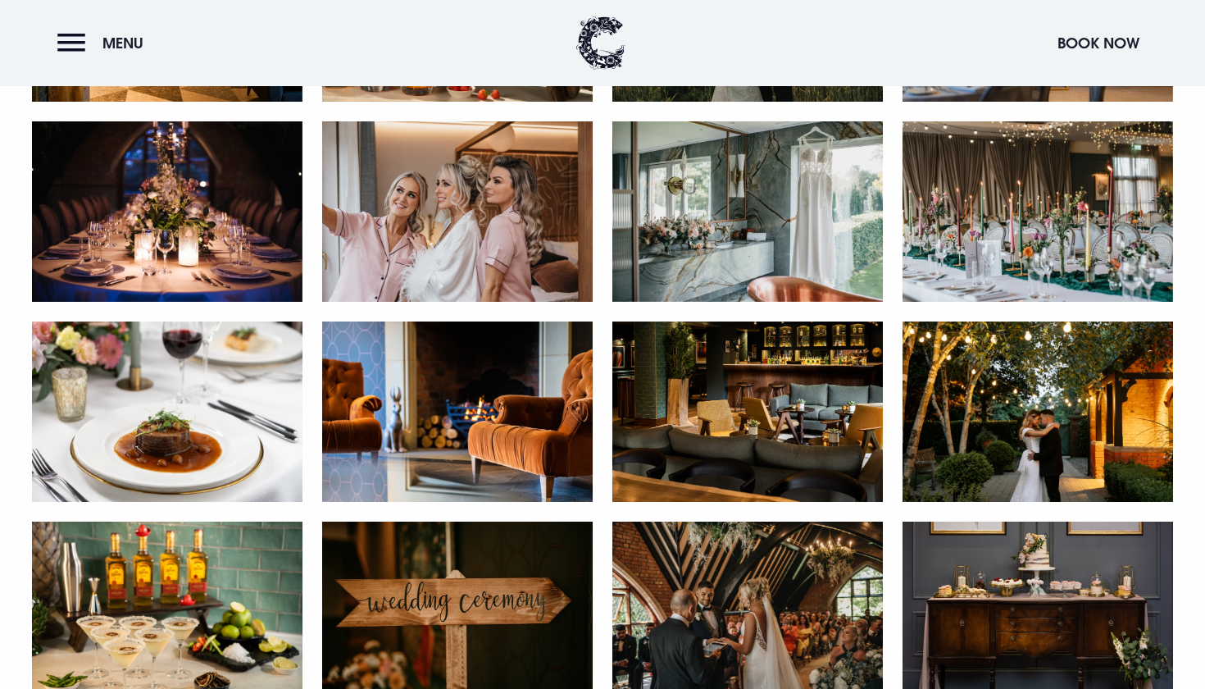
click at [1080, 272] on img at bounding box center [1038, 211] width 271 height 180
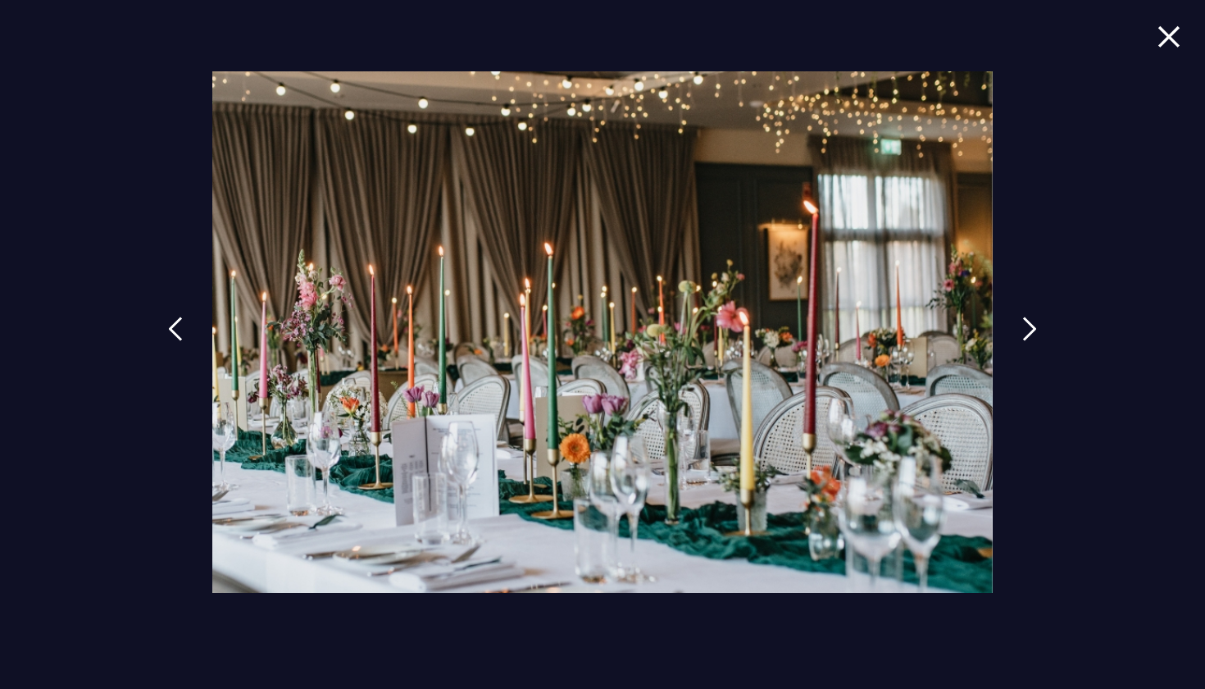
click at [1175, 31] on img at bounding box center [1168, 36] width 23 height 22
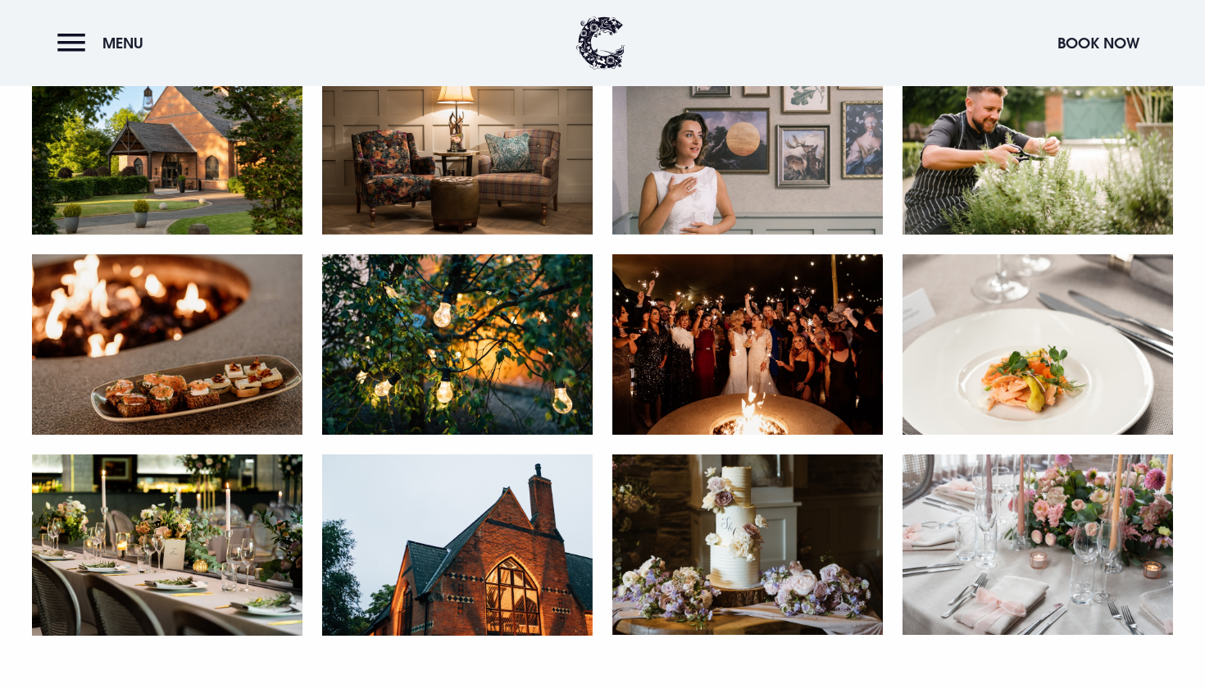
scroll to position [3085, 0]
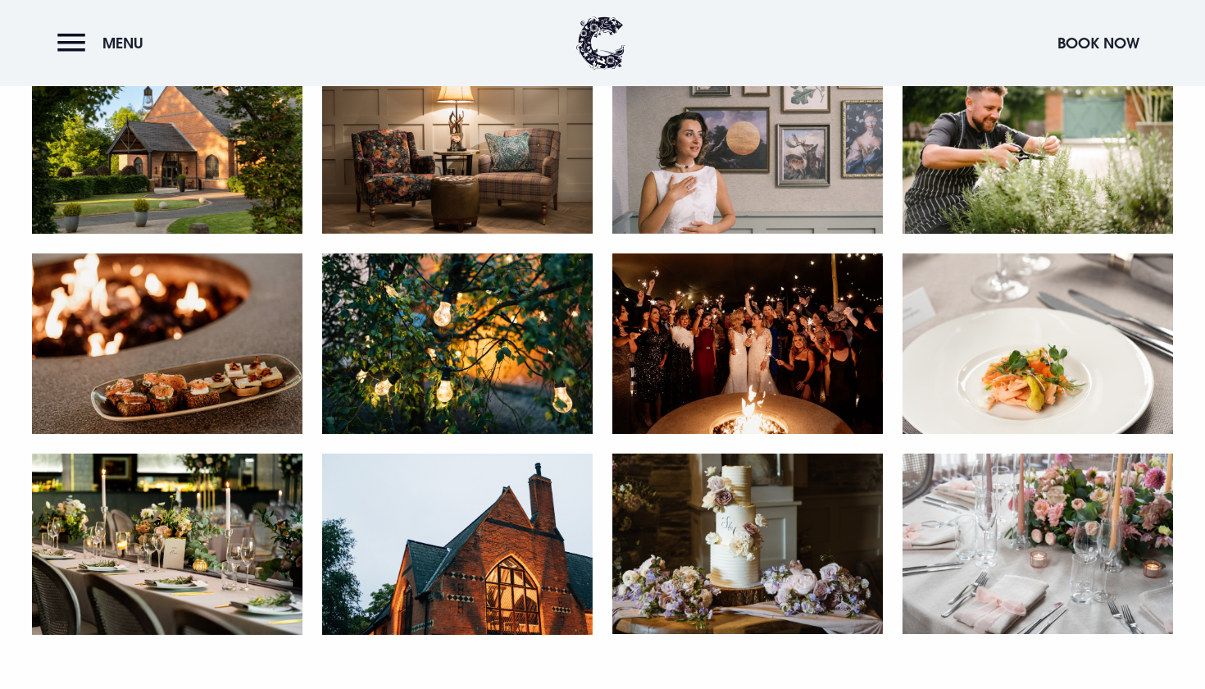
click at [807, 348] on img at bounding box center [747, 343] width 271 height 180
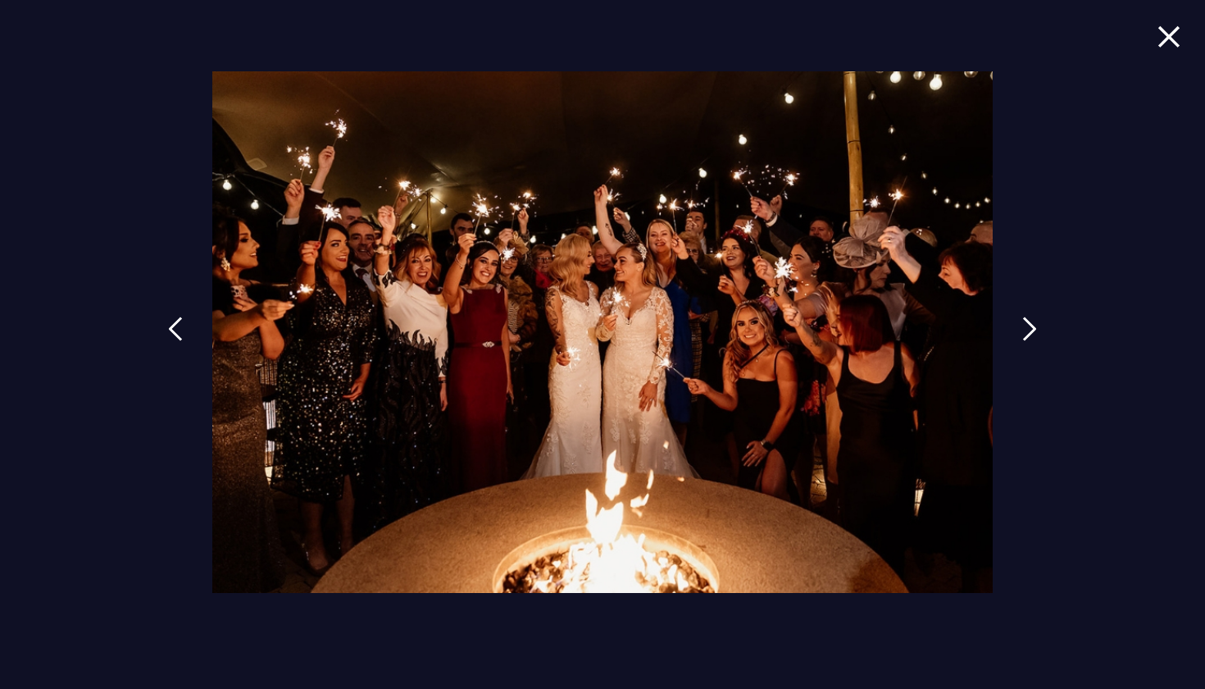
click at [1174, 48] on span at bounding box center [1168, 49] width 23 height 48
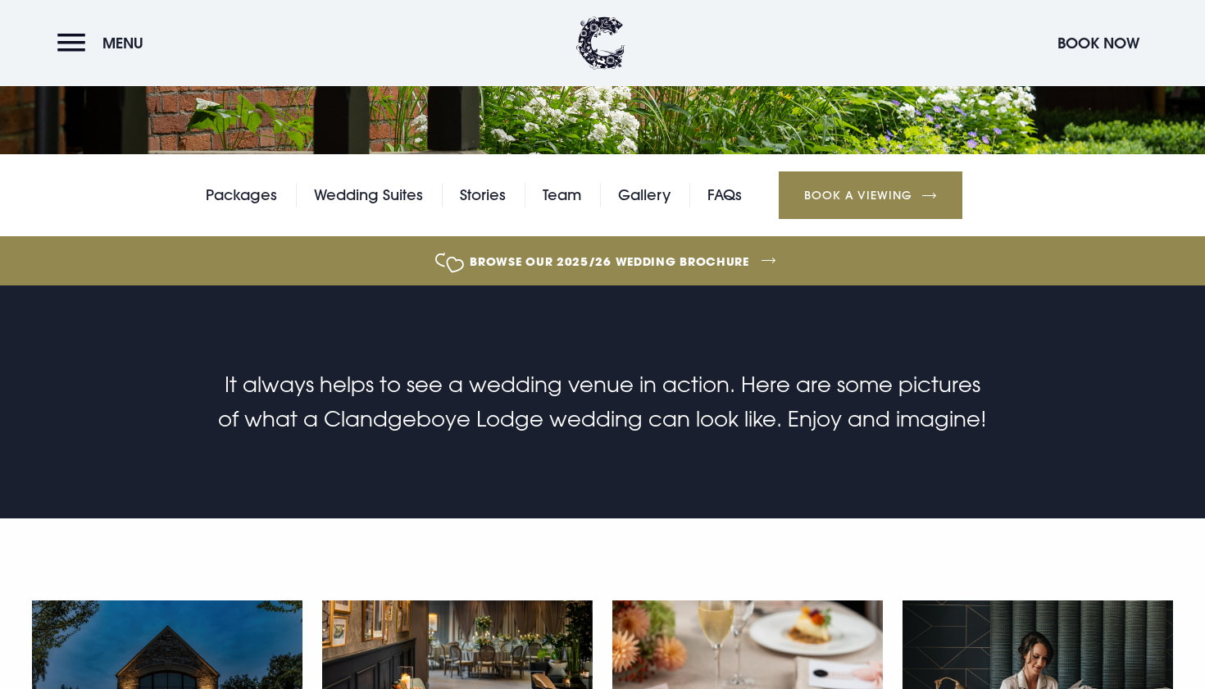
scroll to position [341, 0]
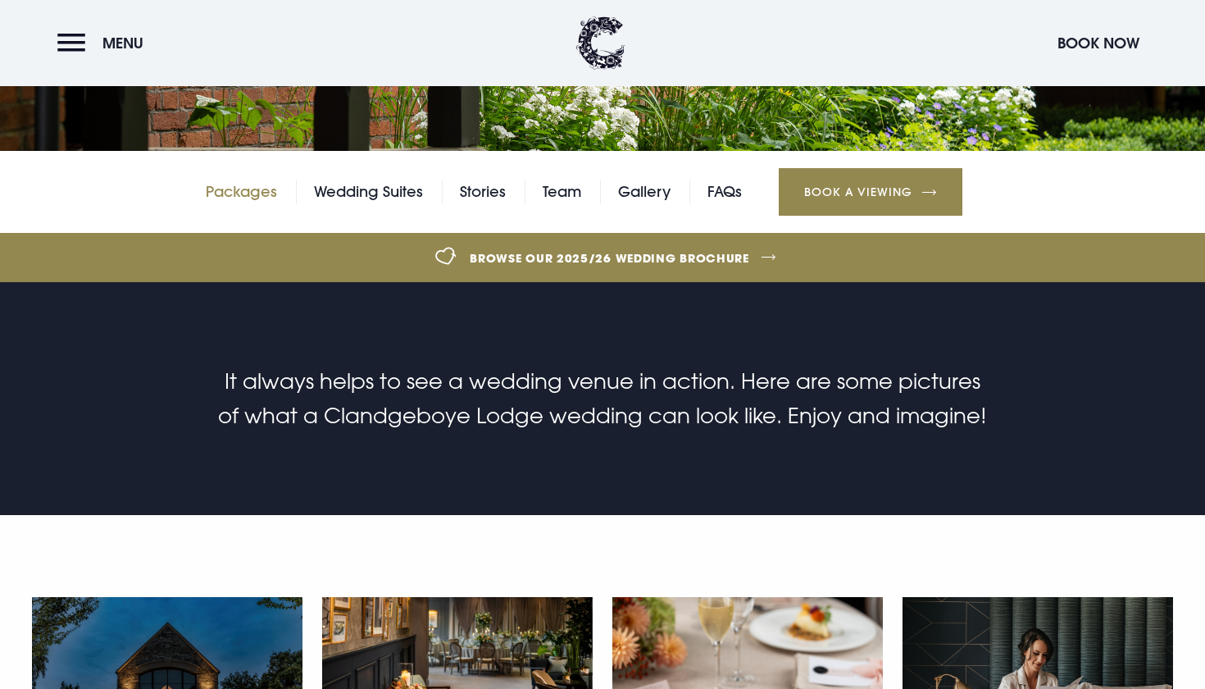
click at [246, 189] on link "Packages" at bounding box center [241, 192] width 71 height 25
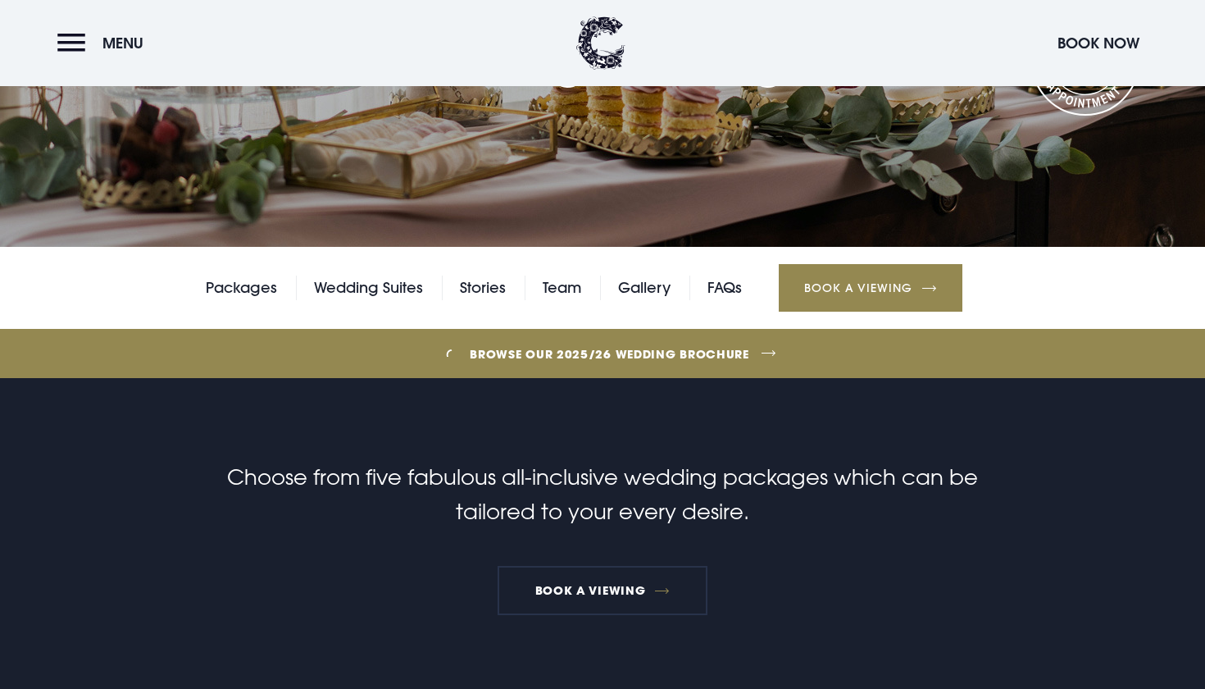
scroll to position [248, 0]
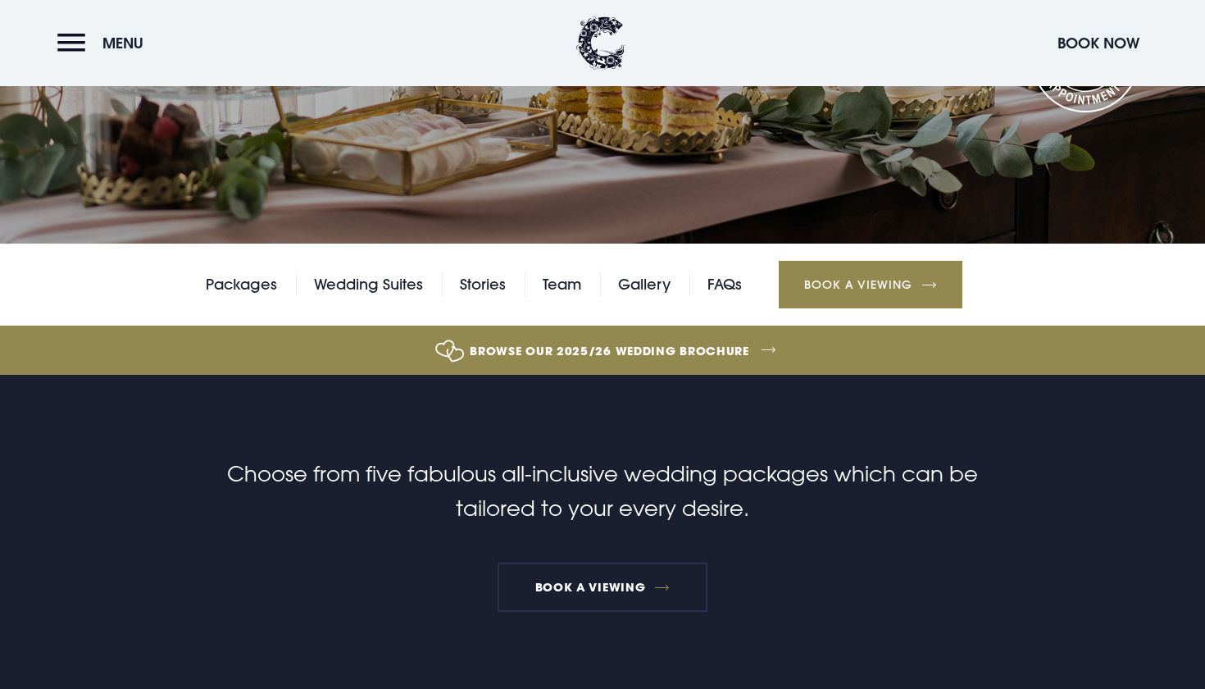
click at [679, 358] on link "Browse our 2025/26 wedding brochure" at bounding box center [609, 350] width 2689 height 61
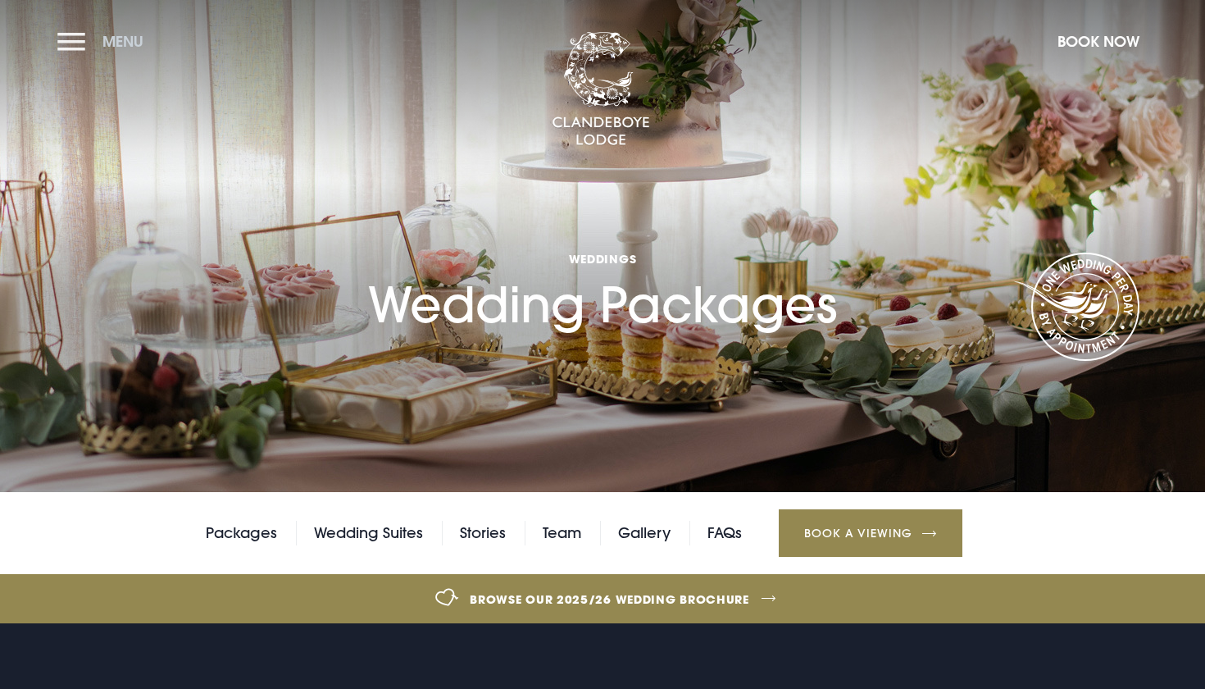
click at [75, 25] on button "Menu" at bounding box center [104, 41] width 94 height 35
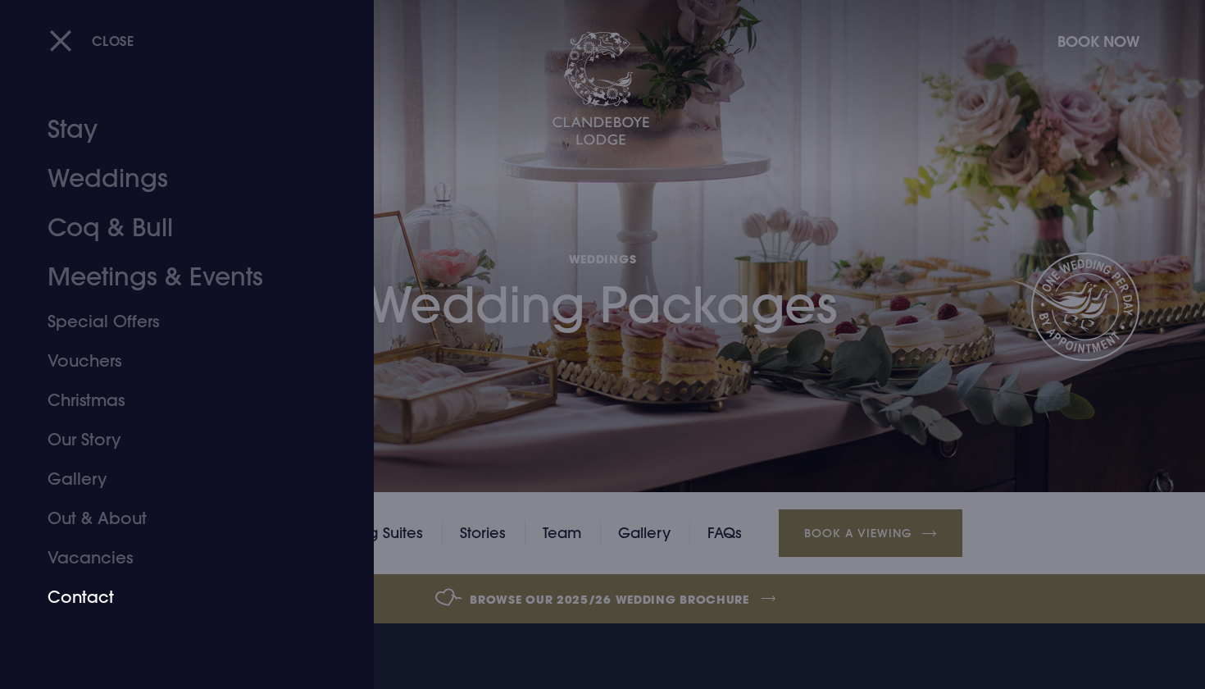
click at [94, 589] on link "Contact" at bounding box center [177, 596] width 259 height 39
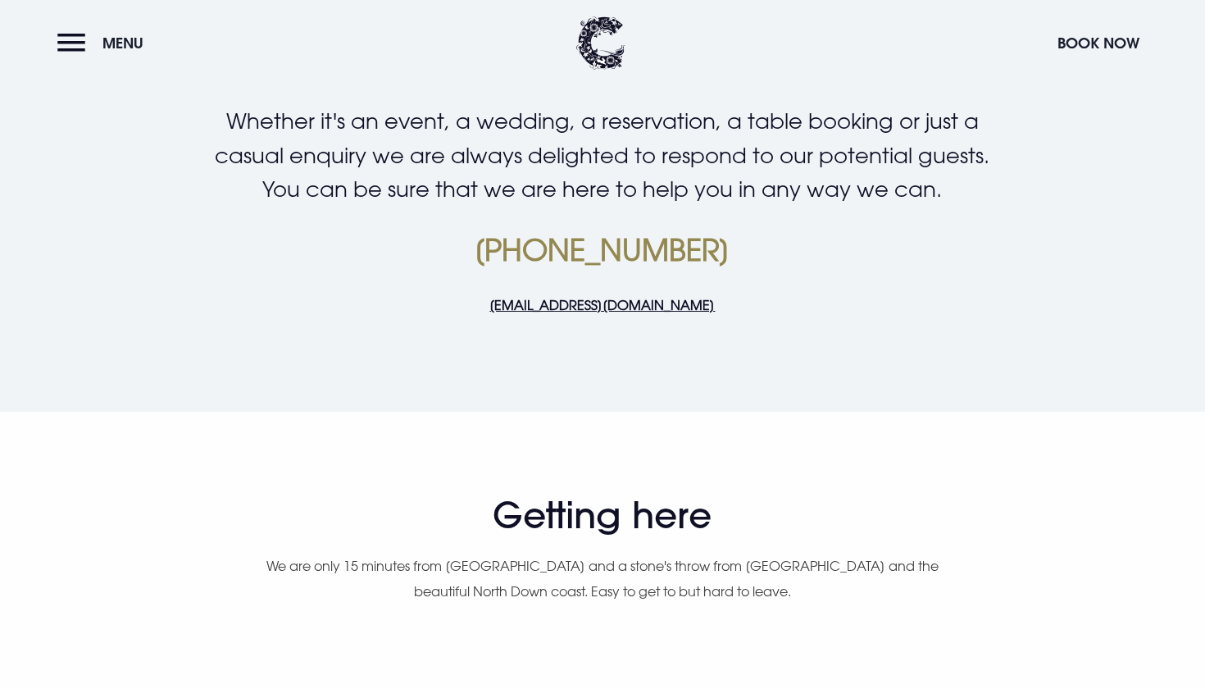
scroll to position [368, 0]
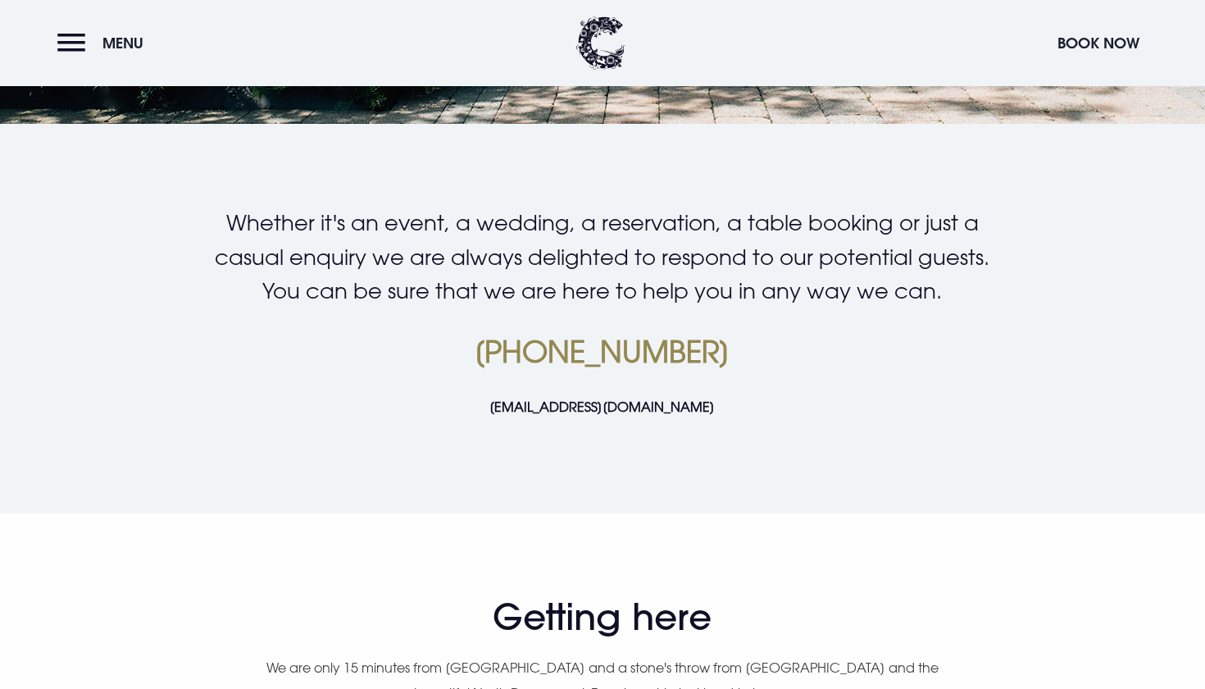
drag, startPoint x: 736, startPoint y: 407, endPoint x: 485, endPoint y: 407, distance: 250.8
click at [485, 407] on p "[EMAIL_ADDRESS][DOMAIN_NAME]" at bounding box center [602, 406] width 780 height 25
copy link "[EMAIL_ADDRESS][DOMAIN_NAME]"
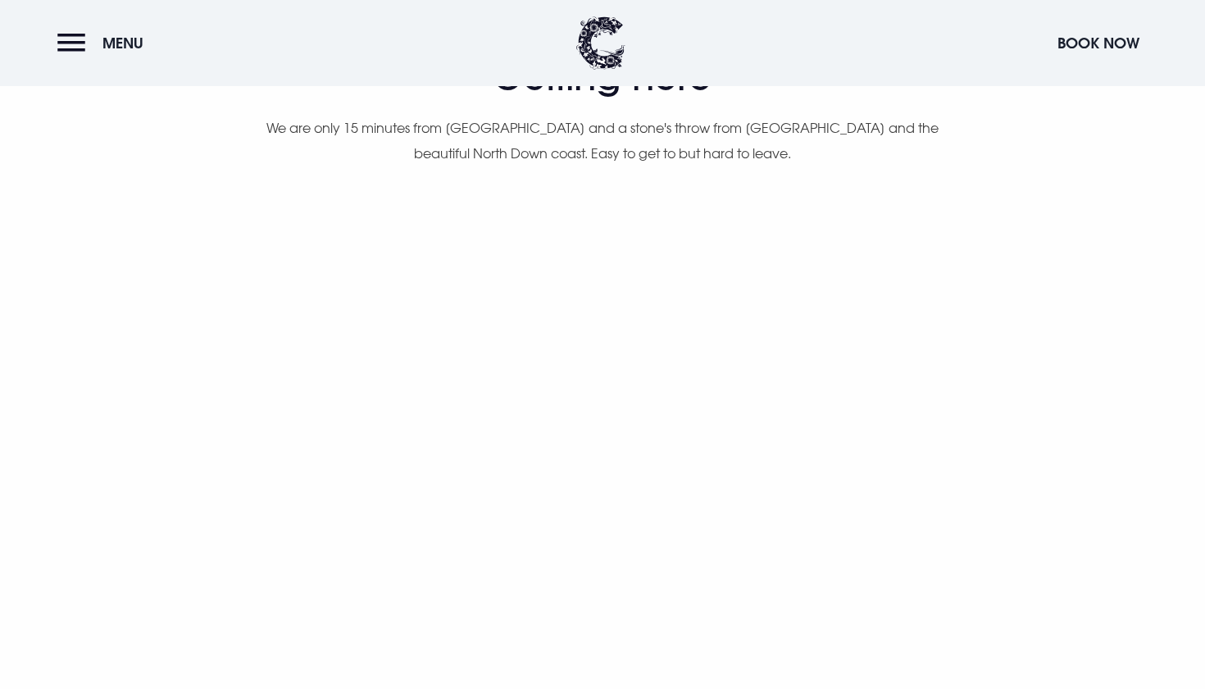
scroll to position [921, 0]
